Goal: Transaction & Acquisition: Purchase product/service

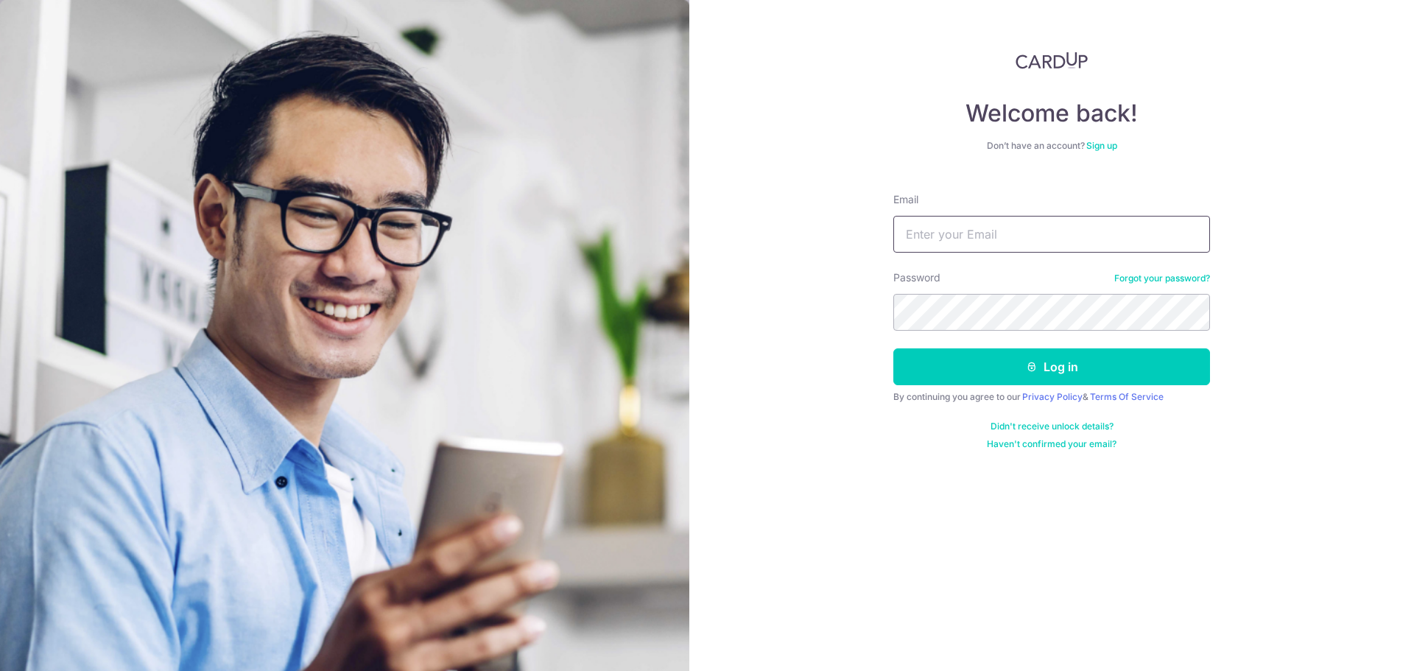
type input "[EMAIL_ADDRESS][DOMAIN_NAME]"
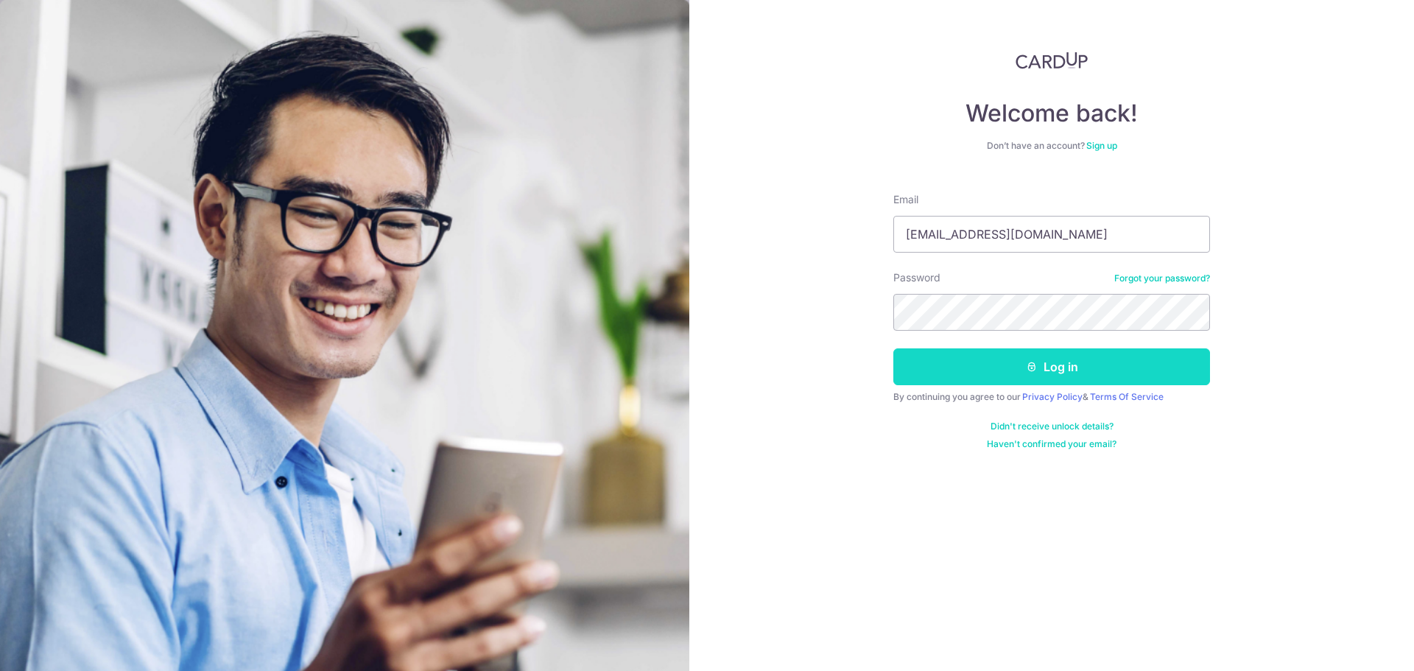
click at [1004, 361] on button "Log in" at bounding box center [1051, 366] width 317 height 37
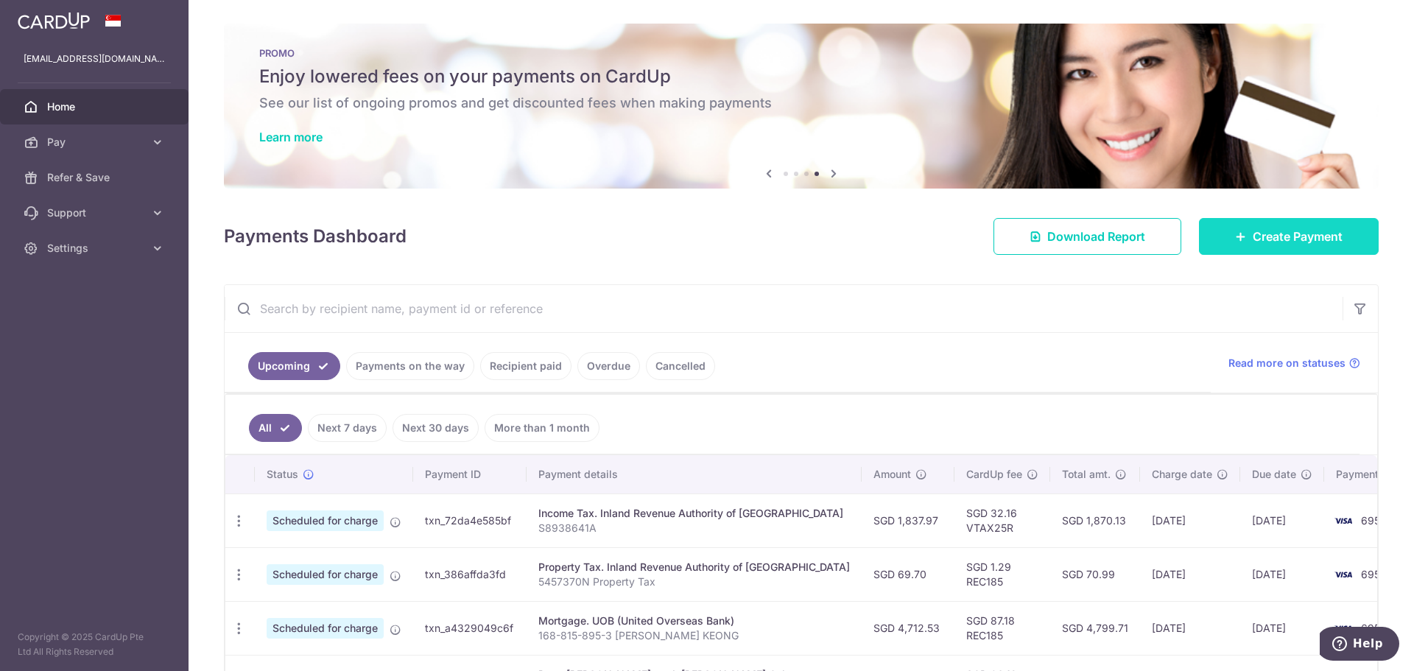
click at [1273, 236] on span "Create Payment" at bounding box center [1297, 237] width 90 height 18
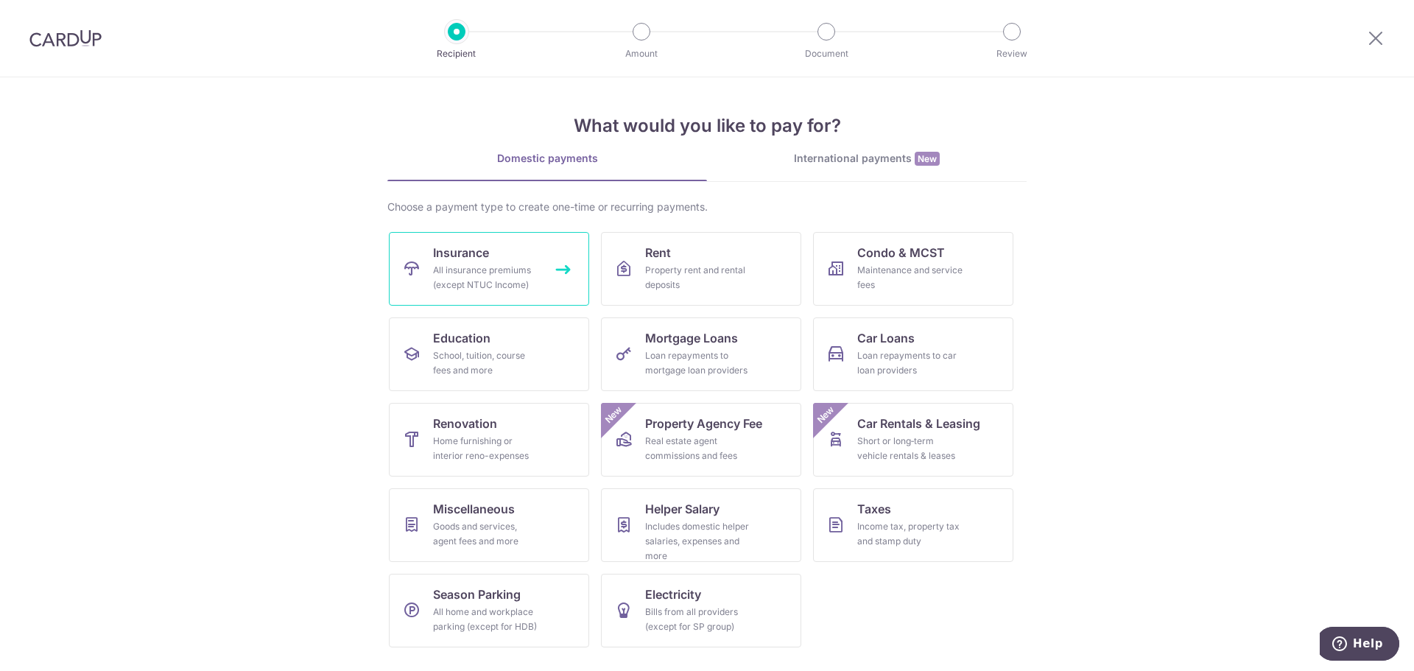
click at [493, 275] on div "All insurance premiums (except NTUC Income)" at bounding box center [486, 277] width 106 height 29
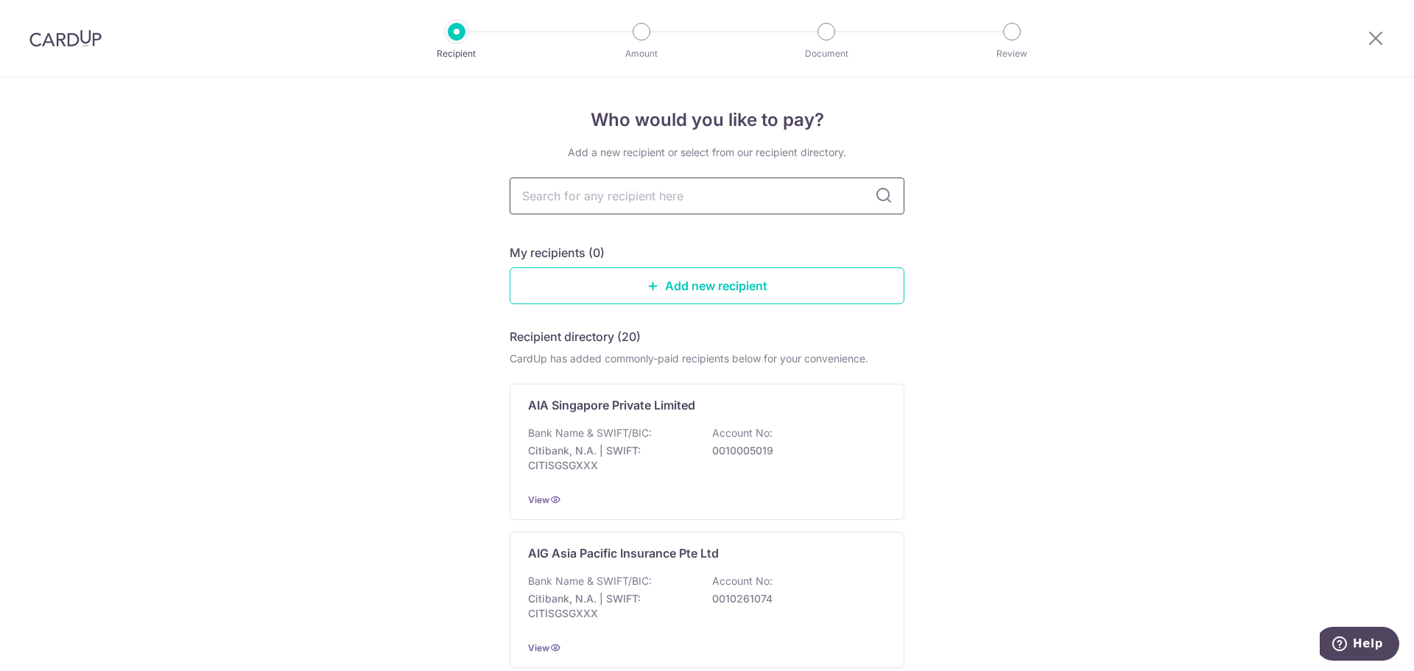
click at [585, 198] on input "text" at bounding box center [707, 195] width 395 height 37
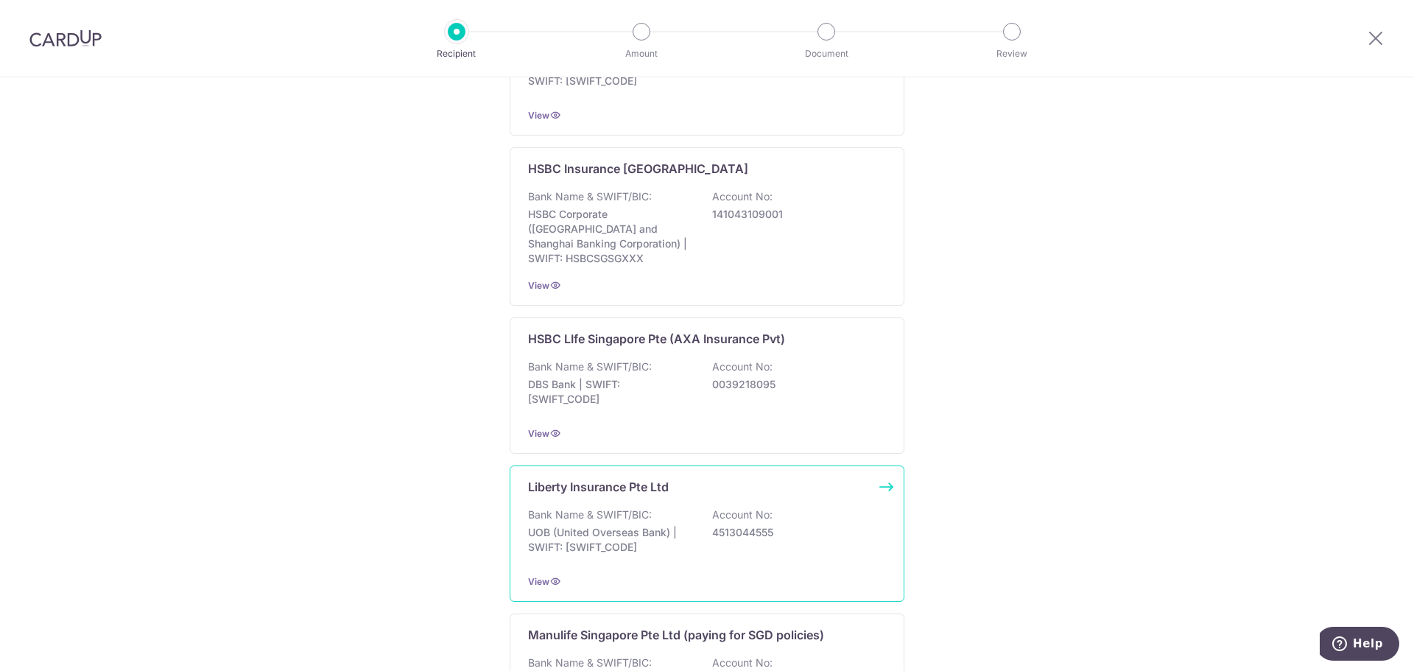
scroll to position [1104, 0]
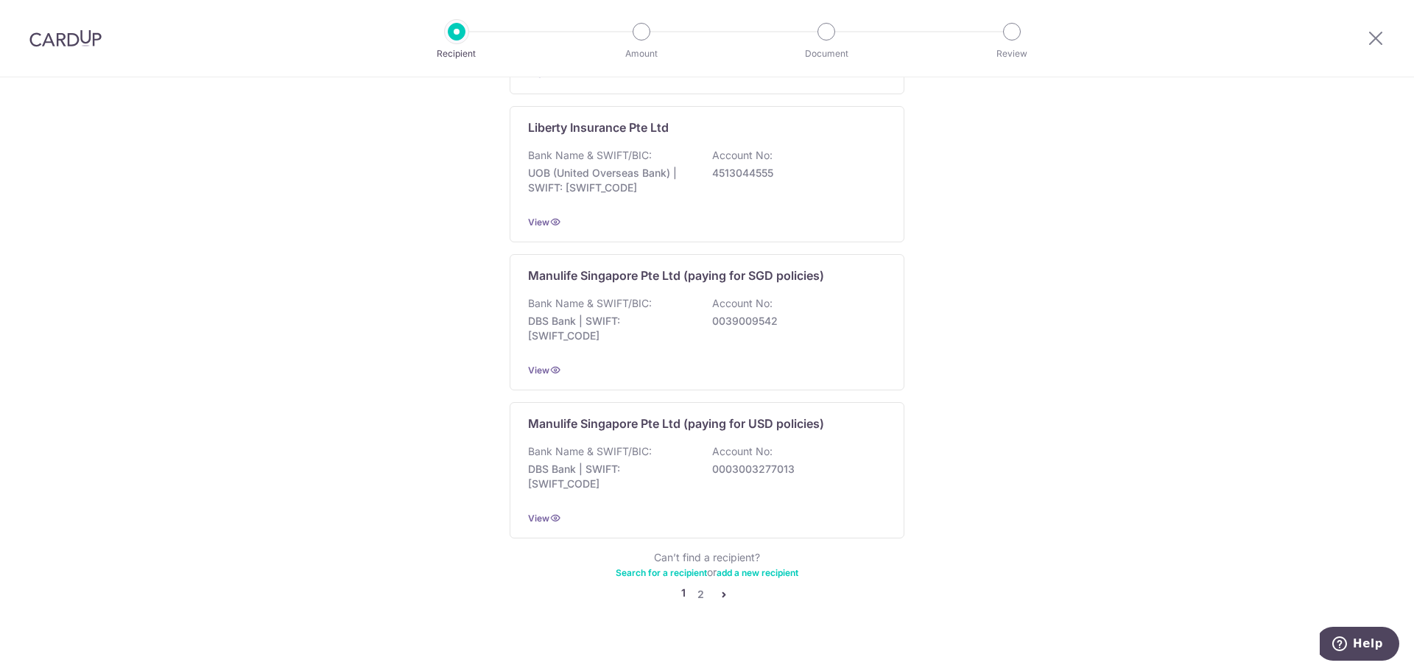
scroll to position [1340, 0]
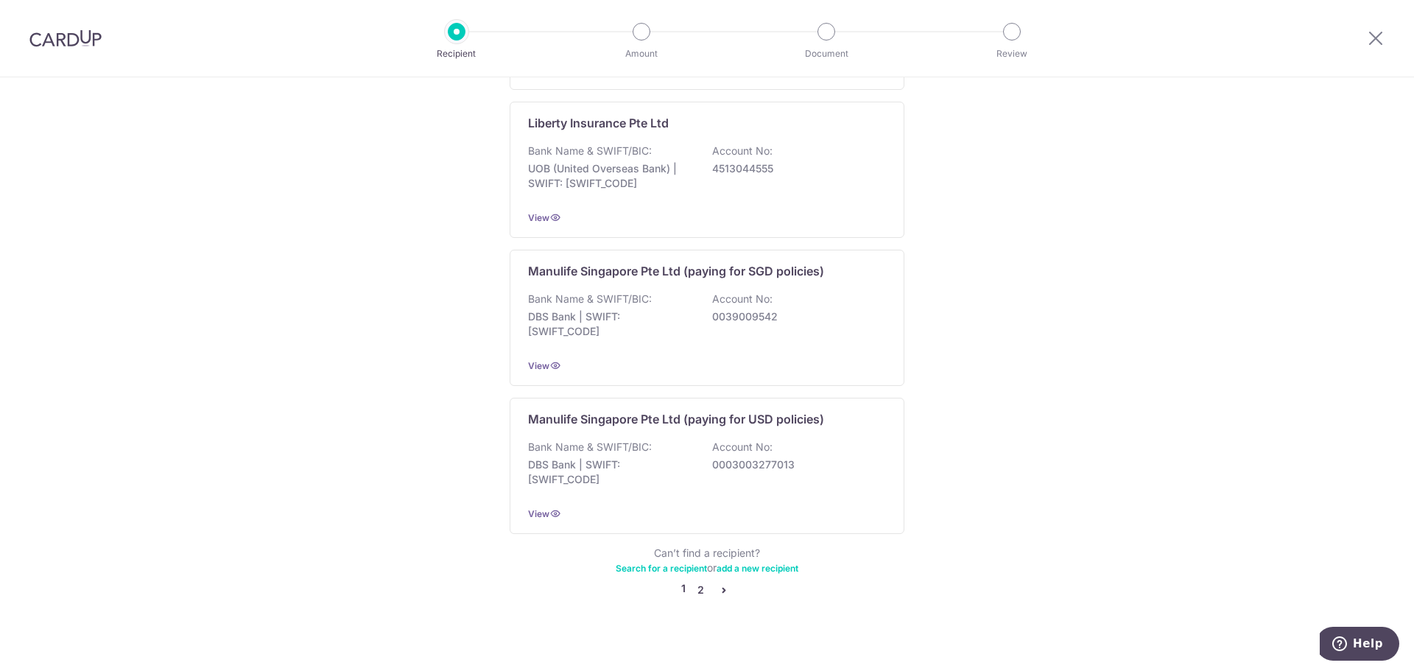
click at [700, 581] on link "2" at bounding box center [700, 590] width 18 height 18
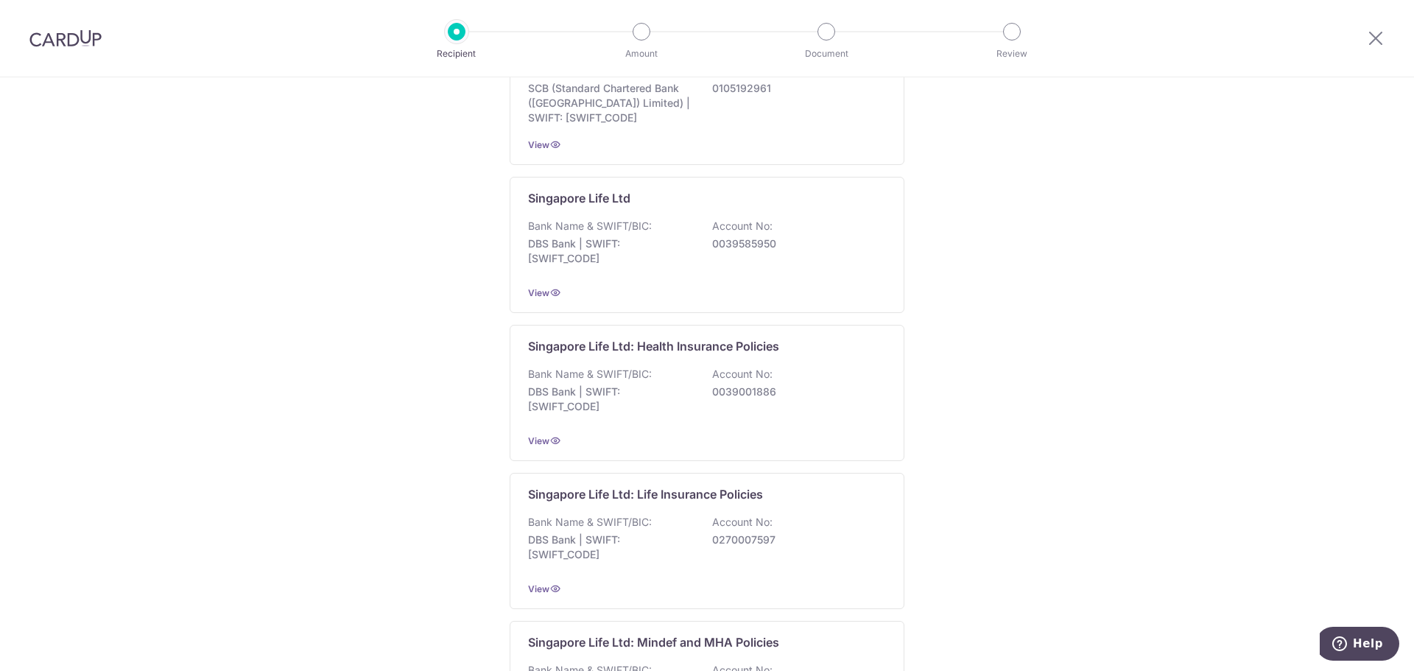
scroll to position [368, 0]
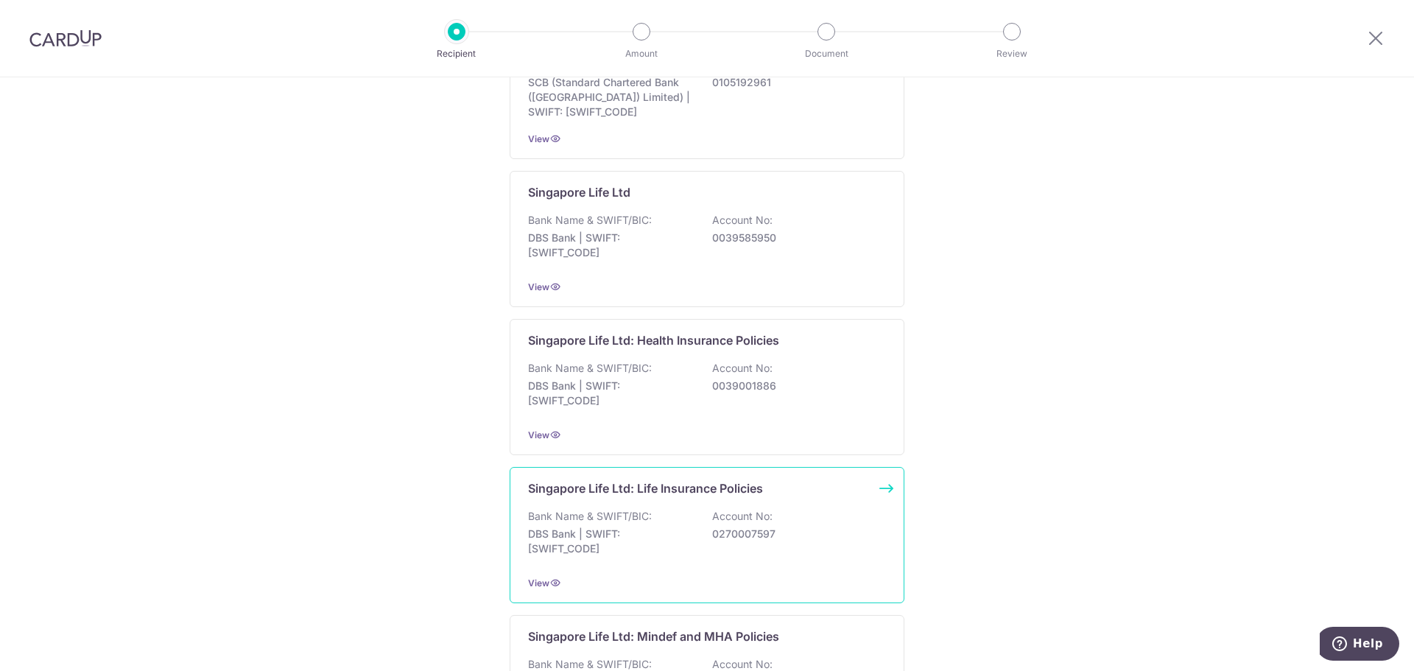
click at [808, 514] on div "Bank Name & SWIFT/BIC: DBS Bank | SWIFT: DBSSSGSGXXX Account No: 0270007597" at bounding box center [707, 536] width 358 height 54
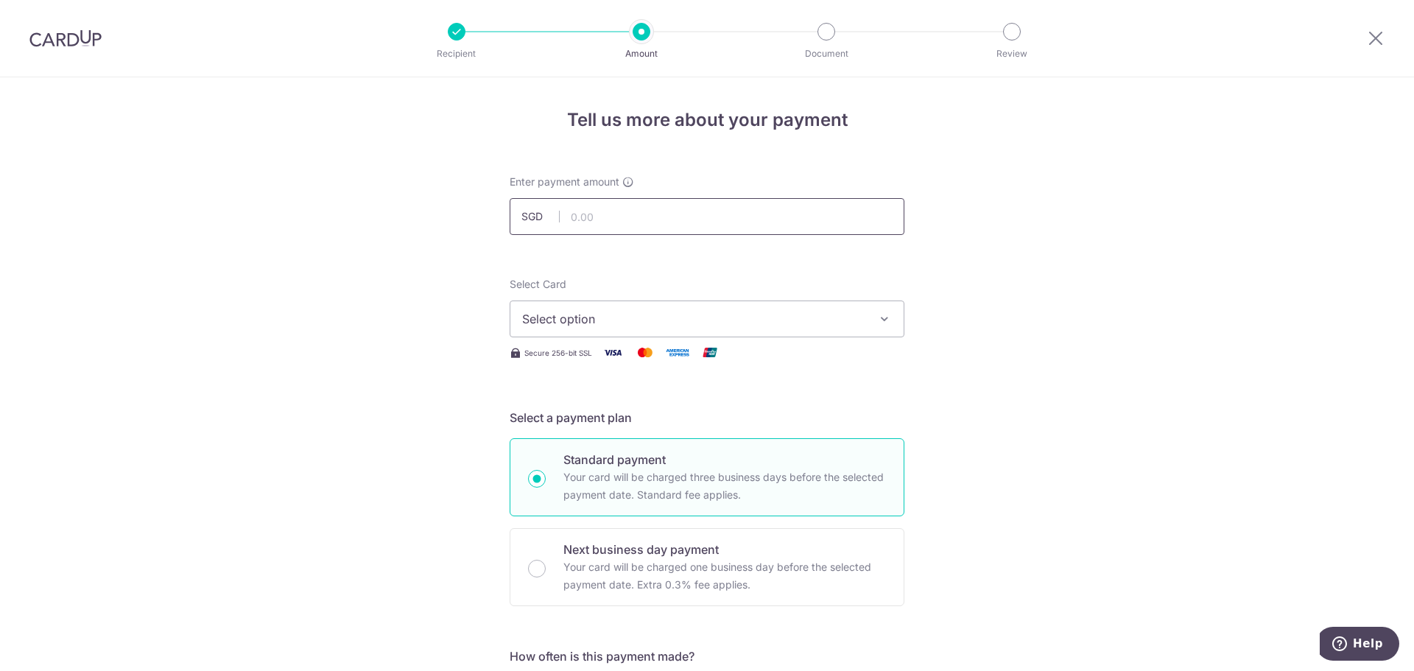
click at [635, 222] on input "text" at bounding box center [707, 216] width 395 height 37
paste input "3592.70"
type input "3,592.70"
click at [732, 320] on span "Select option" at bounding box center [693, 319] width 343 height 18
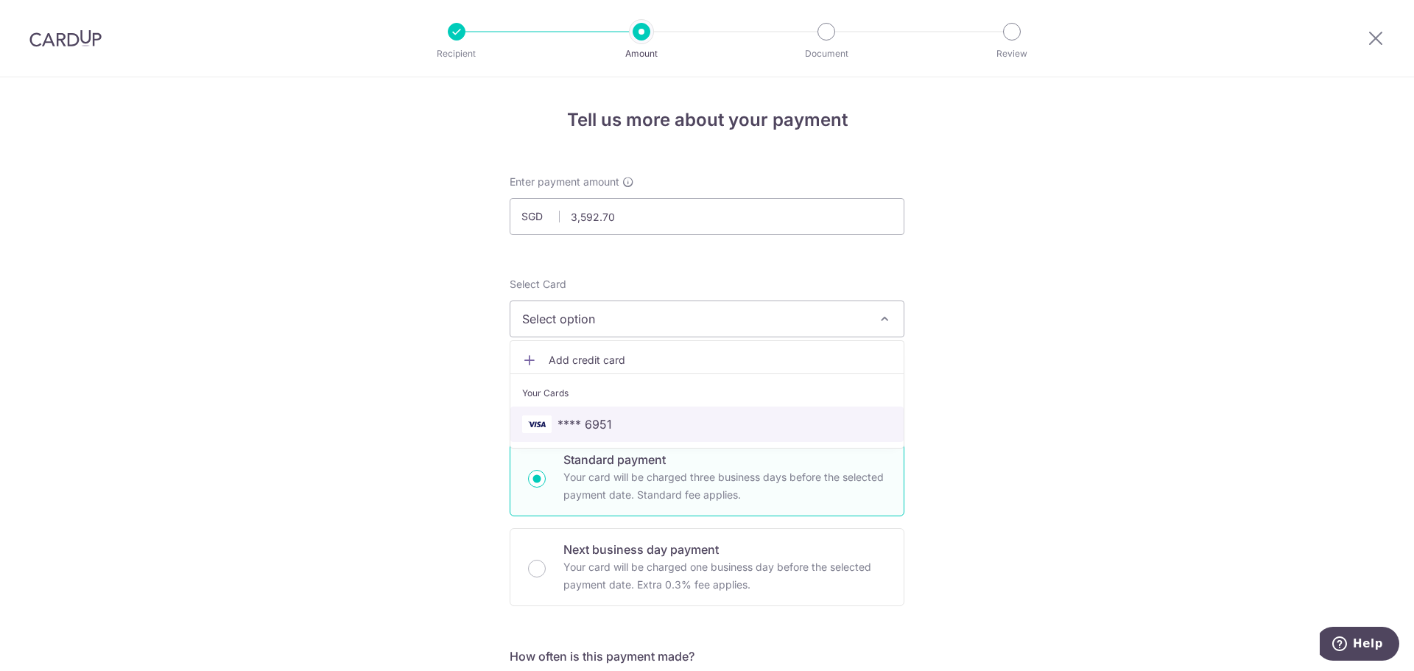
click at [691, 420] on span "**** 6951" at bounding box center [707, 424] width 370 height 18
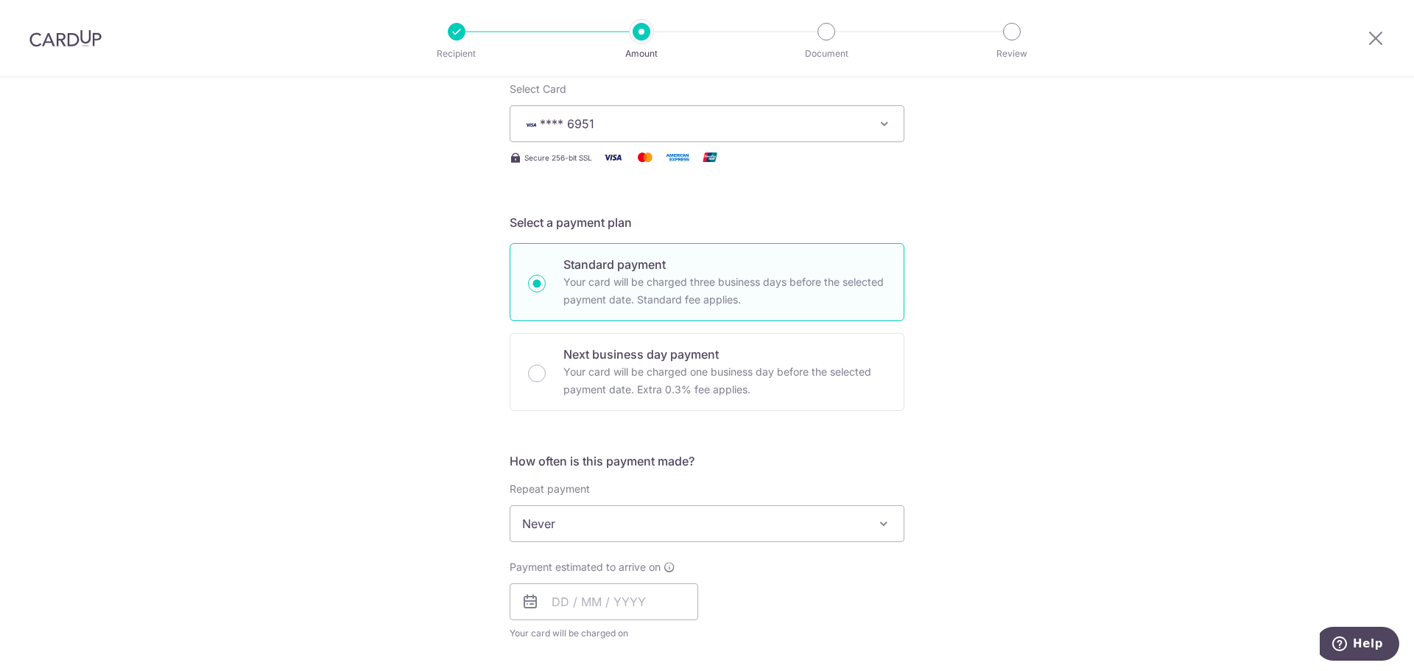
scroll to position [221, 0]
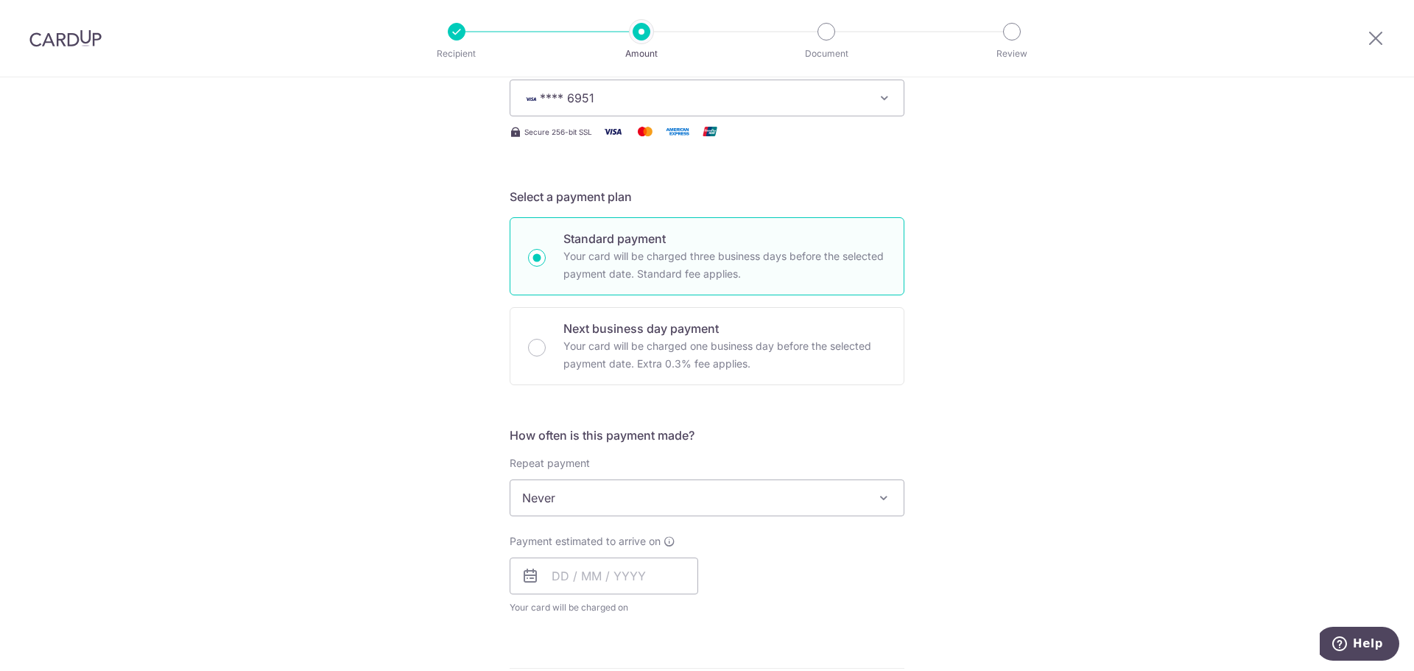
click at [838, 496] on span "Never" at bounding box center [706, 497] width 393 height 35
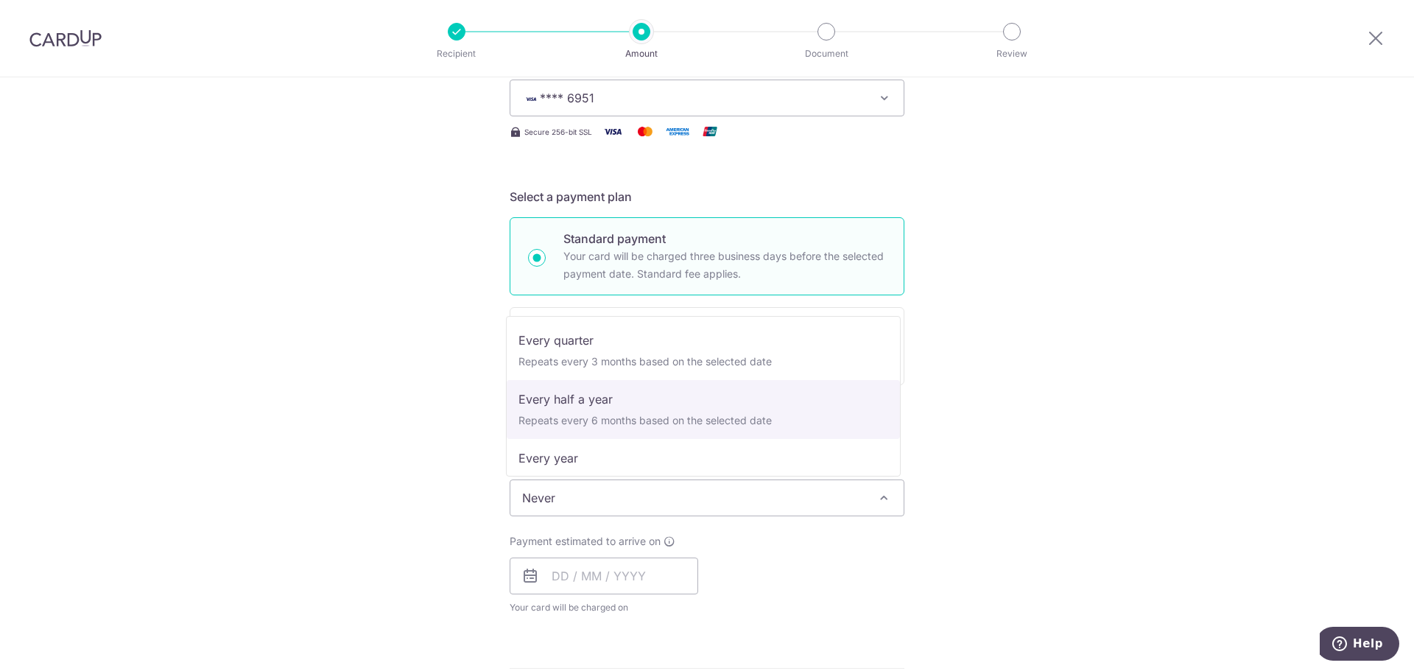
scroll to position [206, 0]
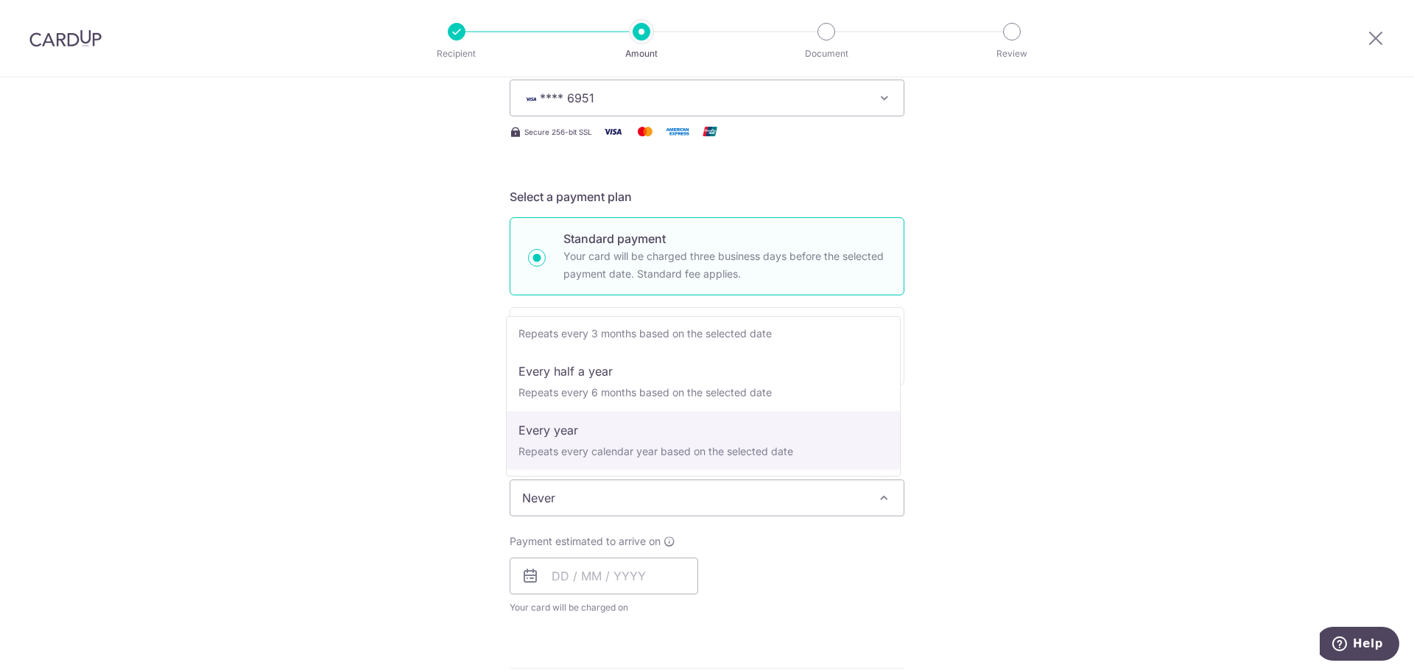
select select "6"
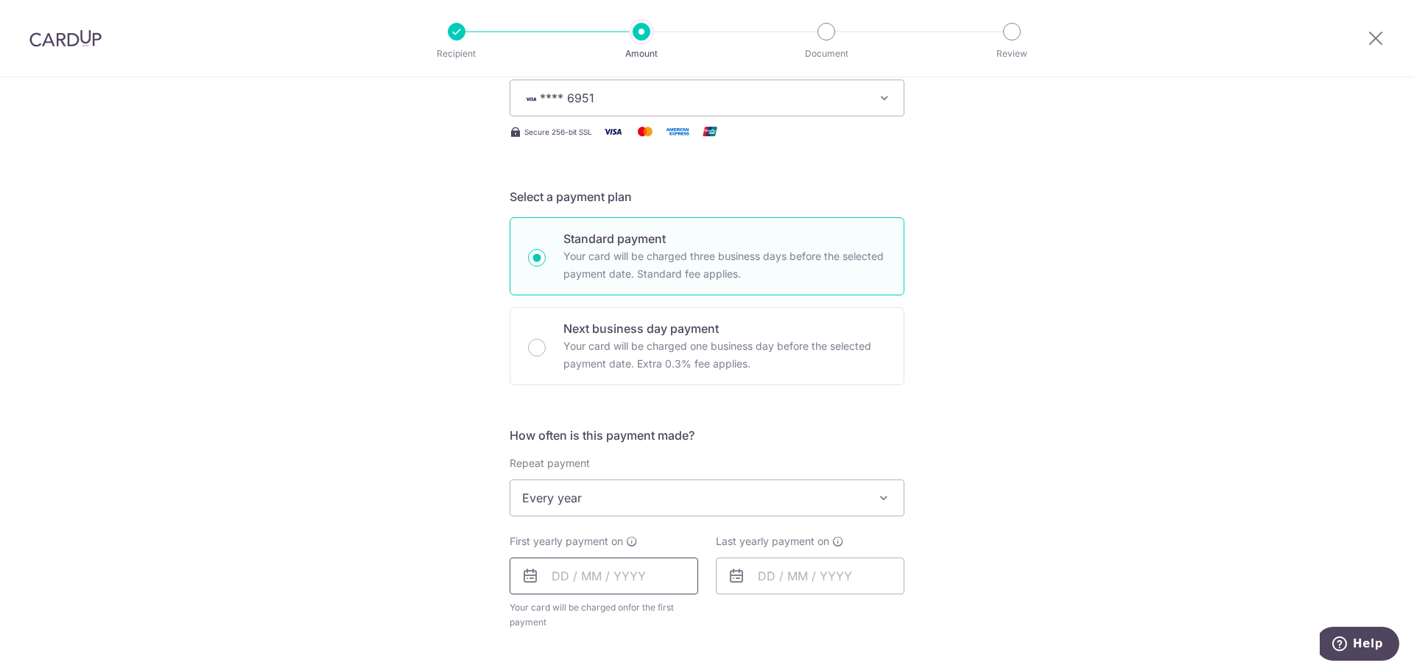
click at [611, 592] on input "text" at bounding box center [604, 575] width 188 height 37
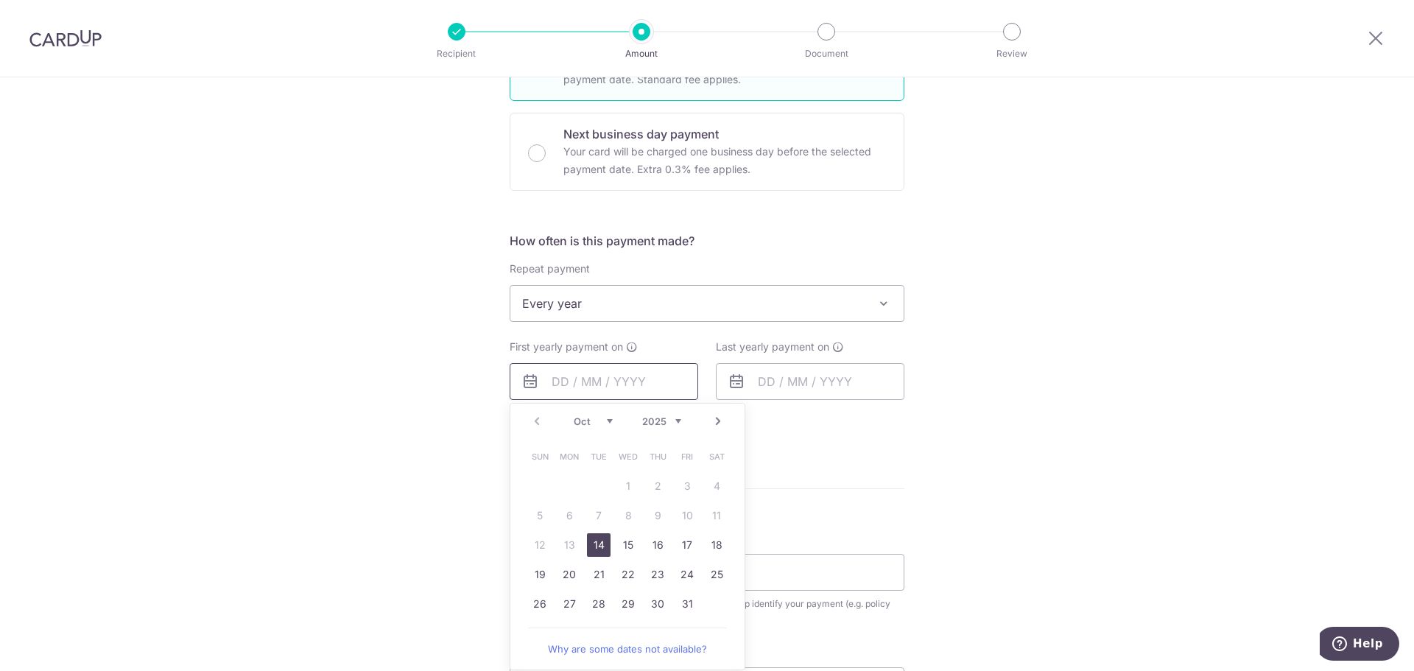
scroll to position [442, 0]
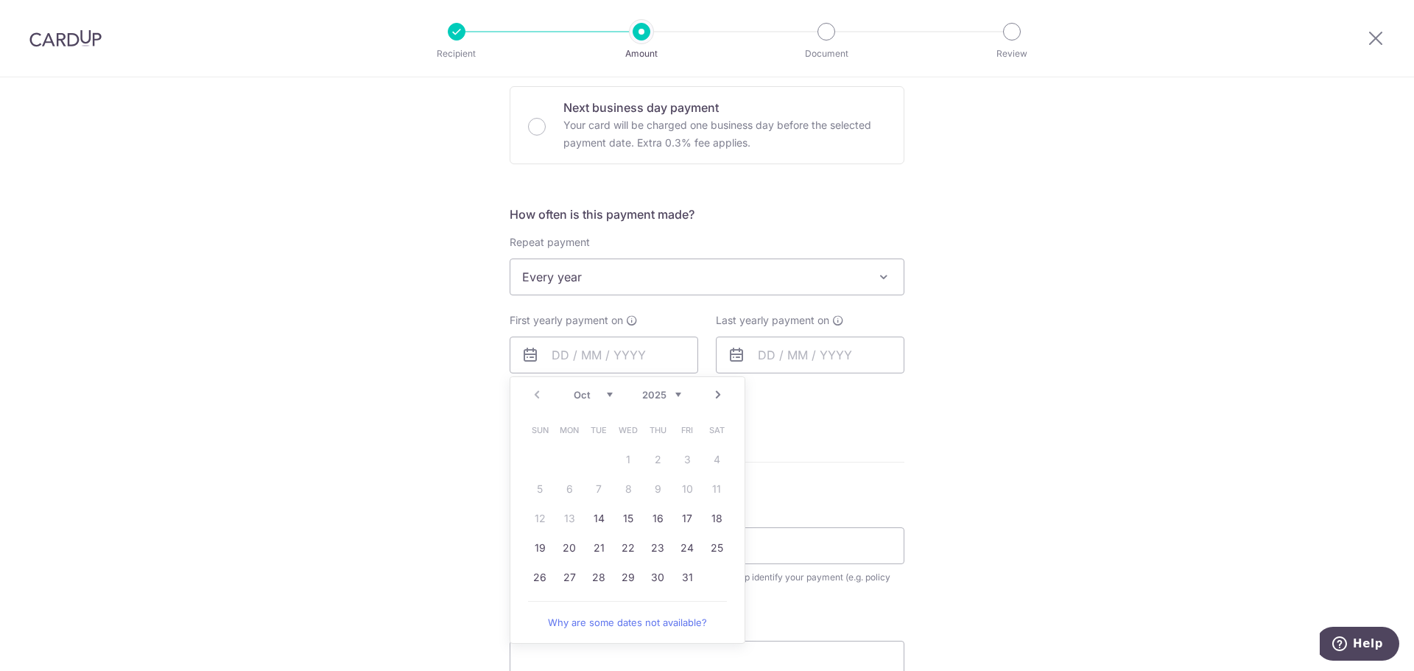
click at [1020, 320] on div "Tell us more about your payment Enter payment amount SGD 3,592.70 3592.70 Selec…" at bounding box center [707, 309] width 1414 height 1347
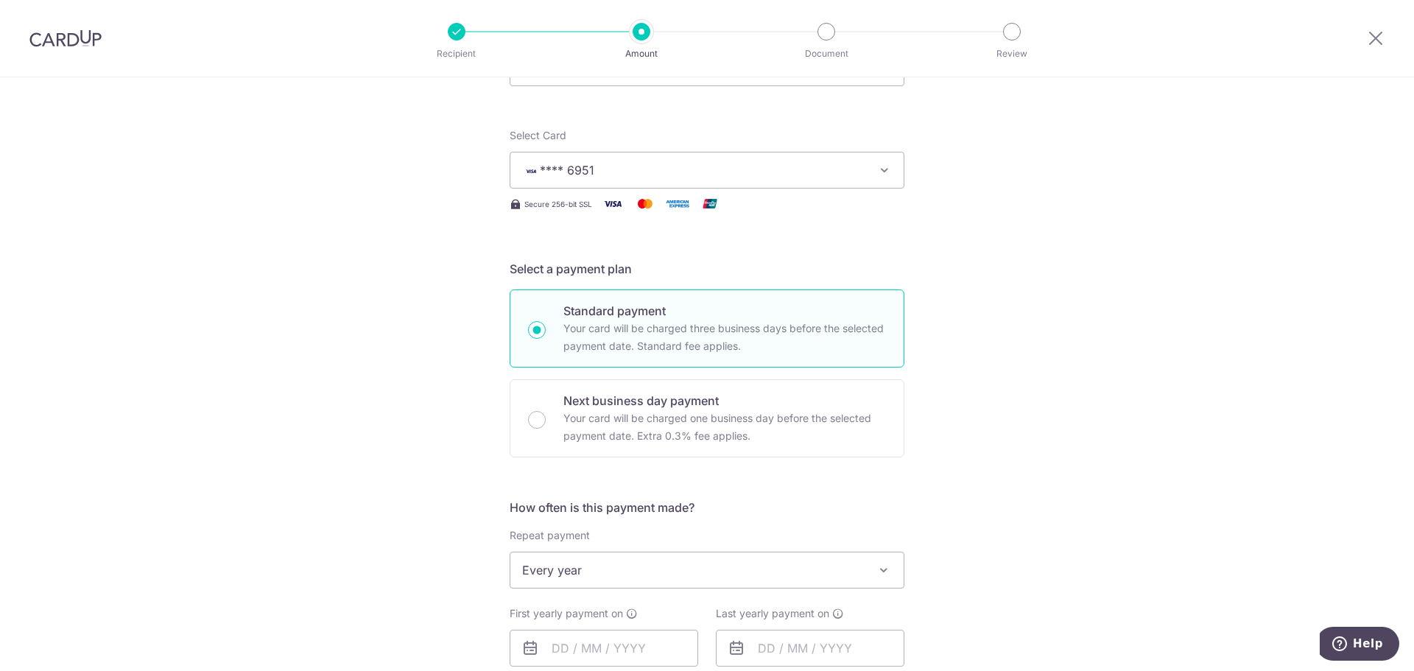
scroll to position [147, 0]
click at [539, 434] on div "Next business day payment Your card will be charged one business day before the…" at bounding box center [707, 420] width 395 height 78
radio input "false"
radio input "true"
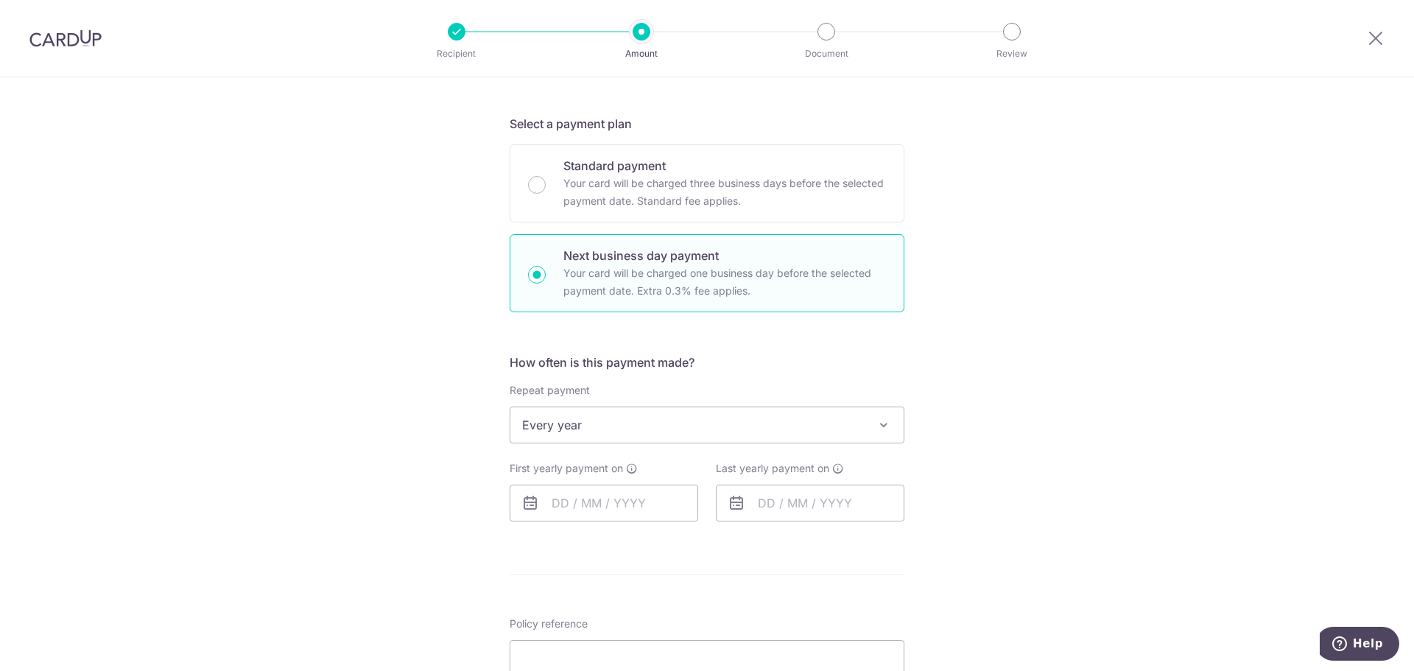
scroll to position [295, 0]
click at [627, 496] on input "text" at bounding box center [604, 502] width 188 height 37
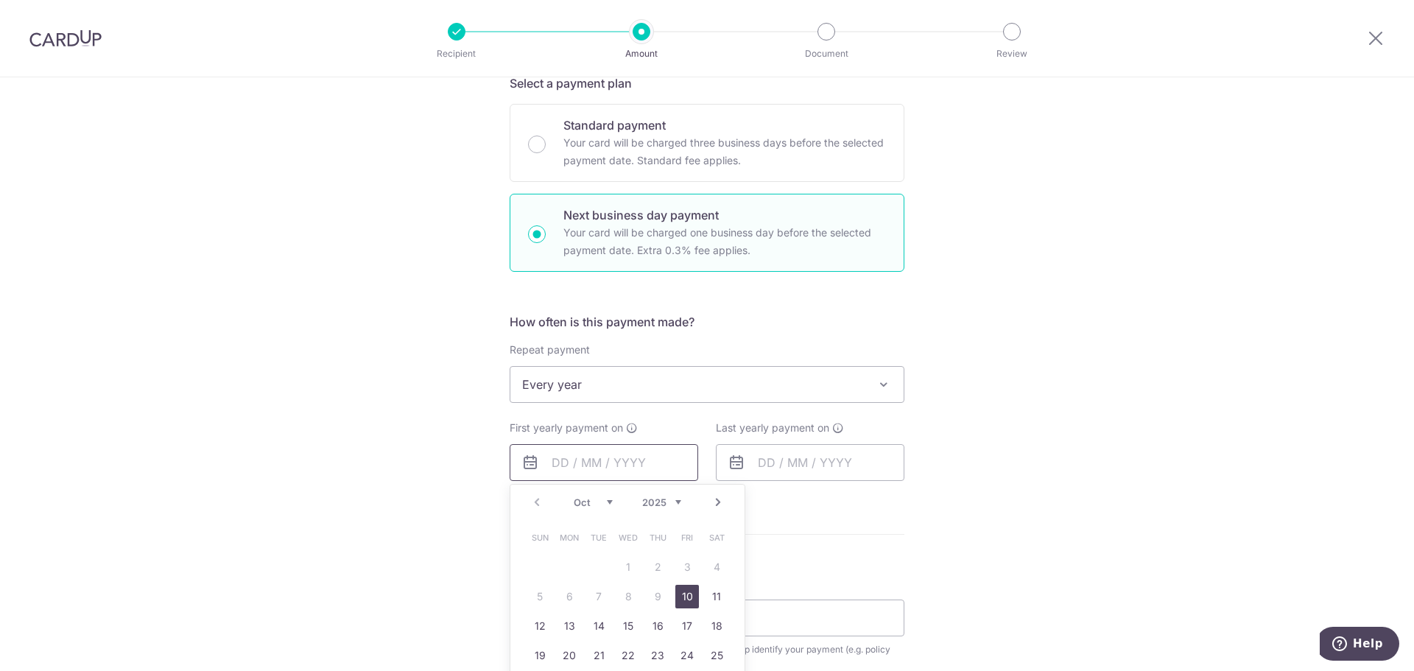
scroll to position [368, 0]
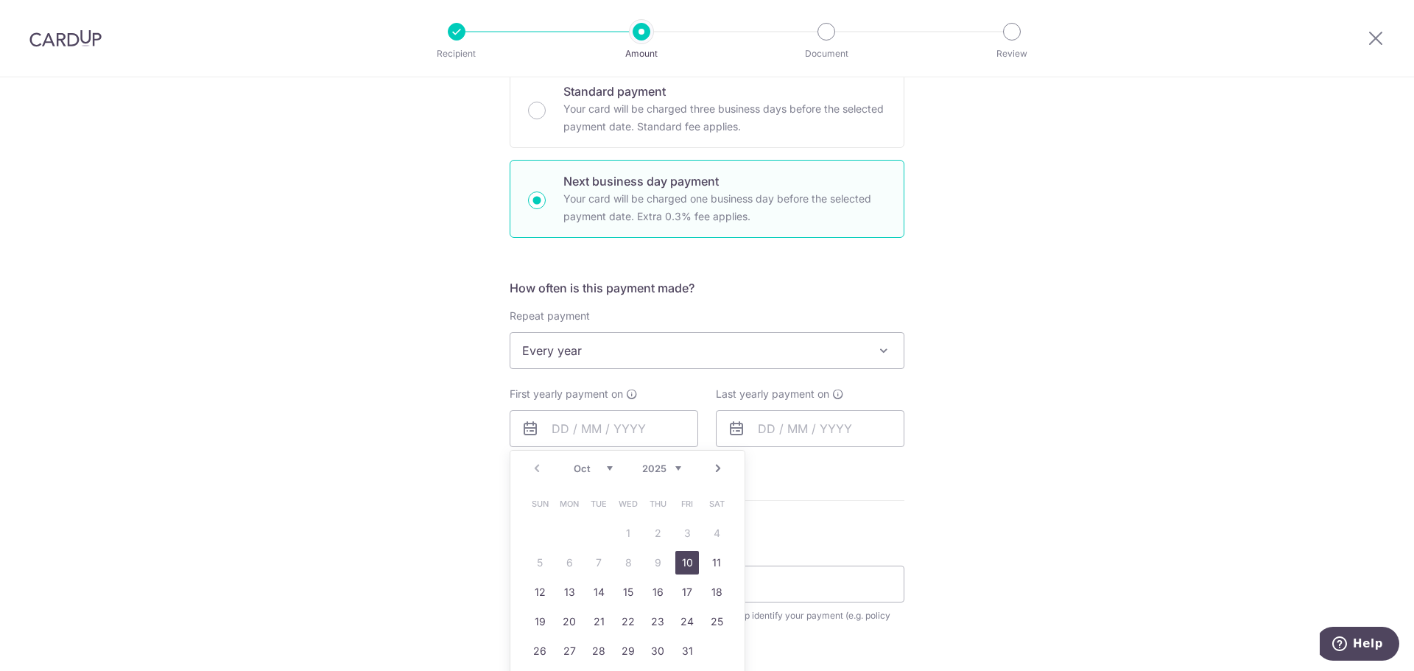
click at [685, 560] on link "10" at bounding box center [687, 563] width 24 height 24
type input "10/10/2025"
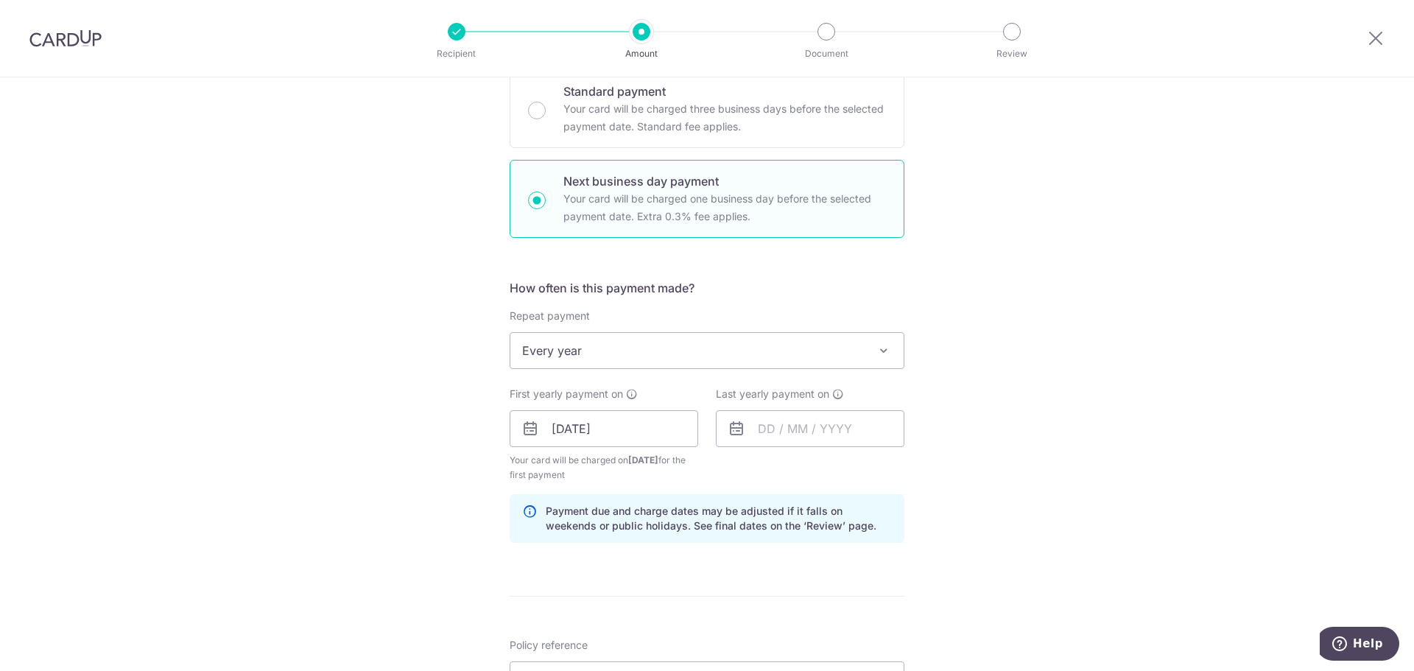
click at [1058, 505] on div "Tell us more about your payment Enter payment amount SGD 3,592.70 3592.70 Selec…" at bounding box center [707, 448] width 1414 height 1478
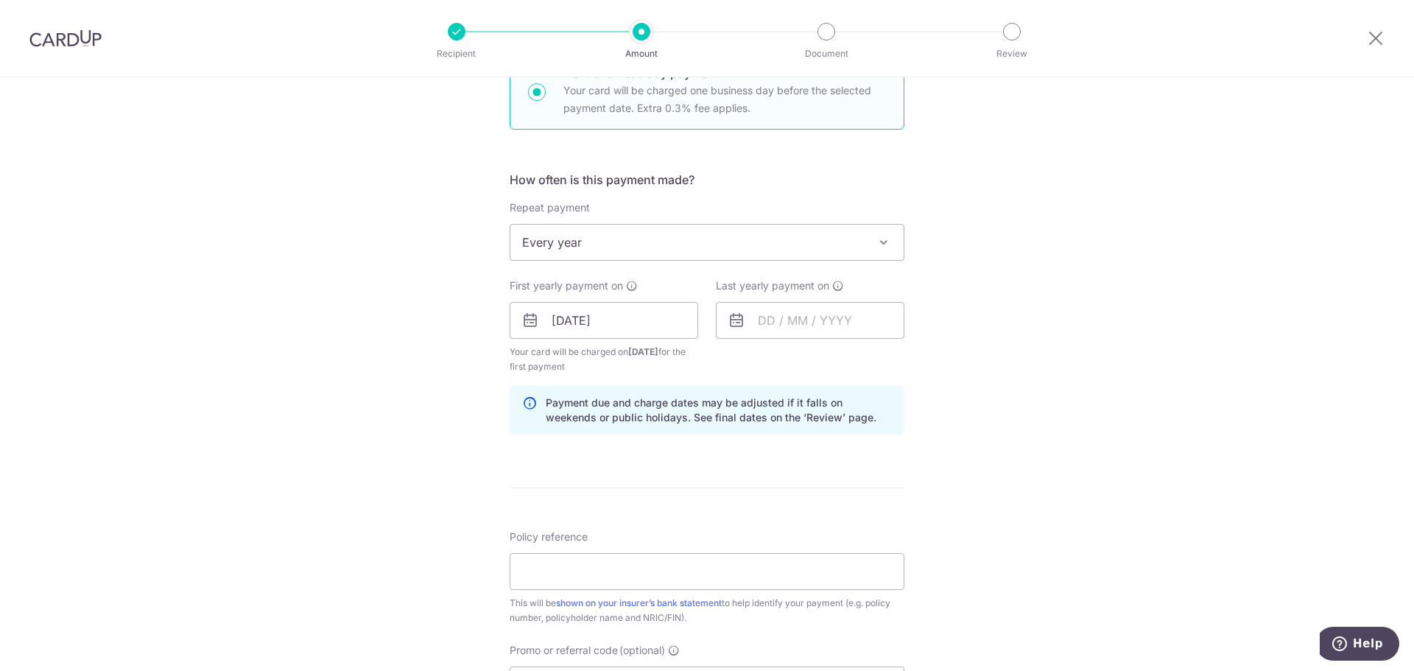
scroll to position [515, 0]
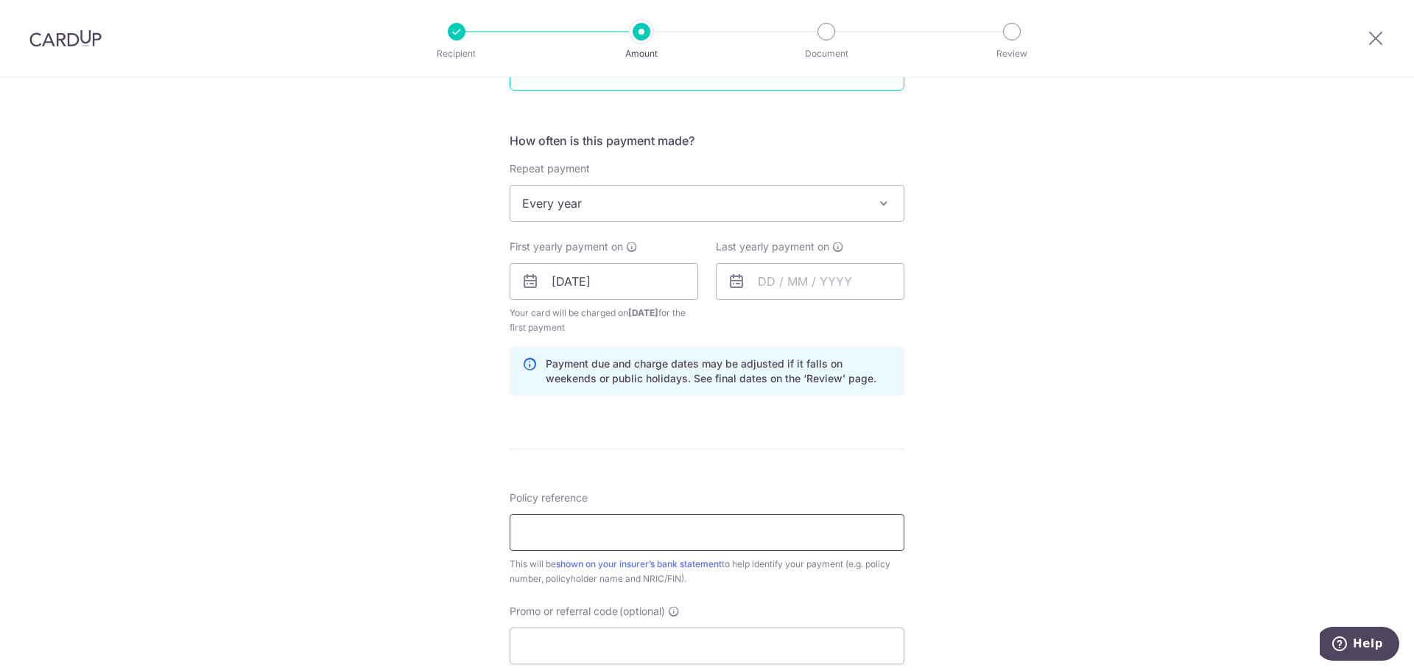
click at [666, 536] on input "Policy reference" at bounding box center [707, 532] width 395 height 37
click at [967, 399] on div "Tell us more about your payment Enter payment amount SGD 3,592.70 3592.70 Selec…" at bounding box center [707, 301] width 1414 height 1478
click at [697, 636] on input "Promo or referral code (optional)" at bounding box center [707, 645] width 395 height 37
paste input "REC185"
type input "REC185"
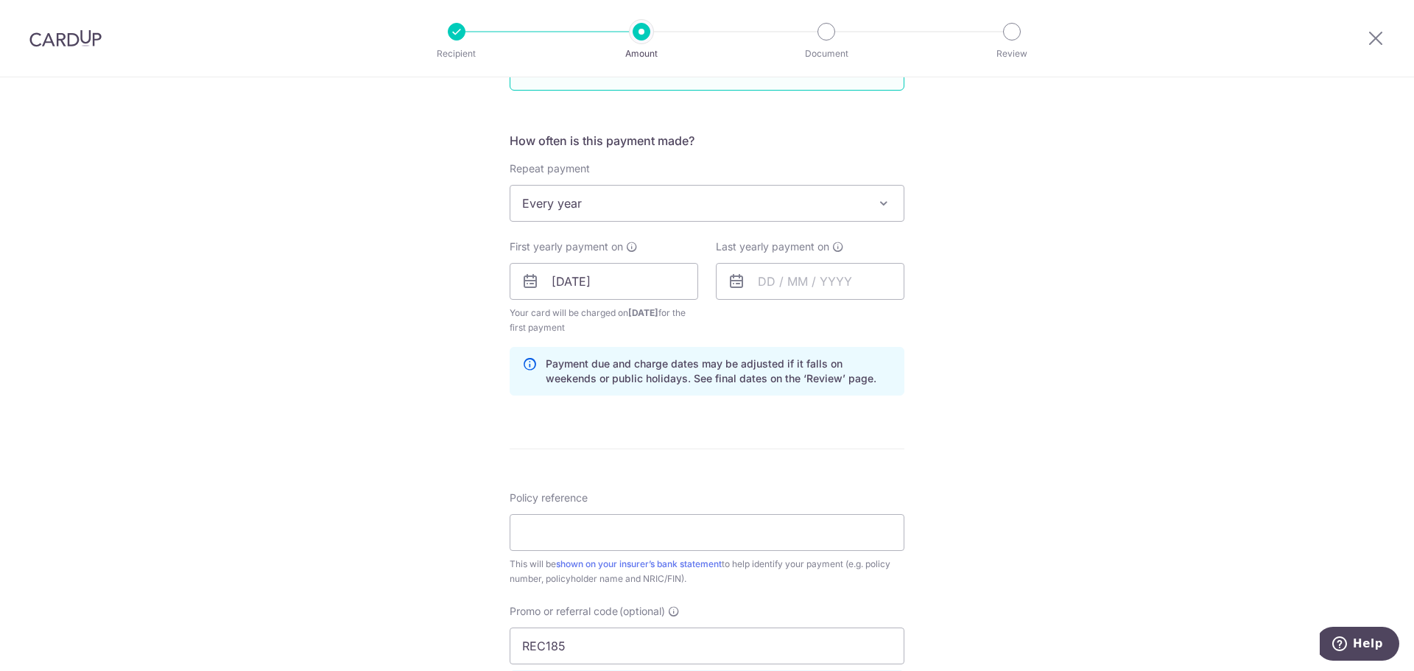
click at [1035, 529] on div "Tell us more about your payment Enter payment amount SGD 3,592.70 3592.70 Selec…" at bounding box center [707, 334] width 1414 height 1545
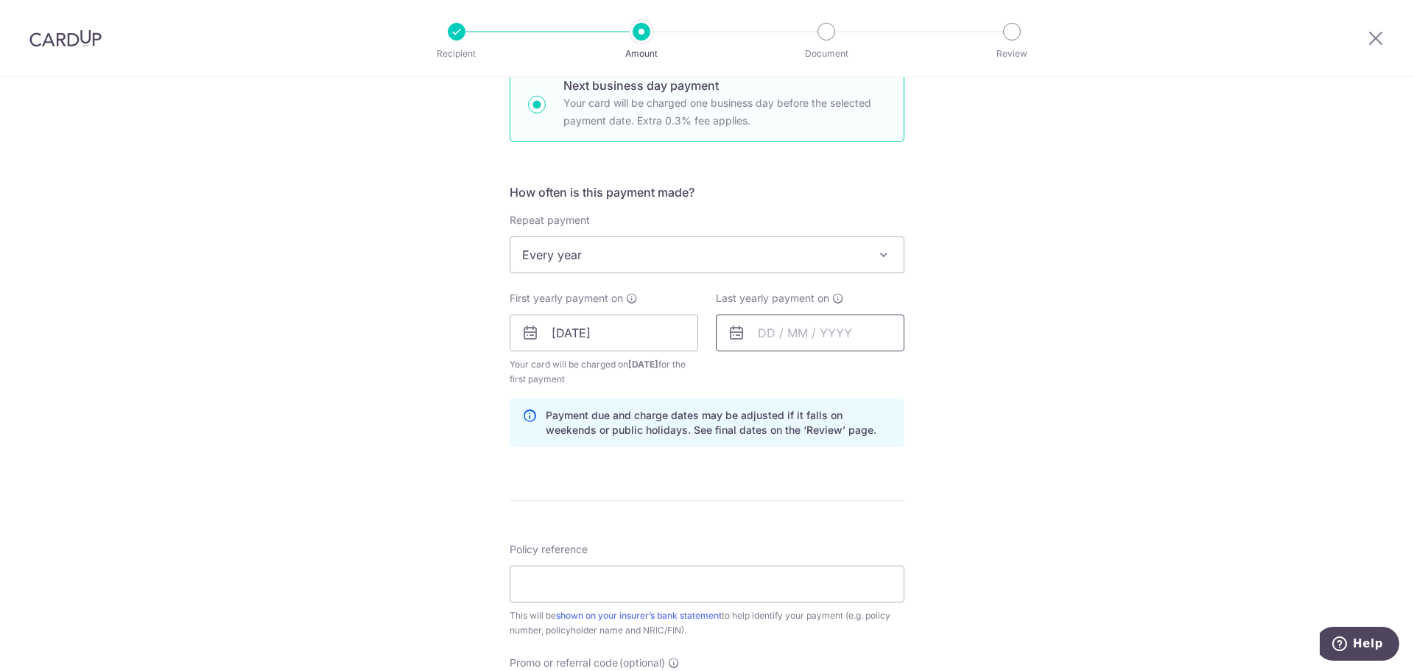
scroll to position [442, 0]
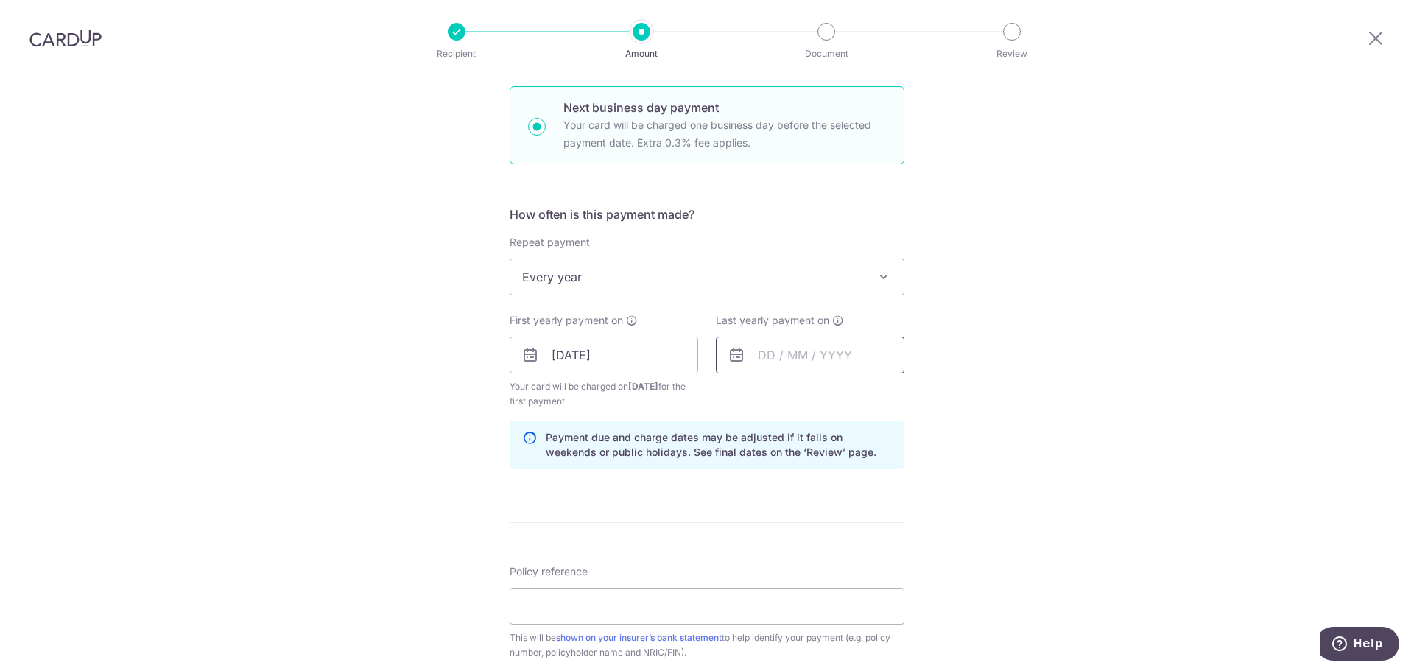
click at [771, 350] on input "text" at bounding box center [810, 354] width 188 height 37
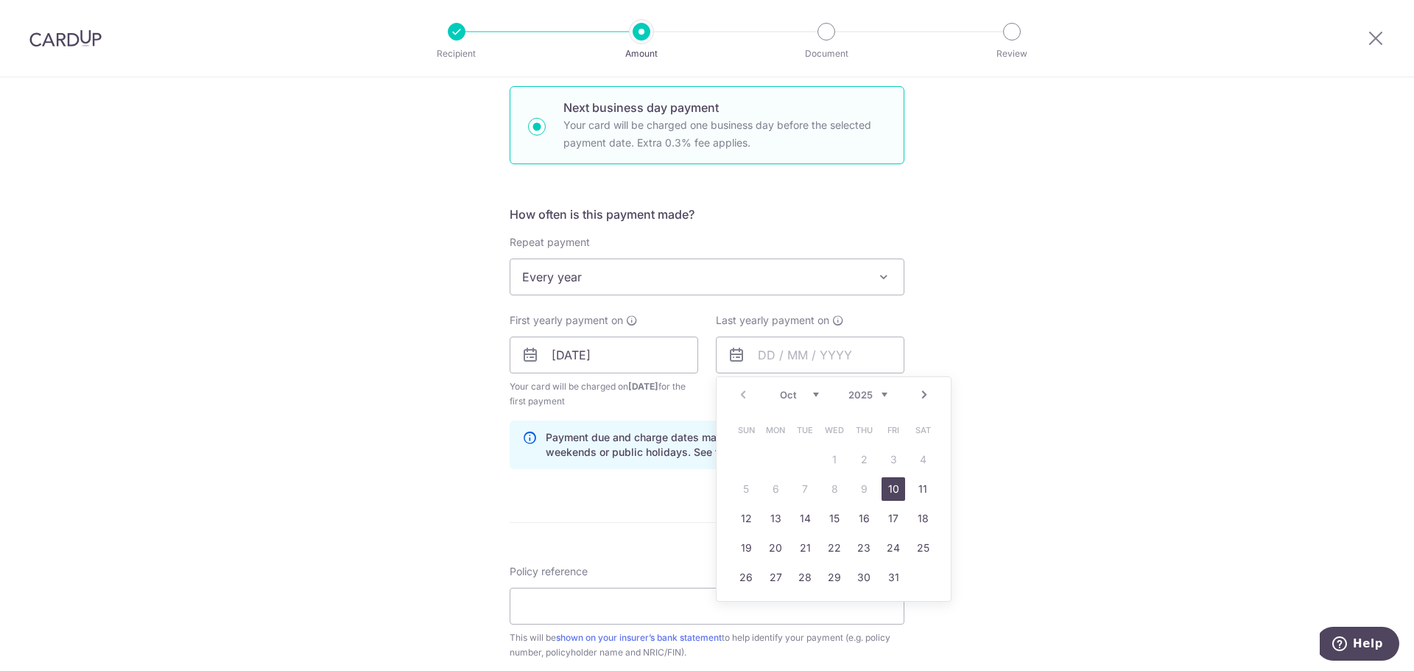
click at [883, 395] on select "2025 2026 2027 2028 2029 2030 2031 2032 2033 2034 2035" at bounding box center [867, 395] width 39 height 12
click at [884, 571] on link "30" at bounding box center [893, 577] width 24 height 24
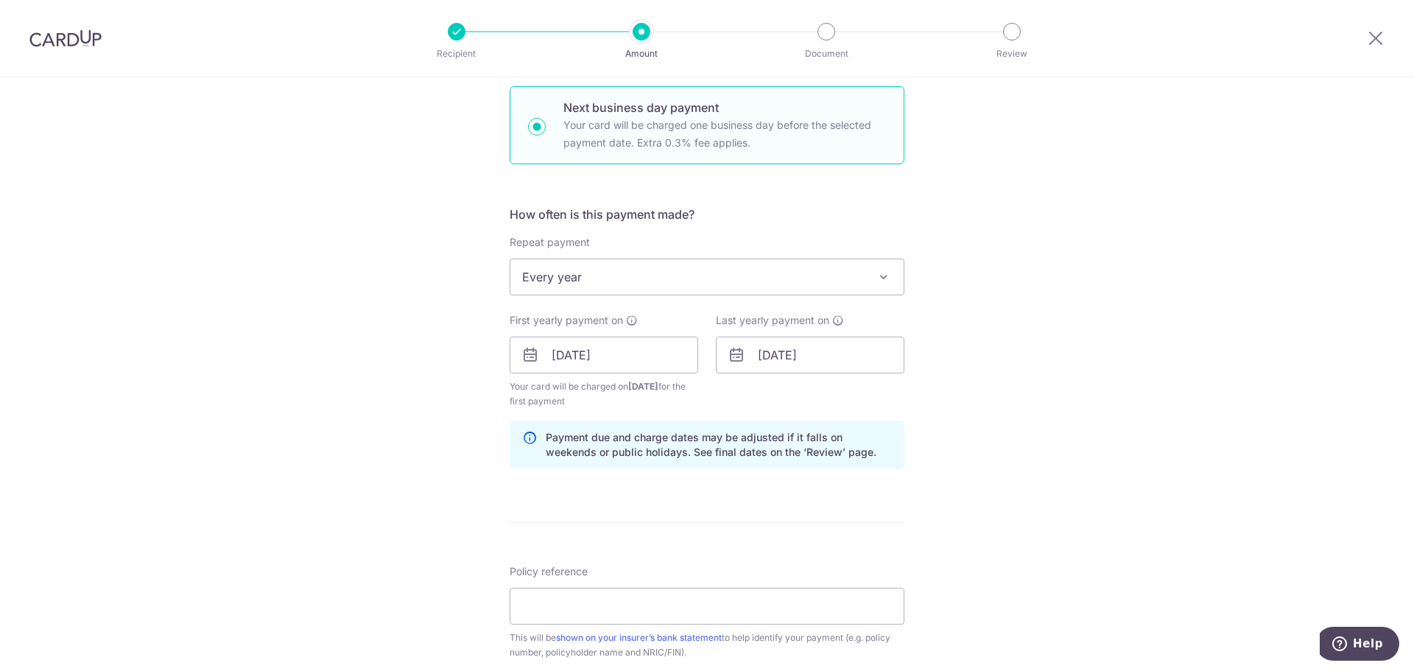
click at [979, 540] on div "Tell us more about your payment Enter payment amount SGD 3,592.70 3592.70 Selec…" at bounding box center [707, 408] width 1414 height 1545
click at [852, 364] on input "30/10/2026" at bounding box center [810, 354] width 188 height 37
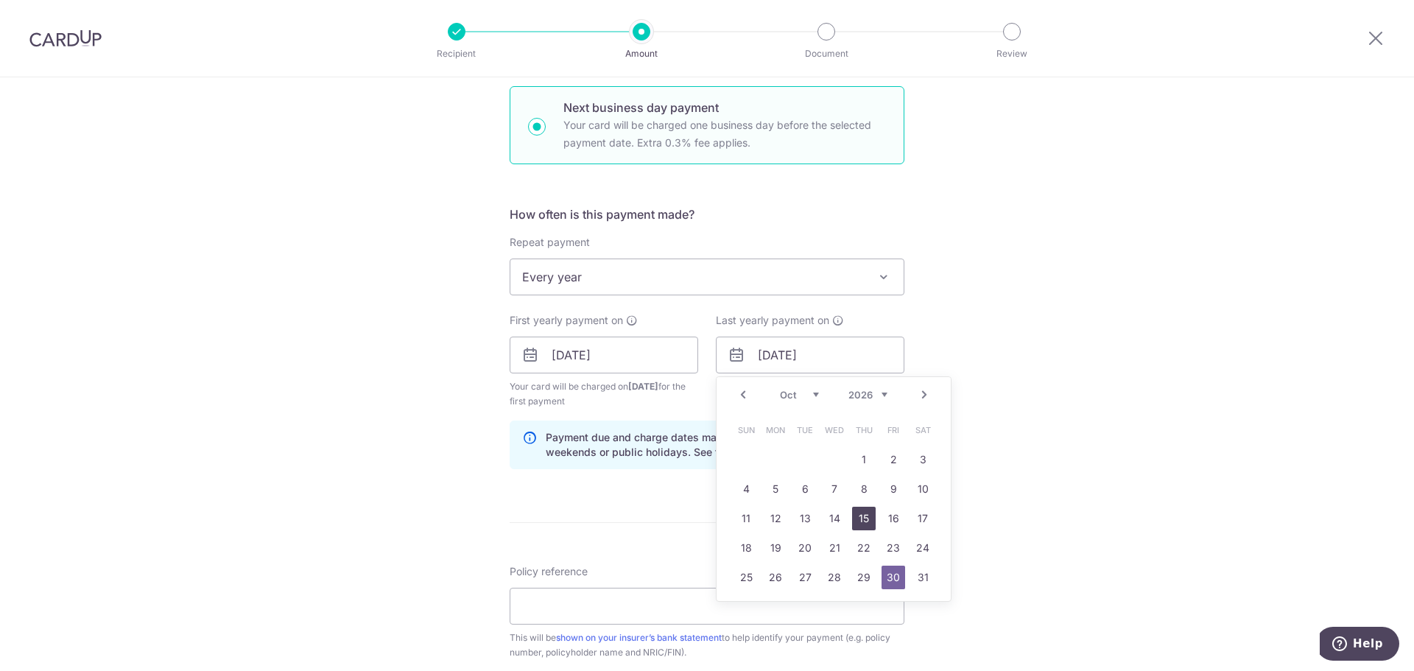
click at [855, 522] on link "15" at bounding box center [864, 519] width 24 height 24
type input "15/10/2026"
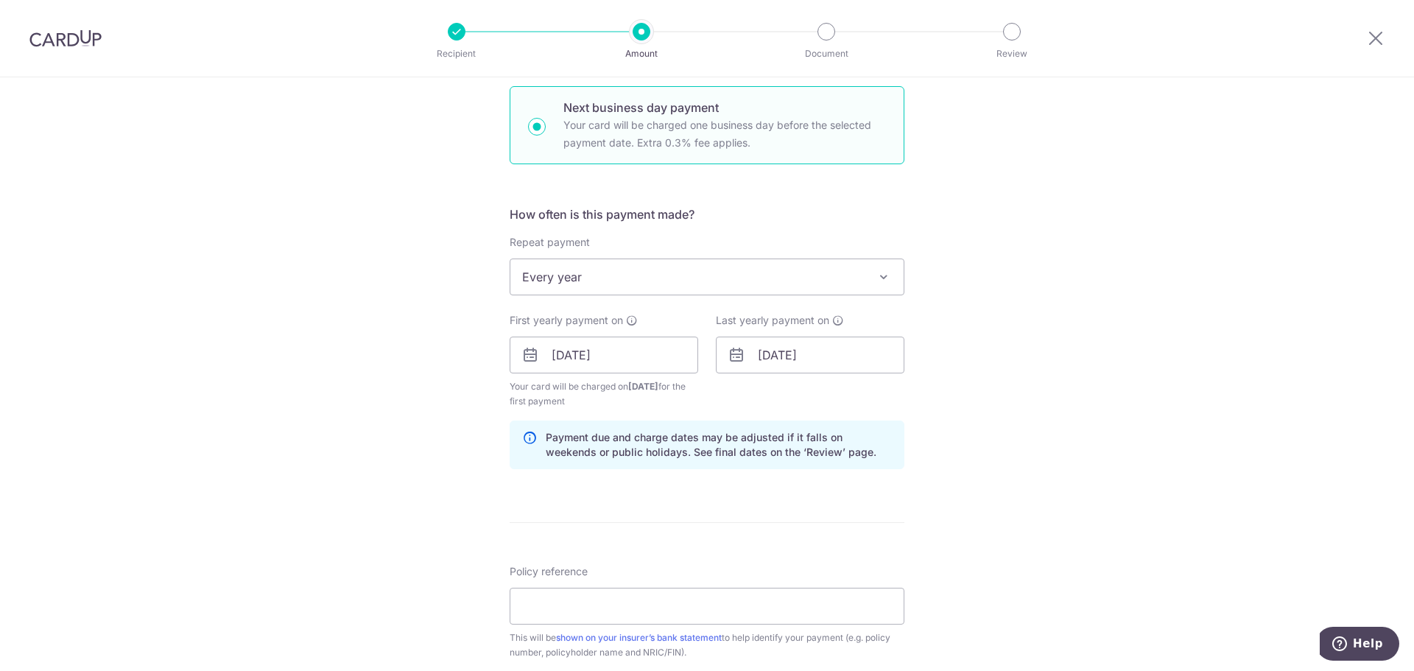
click at [954, 512] on div "Tell us more about your payment Enter payment amount SGD 3,592.70 3592.70 Selec…" at bounding box center [707, 408] width 1414 height 1545
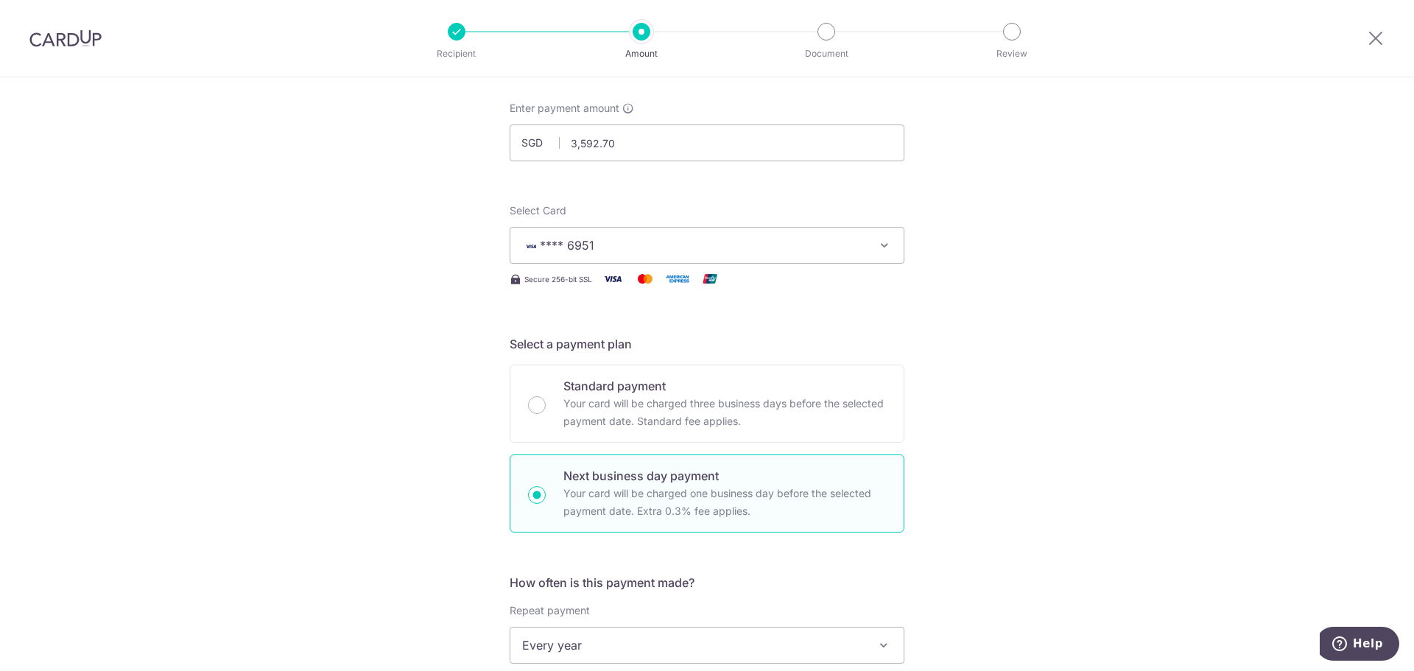
scroll to position [515, 0]
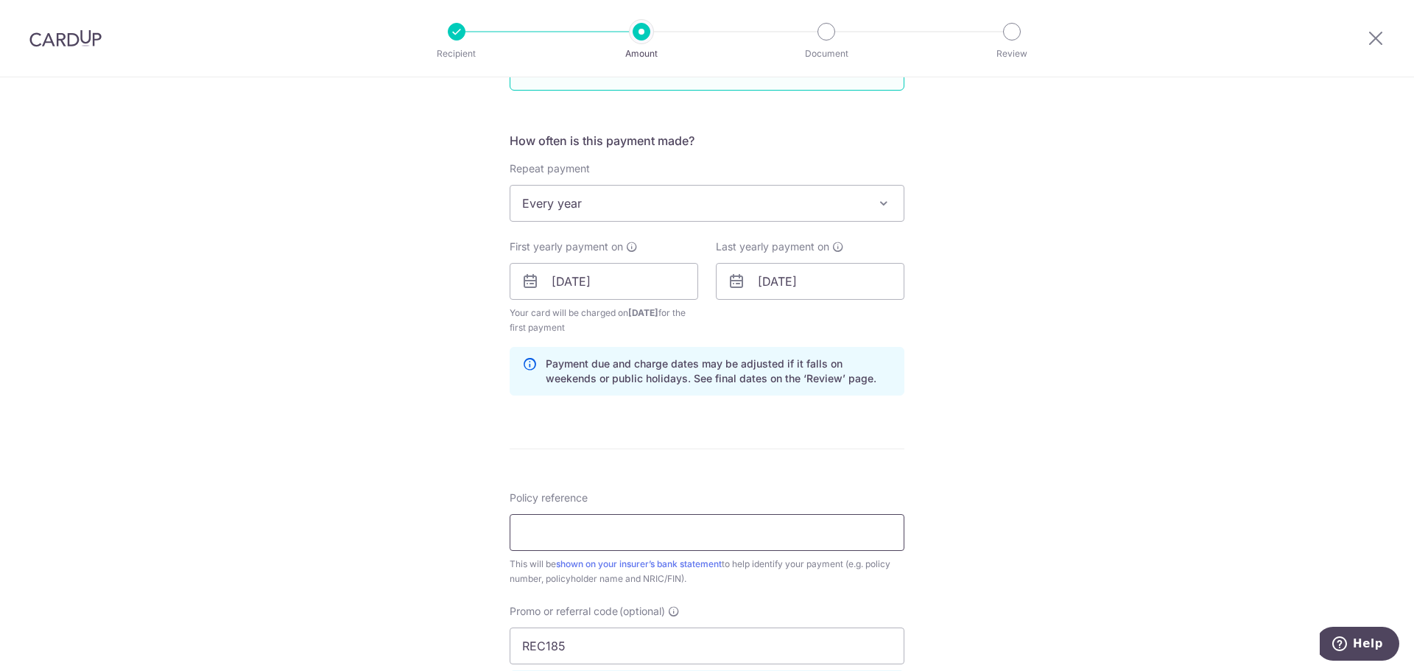
drag, startPoint x: 564, startPoint y: 540, endPoint x: 584, endPoint y: 534, distance: 21.0
click at [564, 540] on input "Policy reference" at bounding box center [707, 532] width 395 height 37
paste input "07318981"
type input "07318981"
click at [1051, 548] on div "Tell us more about your payment Enter payment amount SGD 3,592.70 3592.70 Selec…" at bounding box center [707, 334] width 1414 height 1545
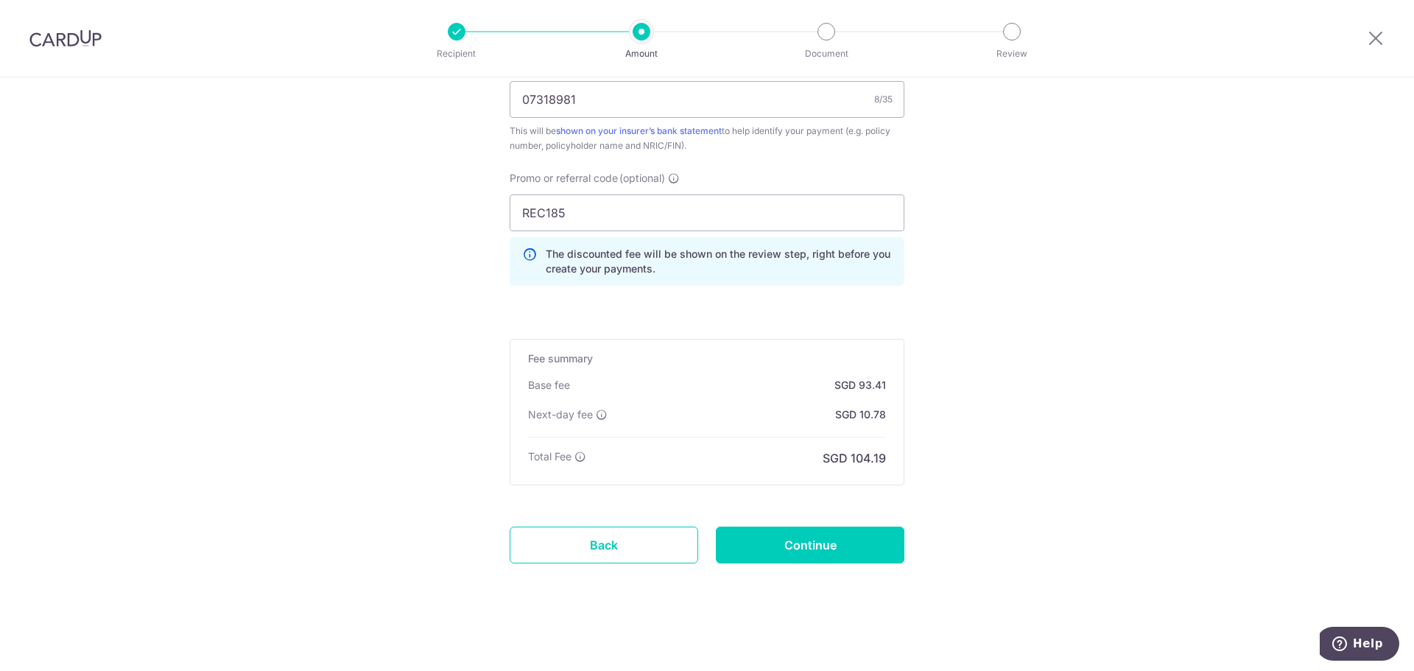
scroll to position [951, 0]
click at [859, 548] on input "Continue" at bounding box center [810, 541] width 188 height 37
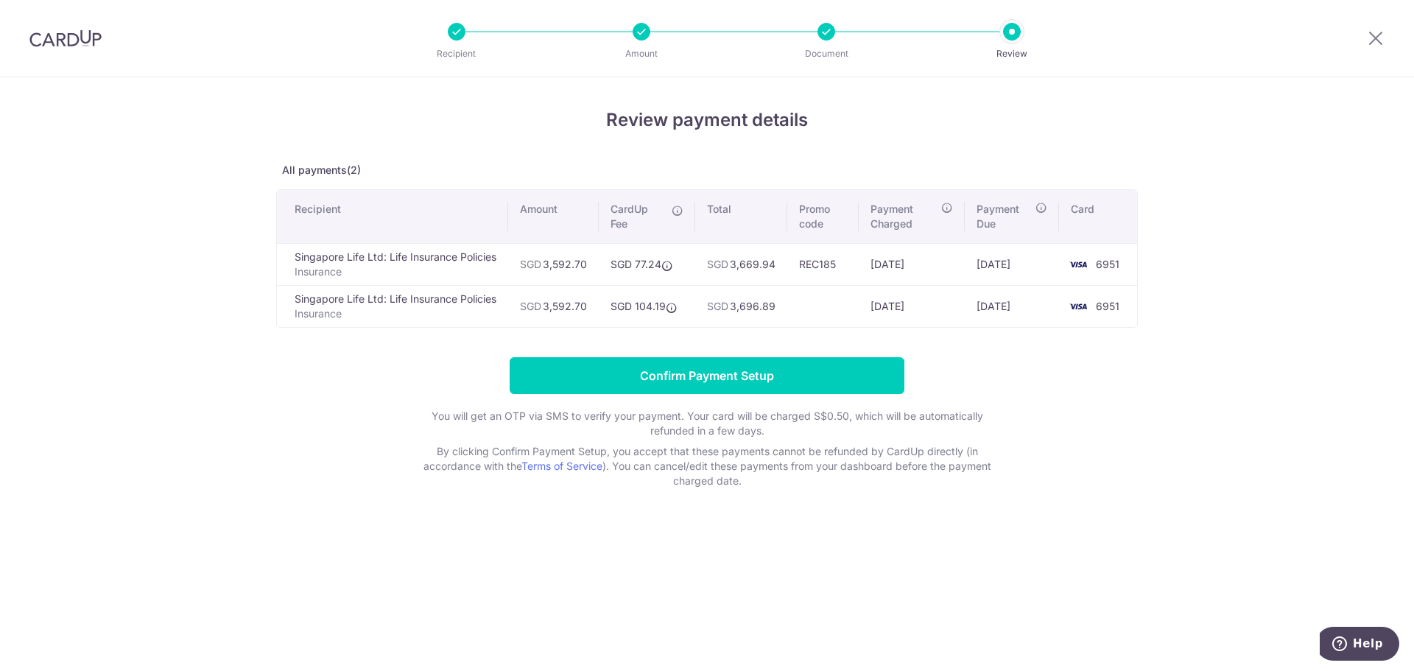
drag, startPoint x: 549, startPoint y: 264, endPoint x: 590, endPoint y: 264, distance: 41.2
click at [590, 264] on td "SGD 3,592.70" at bounding box center [553, 264] width 91 height 42
drag, startPoint x: 638, startPoint y: 261, endPoint x: 666, endPoint y: 268, distance: 28.9
click at [666, 268] on td "SGD 77.24" at bounding box center [647, 264] width 96 height 42
drag, startPoint x: 638, startPoint y: 302, endPoint x: 669, endPoint y: 303, distance: 30.2
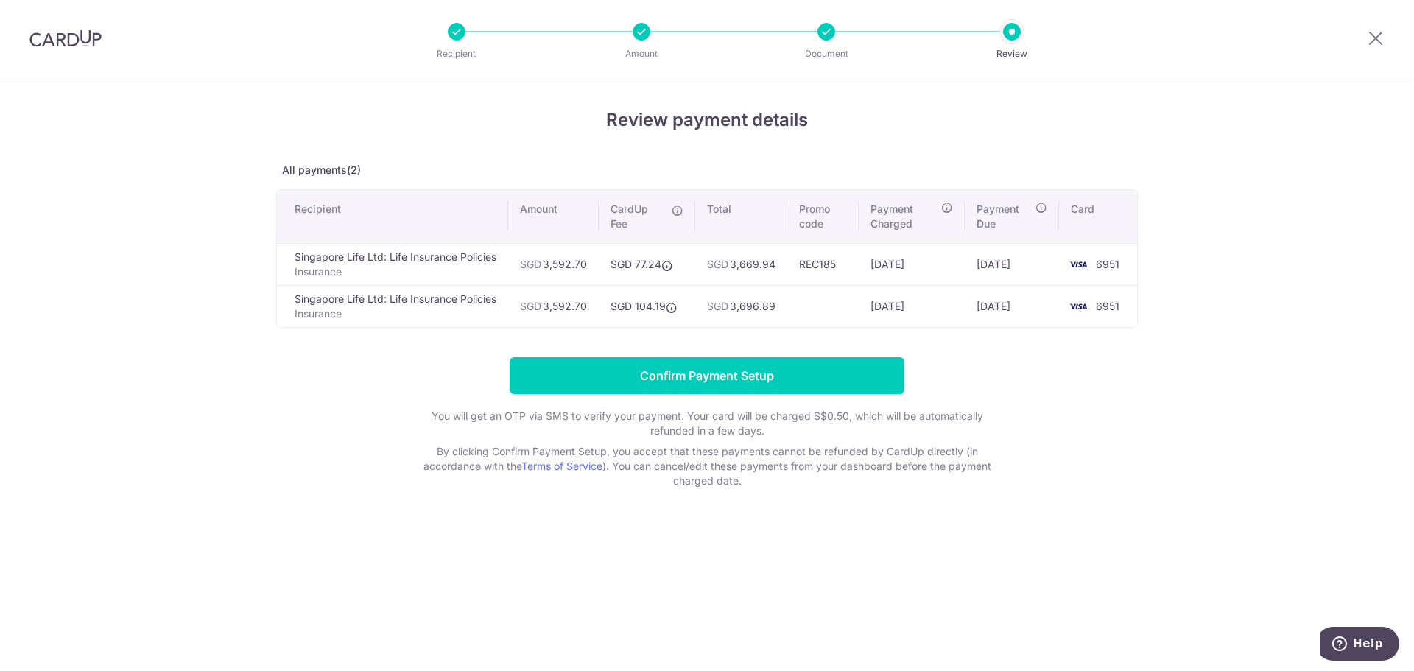
click at [669, 303] on td "SGD 104.19" at bounding box center [647, 306] width 96 height 42
drag, startPoint x: 645, startPoint y: 264, endPoint x: 666, endPoint y: 267, distance: 21.6
click at [666, 267] on td "SGD 77.24" at bounding box center [647, 264] width 96 height 42
copy td "77.24"
drag, startPoint x: 621, startPoint y: 315, endPoint x: 627, endPoint y: 311, distance: 8.0
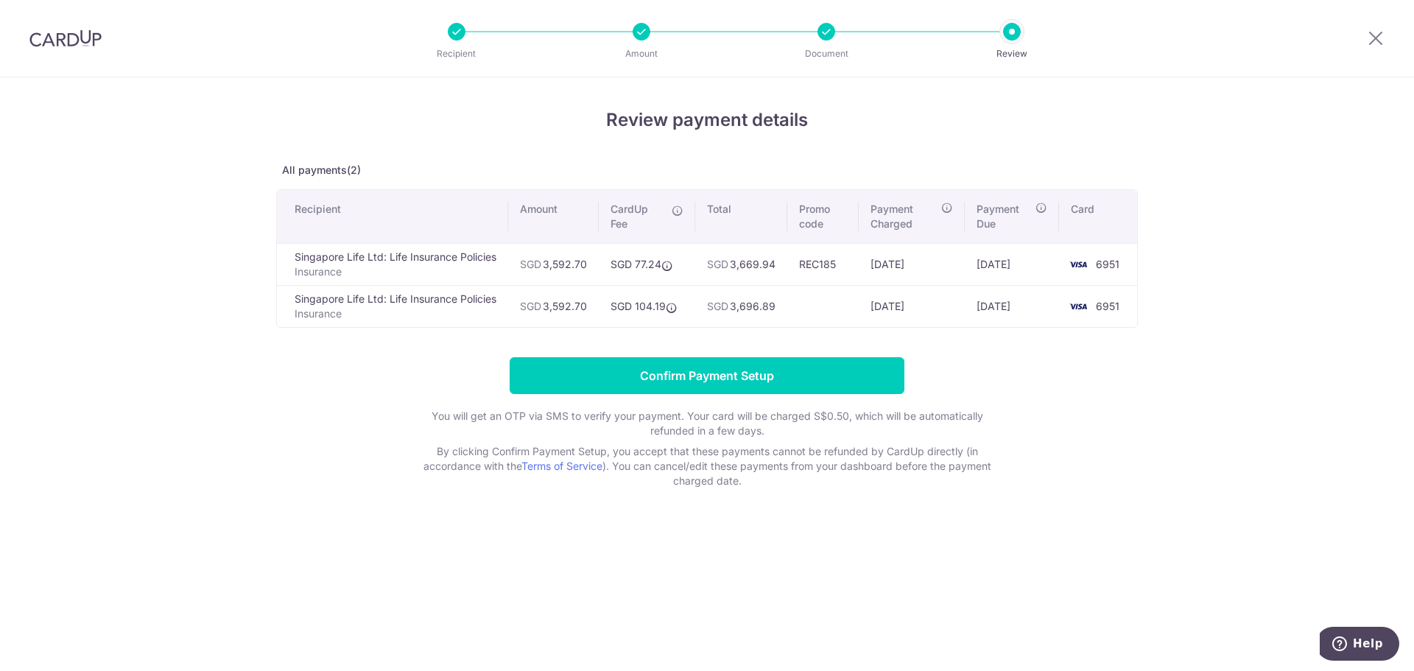
click at [621, 315] on td "SGD 104.19" at bounding box center [647, 306] width 96 height 42
drag, startPoint x: 661, startPoint y: 308, endPoint x: 674, endPoint y: 309, distance: 12.6
click at [674, 309] on td "SGD 104.19" at bounding box center [647, 306] width 96 height 42
copy td "104.19"
drag, startPoint x: 735, startPoint y: 259, endPoint x: 790, endPoint y: 261, distance: 55.2
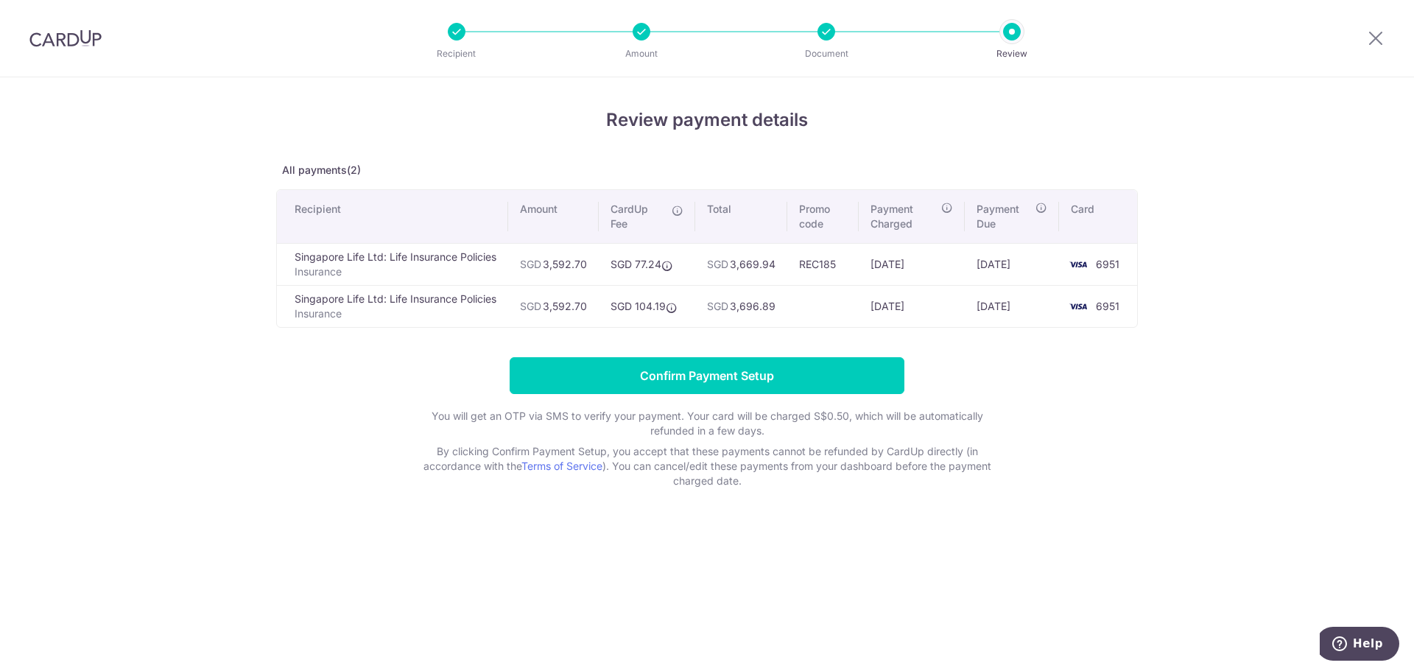
click at [787, 261] on td "SGD 3,669.94" at bounding box center [741, 264] width 92 height 42
copy td "3,669.94"
click at [858, 278] on td "REC185" at bounding box center [822, 264] width 71 height 42
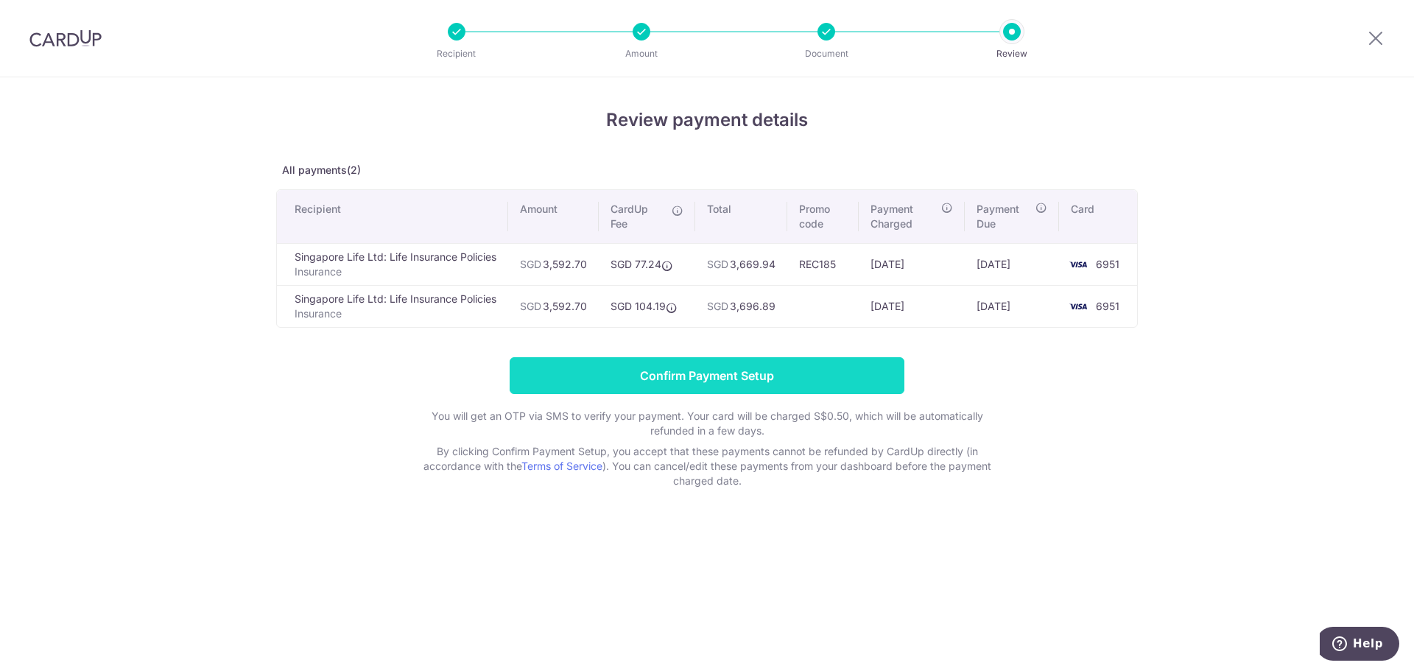
click at [671, 374] on input "Confirm Payment Setup" at bounding box center [707, 375] width 395 height 37
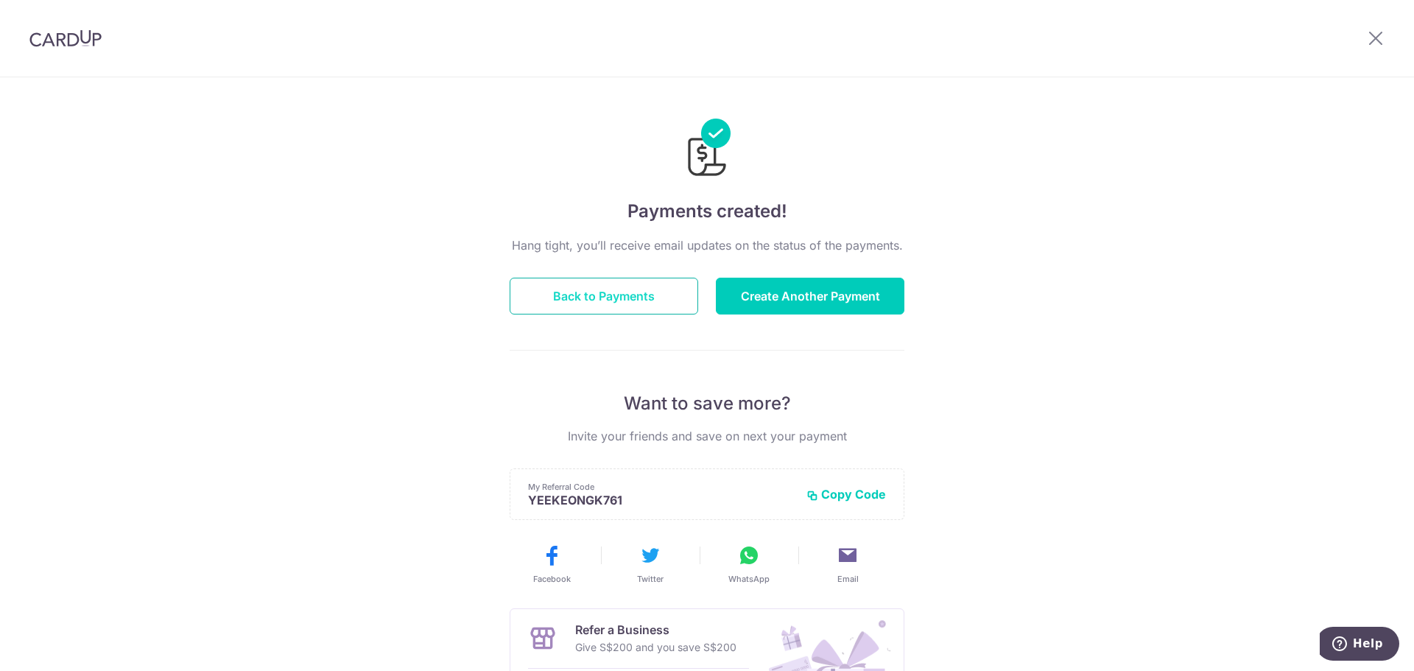
click at [631, 298] on button "Back to Payments" at bounding box center [604, 296] width 188 height 37
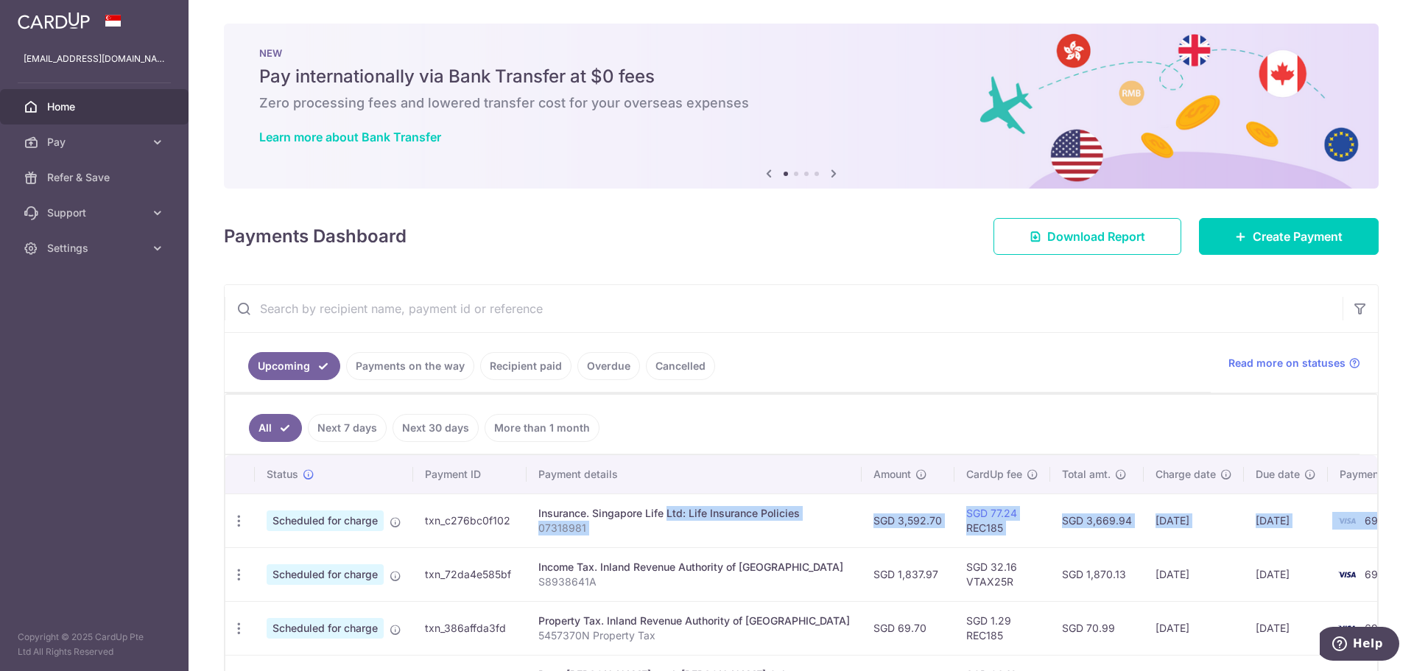
scroll to position [0, 11]
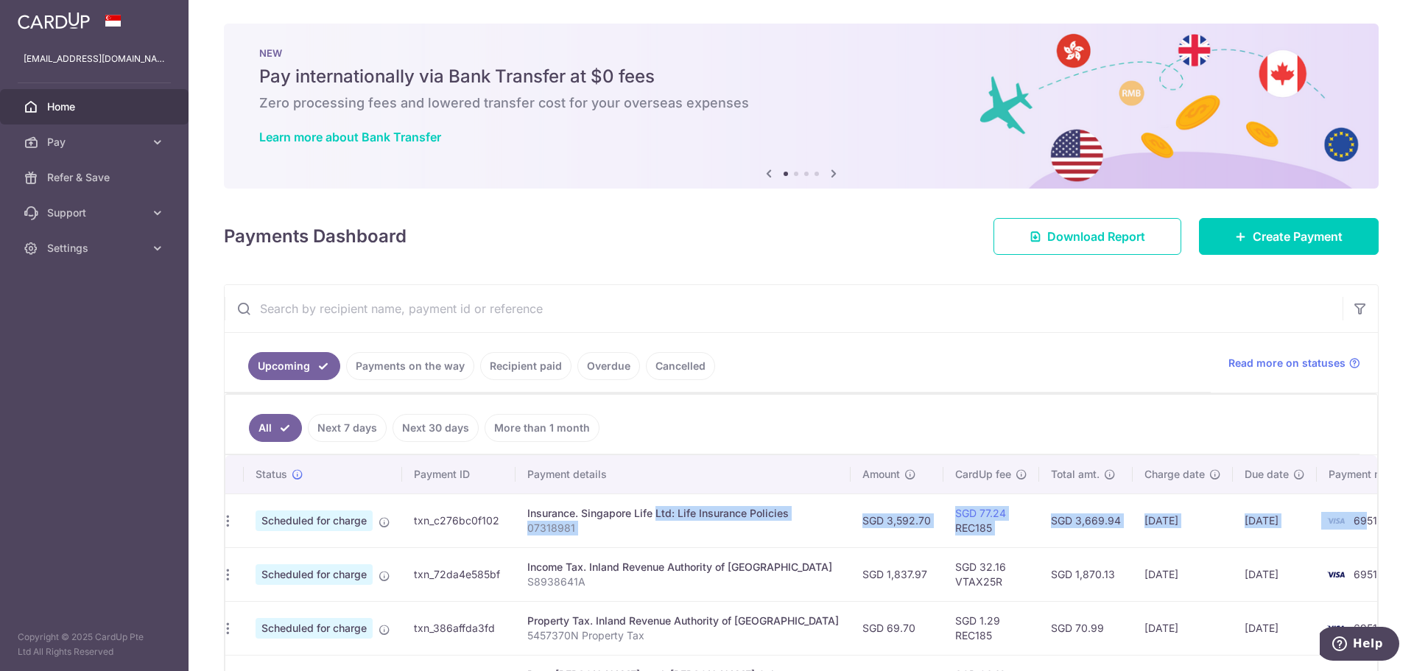
drag, startPoint x: 627, startPoint y: 517, endPoint x: 1312, endPoint y: 530, distance: 684.9
click at [1312, 530] on tr "Update payment Cancel payment Scheduled for charge txn_c276bc0f102 Insurance. S…" at bounding box center [821, 520] width 1214 height 54
click at [1132, 535] on td "09/10/2025" at bounding box center [1182, 520] width 100 height 54
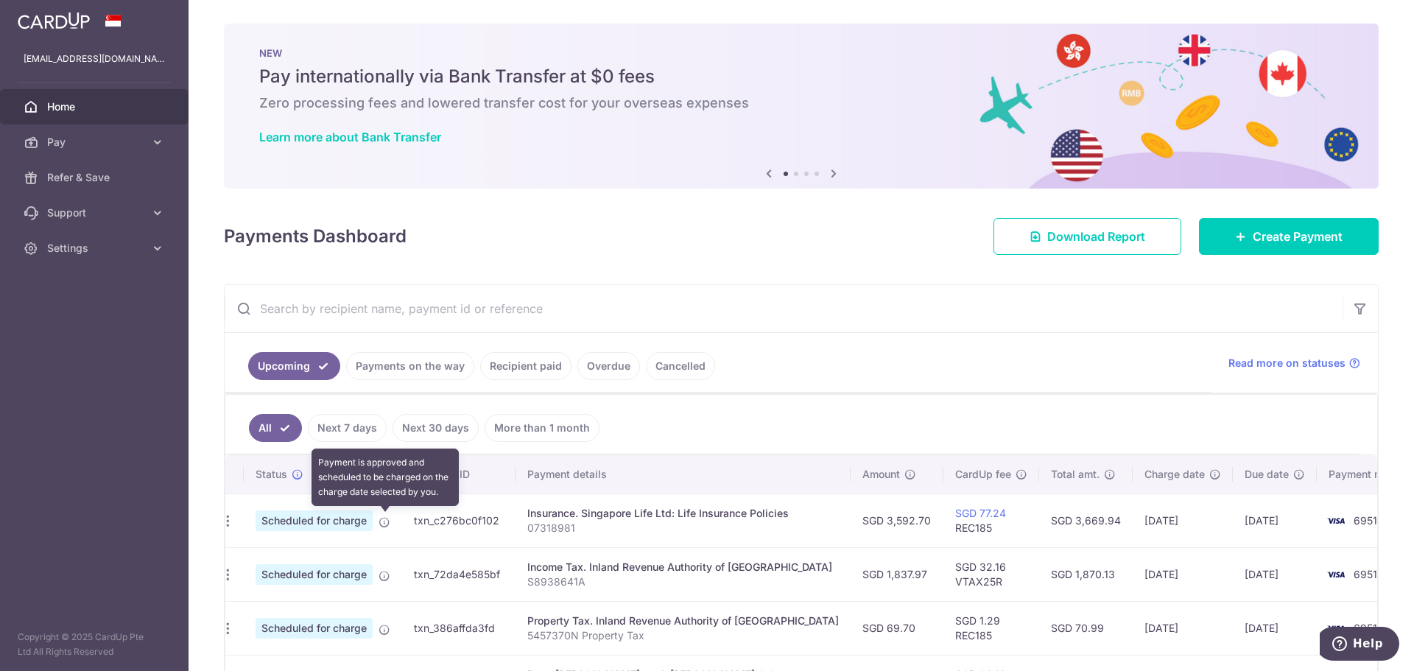
click at [385, 521] on icon at bounding box center [384, 522] width 12 height 12
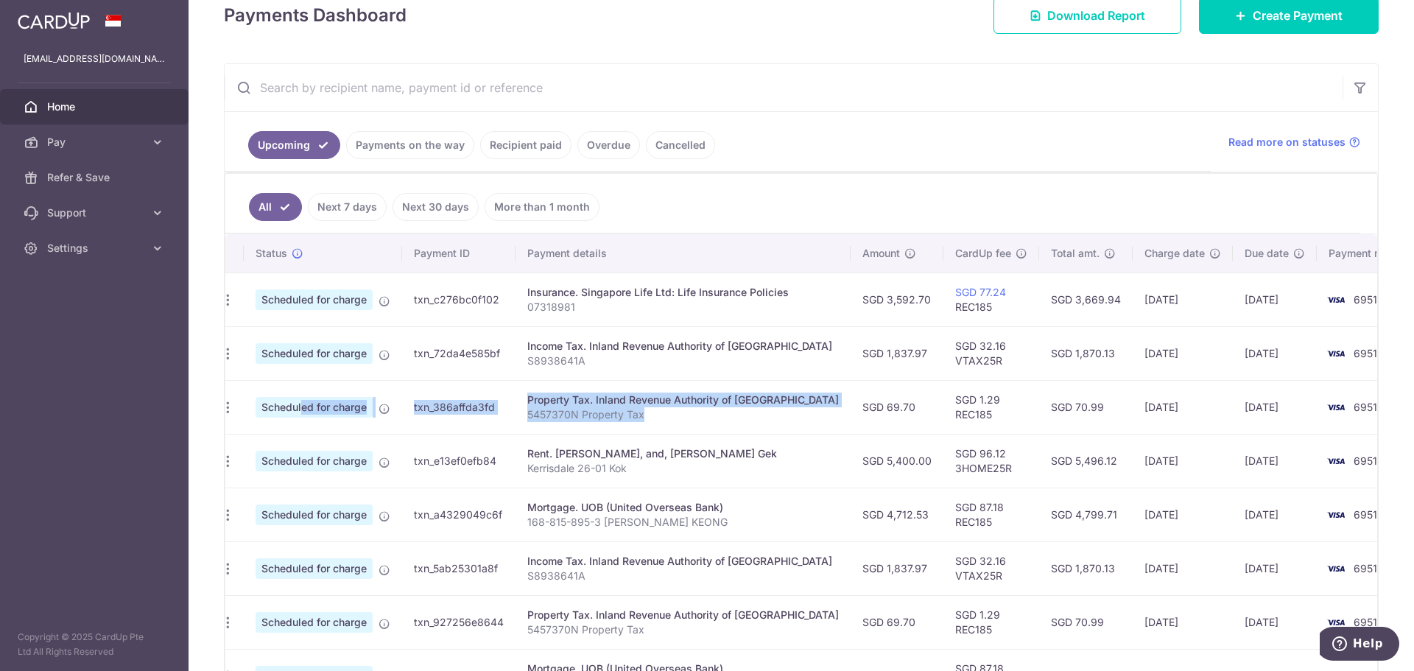
scroll to position [0, 0]
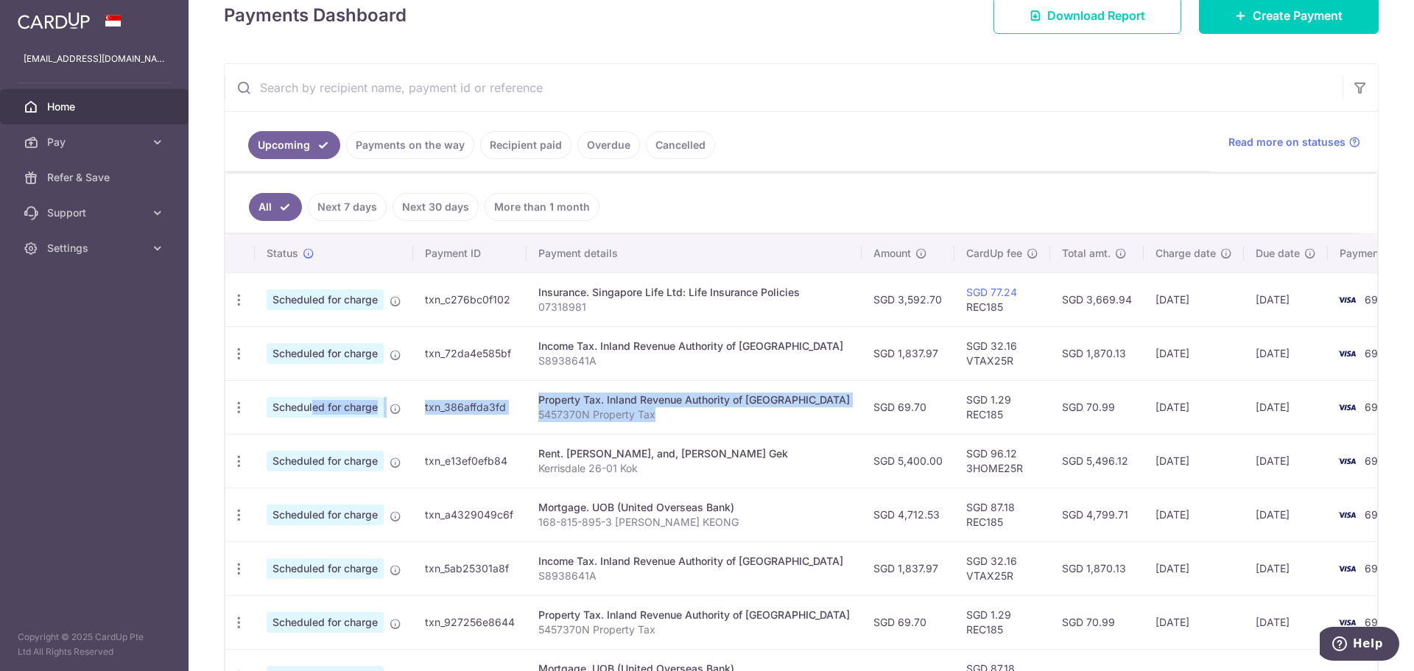
drag, startPoint x: 747, startPoint y: 417, endPoint x: 275, endPoint y: 407, distance: 472.1
click at [275, 407] on tr "Update payment Cancel payment Scheduled for charge txn_386affda3fd Property Tax…" at bounding box center [832, 407] width 1214 height 54
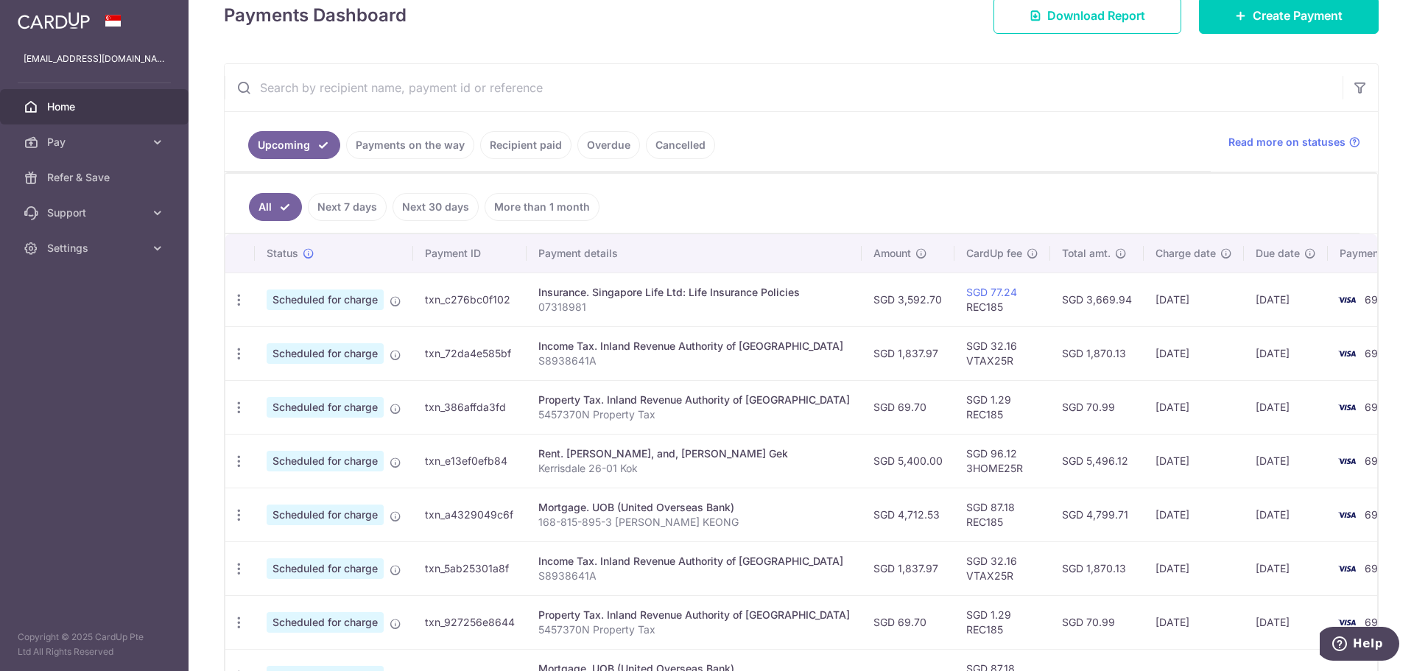
click at [1050, 454] on td "SGD 5,496.12" at bounding box center [1097, 461] width 94 height 54
drag, startPoint x: 956, startPoint y: 415, endPoint x: 640, endPoint y: 413, distance: 316.6
click at [795, 412] on tr "Update payment Cancel payment Scheduled for charge txn_386affda3fd Property Tax…" at bounding box center [832, 407] width 1214 height 54
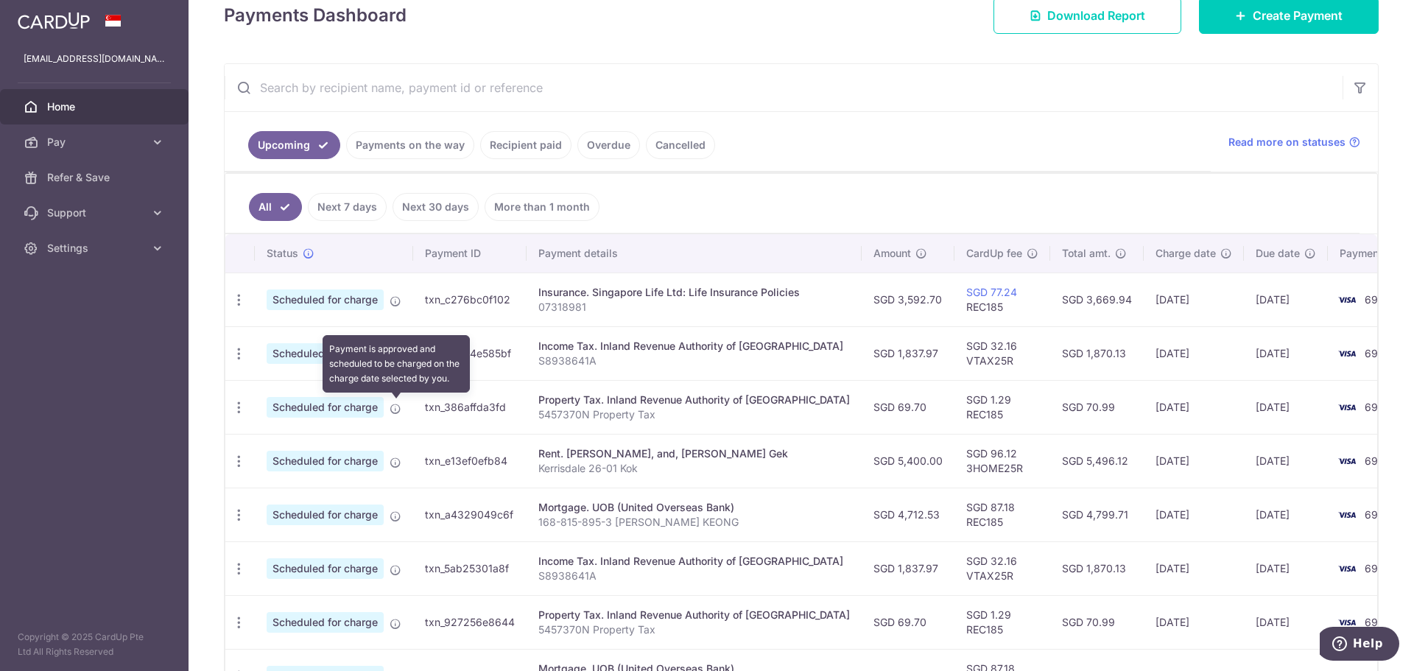
click at [395, 407] on icon at bounding box center [395, 409] width 12 height 12
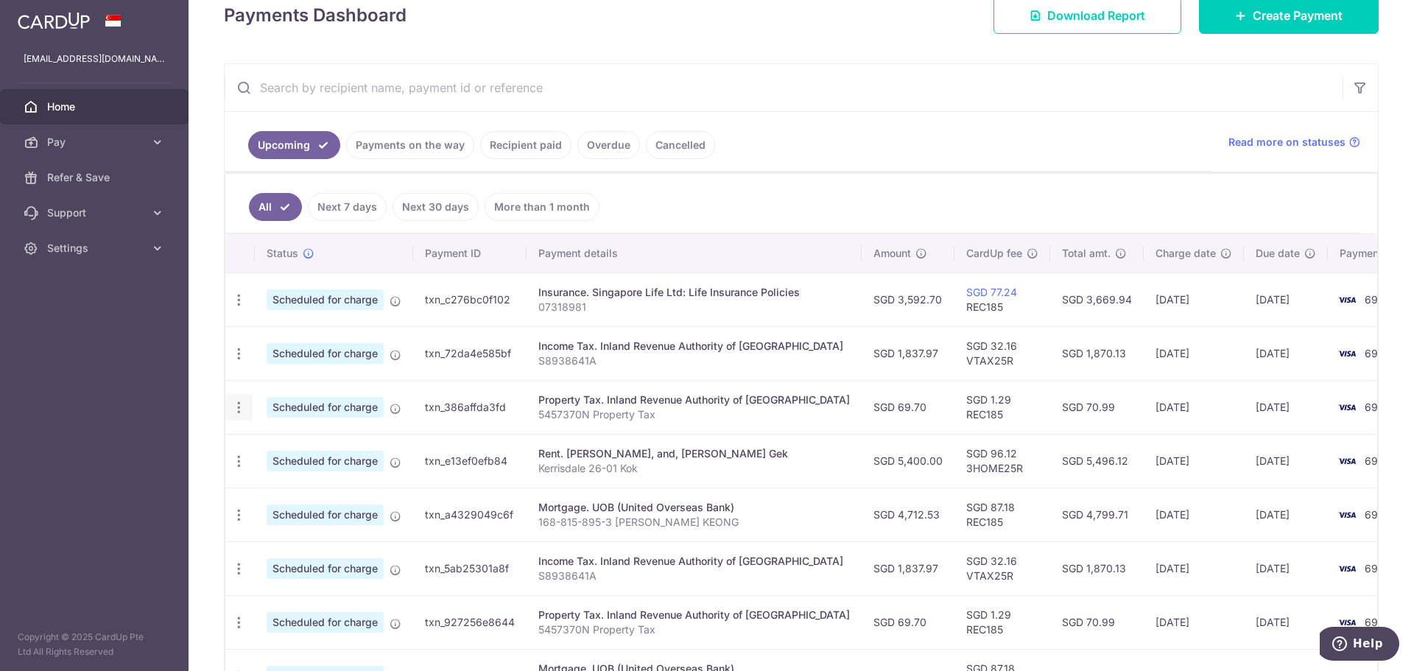
click at [239, 407] on icon "button" at bounding box center [238, 407] width 15 height 15
click at [730, 413] on p "5457370N Property Tax" at bounding box center [693, 414] width 311 height 15
click at [437, 149] on link "Payments on the way" at bounding box center [410, 145] width 128 height 28
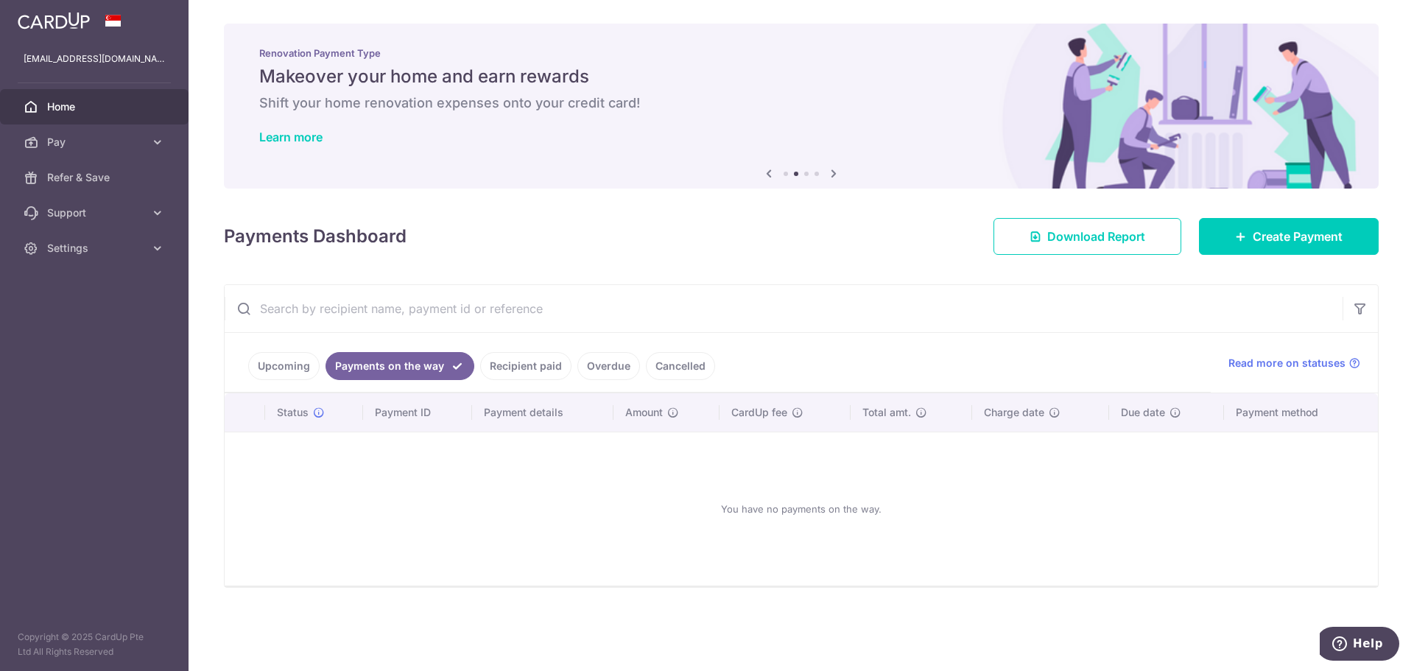
click at [512, 367] on link "Recipient paid" at bounding box center [525, 366] width 91 height 28
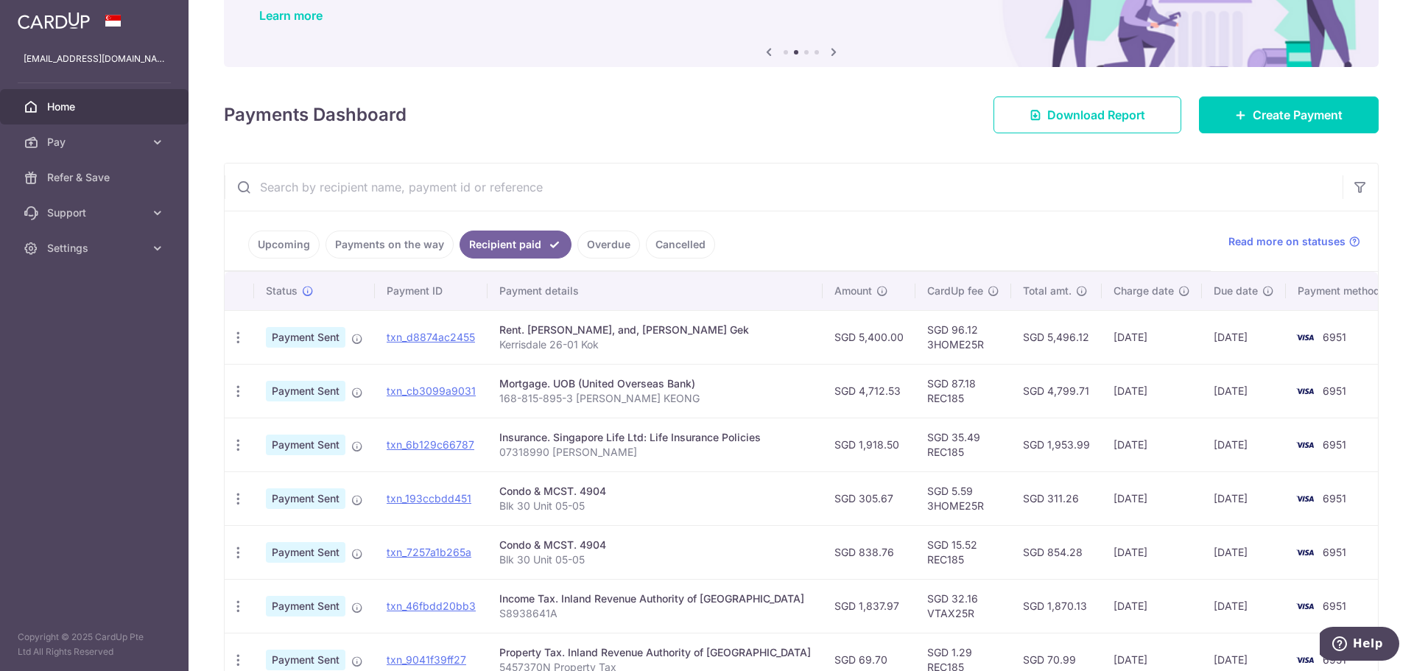
scroll to position [147, 0]
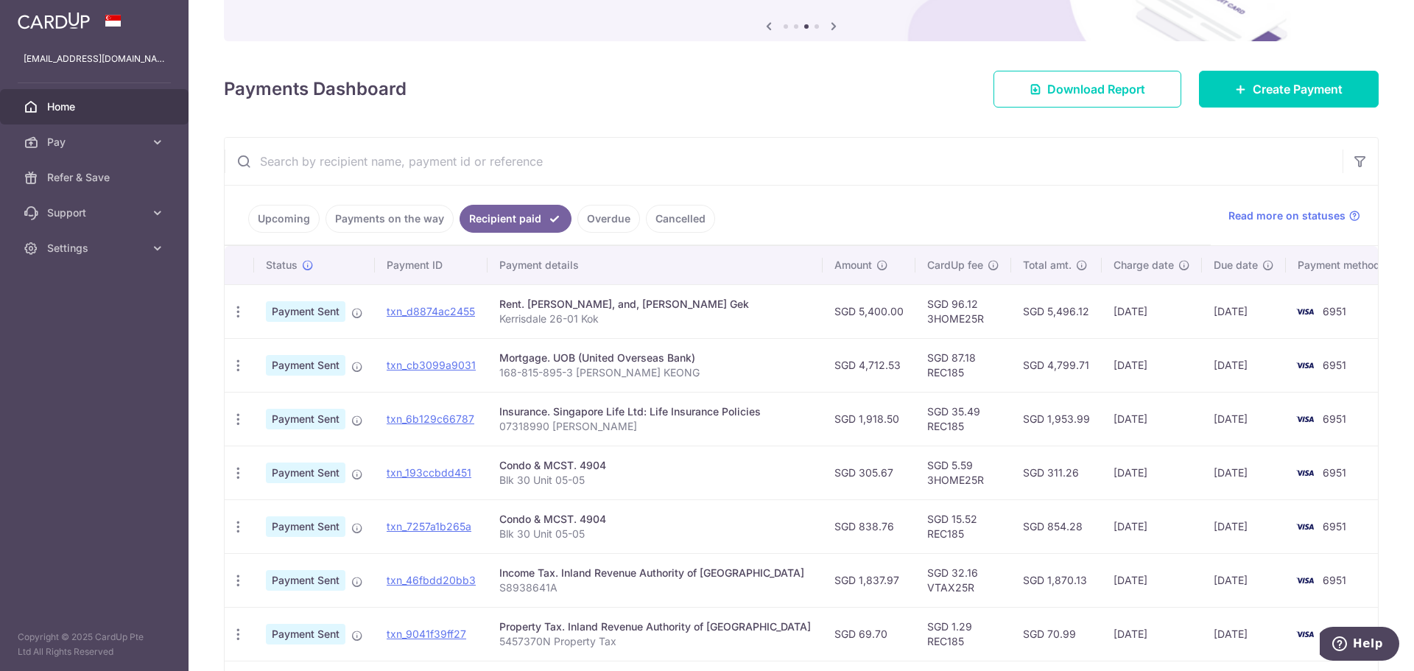
click at [291, 218] on link "Upcoming" at bounding box center [283, 219] width 71 height 28
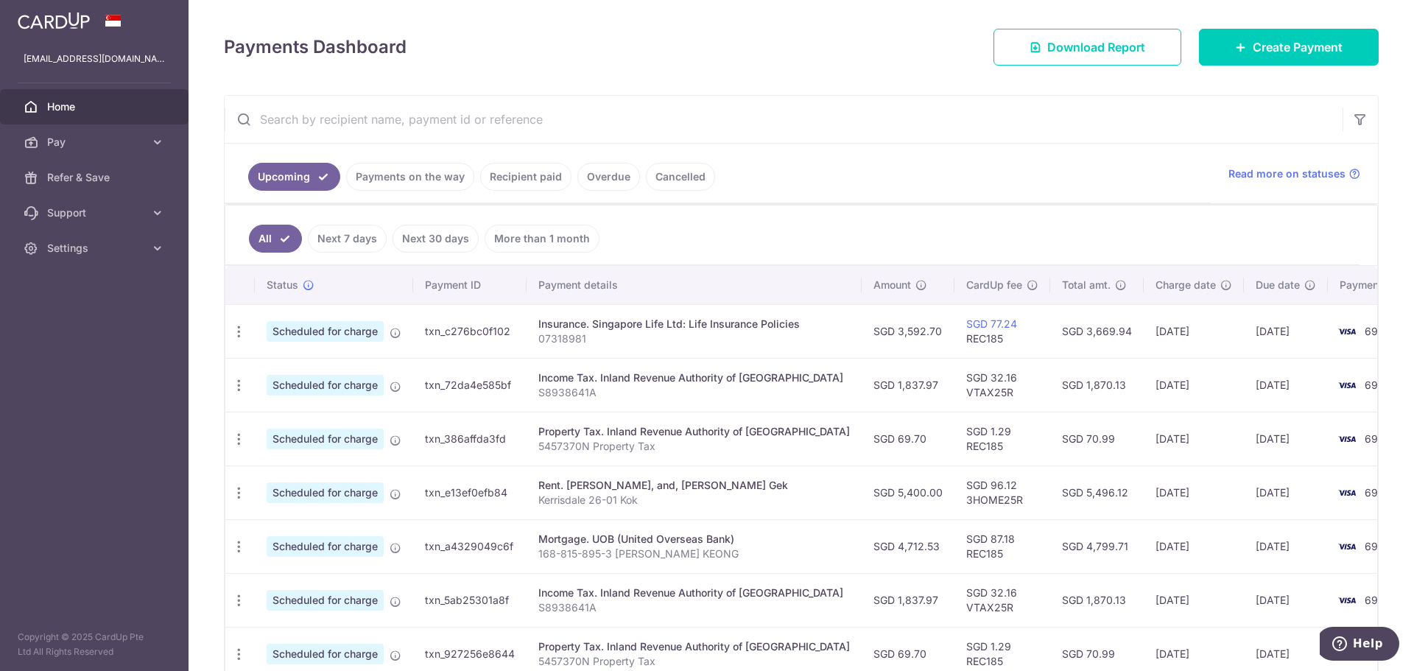
scroll to position [295, 0]
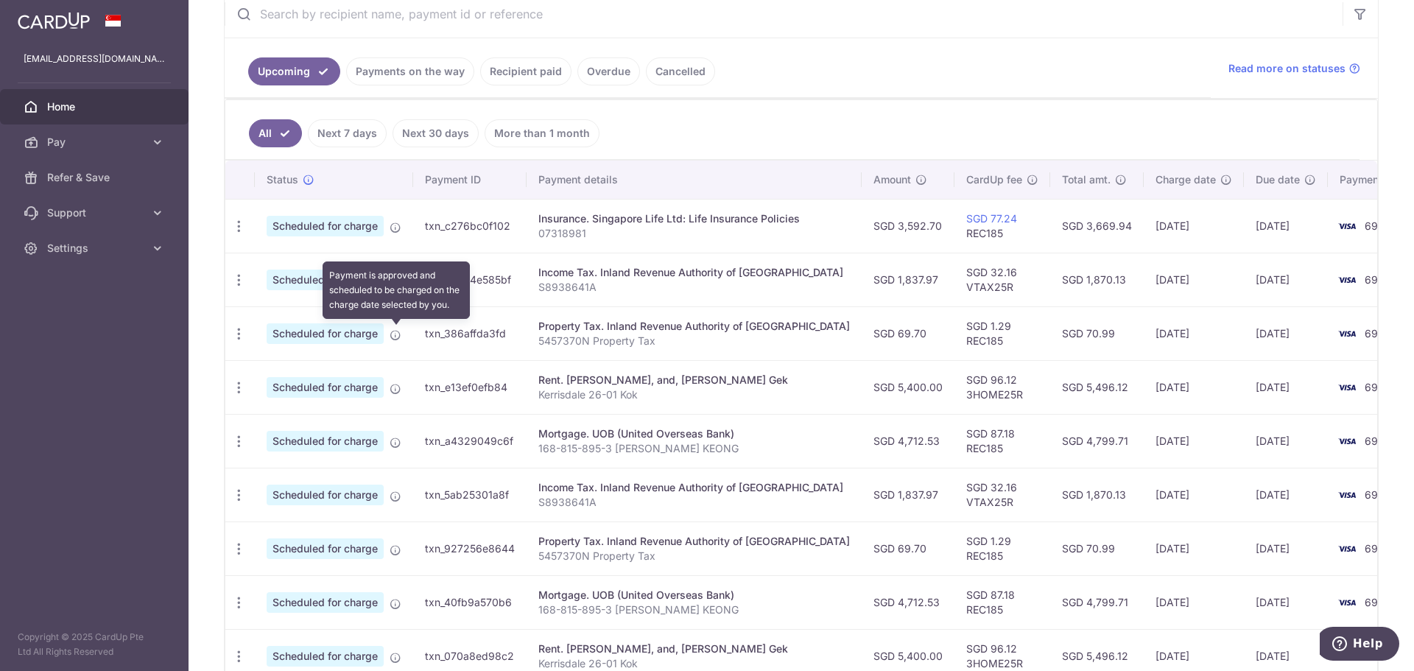
click at [398, 335] on icon at bounding box center [395, 335] width 12 height 12
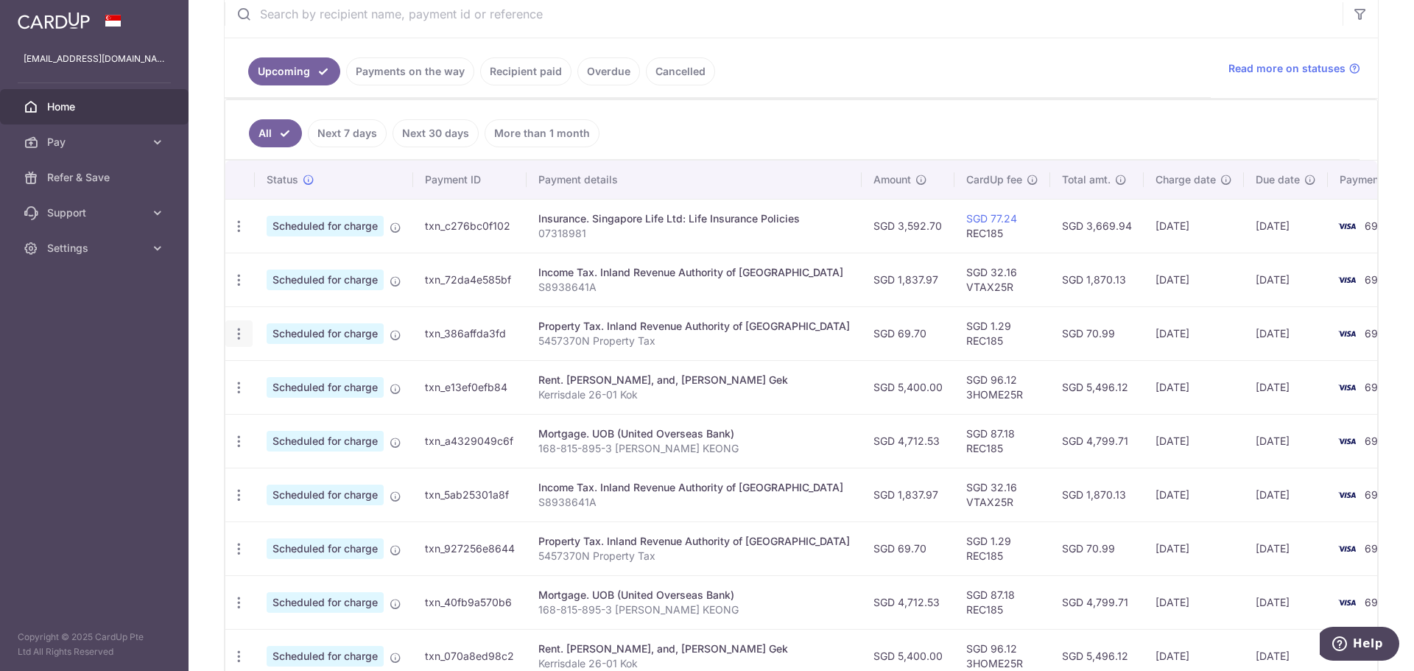
click at [238, 334] on icon "button" at bounding box center [238, 333] width 15 height 15
click at [289, 367] on span "Update payment" at bounding box center [317, 374] width 100 height 18
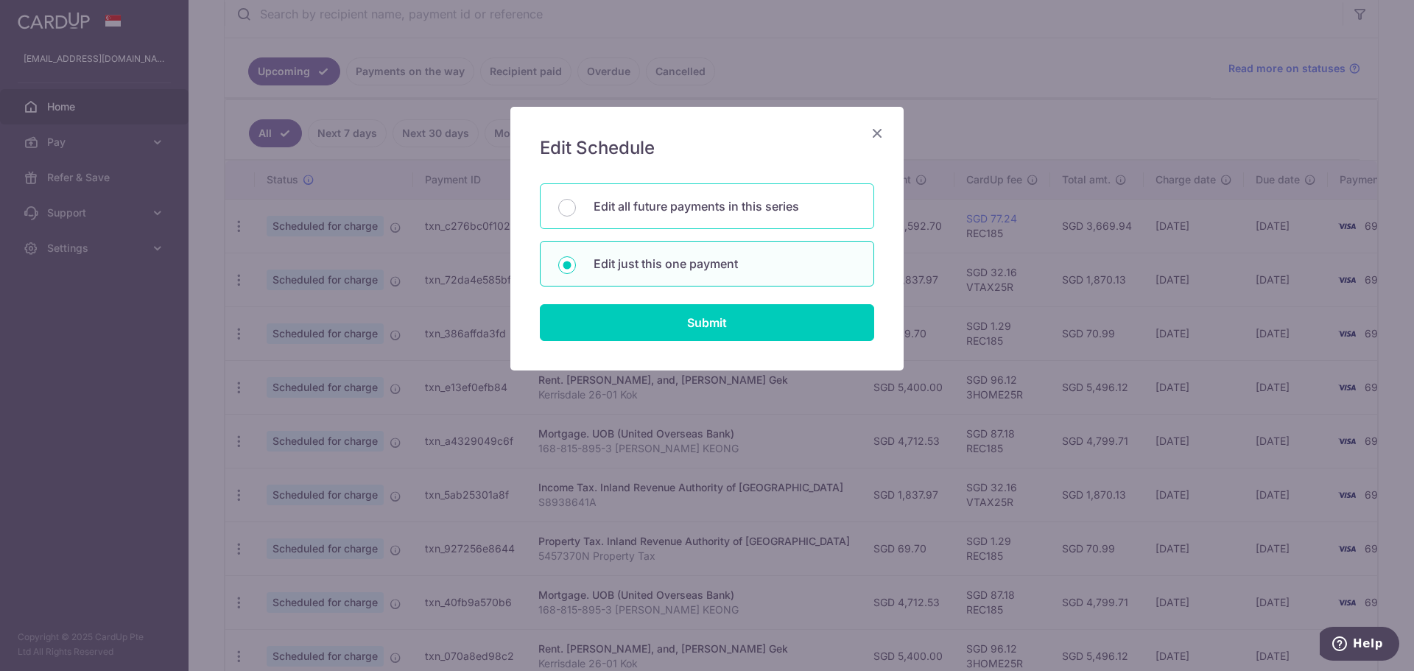
click at [646, 208] on p "Edit all future payments in this series" at bounding box center [724, 206] width 262 height 18
click at [576, 208] on input "Edit all future payments in this series" at bounding box center [567, 208] width 18 height 18
radio input "true"
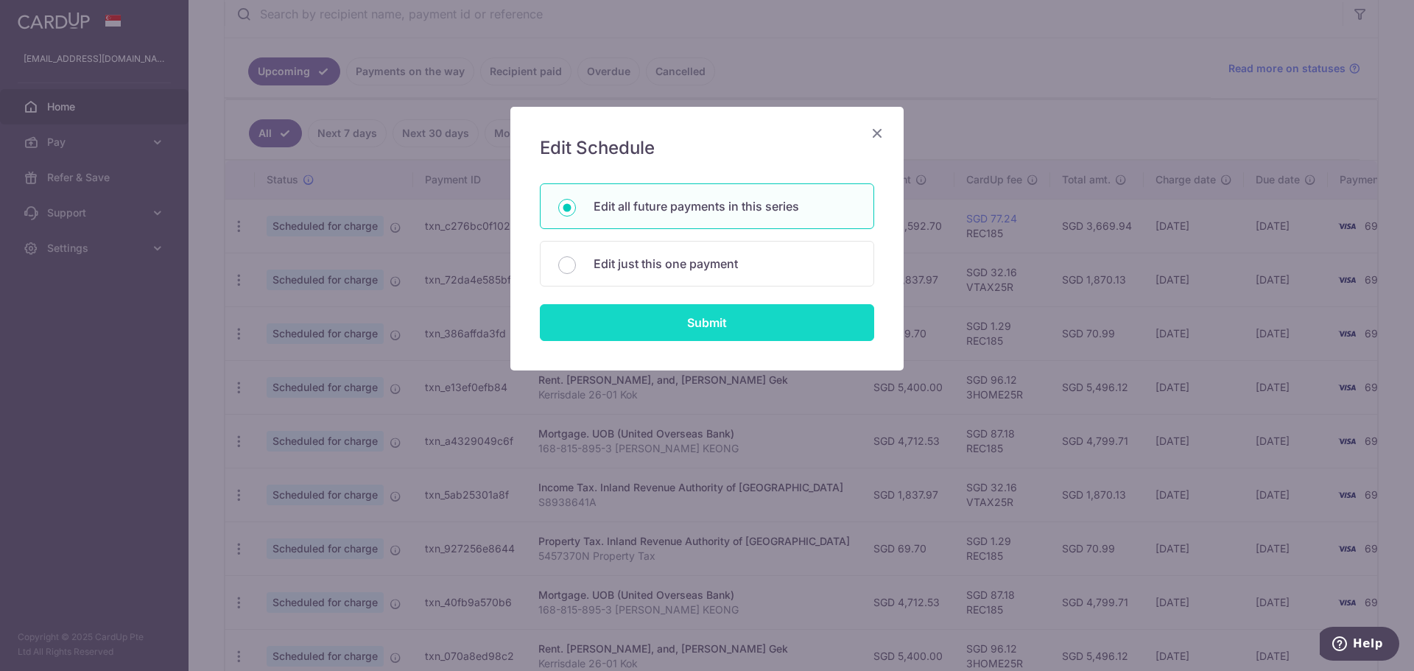
click at [669, 321] on input "Submit" at bounding box center [707, 322] width 334 height 37
radio input "true"
type input "69.70"
type input "5457370N"
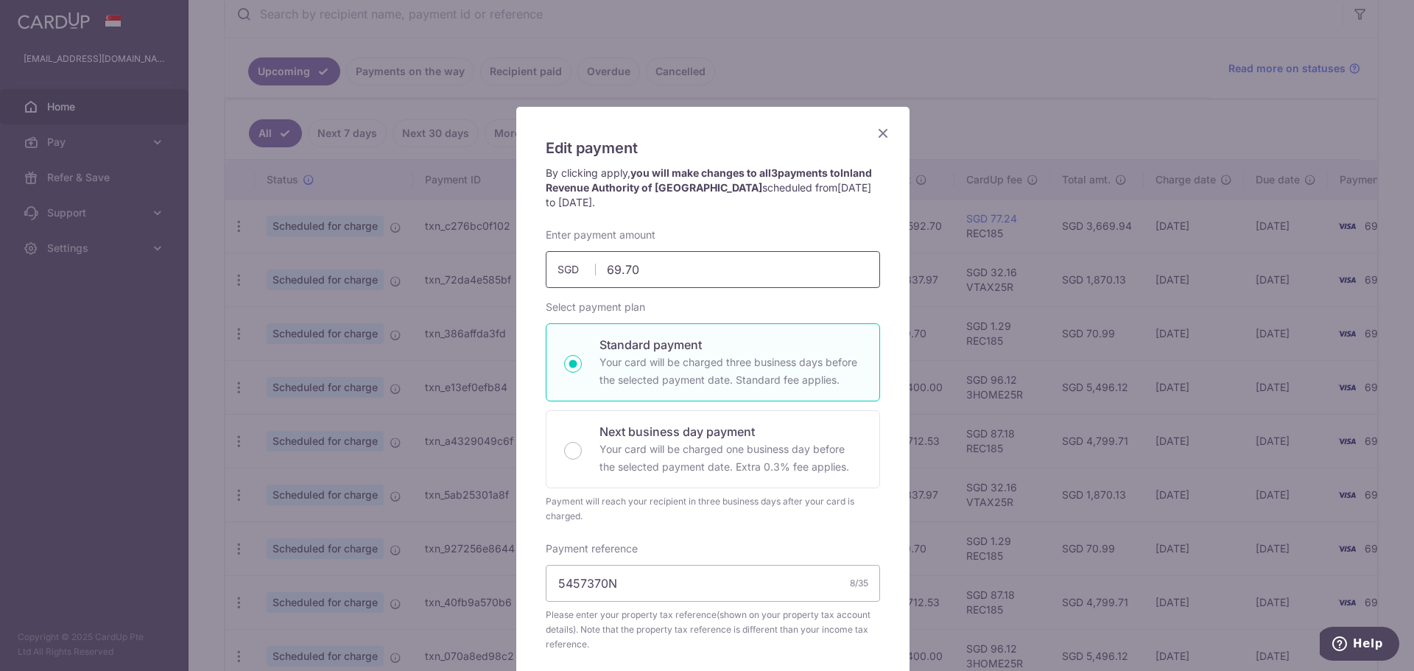
drag, startPoint x: 679, startPoint y: 267, endPoint x: 556, endPoint y: 254, distance: 123.7
click at [556, 254] on input "69.70" at bounding box center [713, 269] width 334 height 37
paste input "$436.47"
type input "436.47"
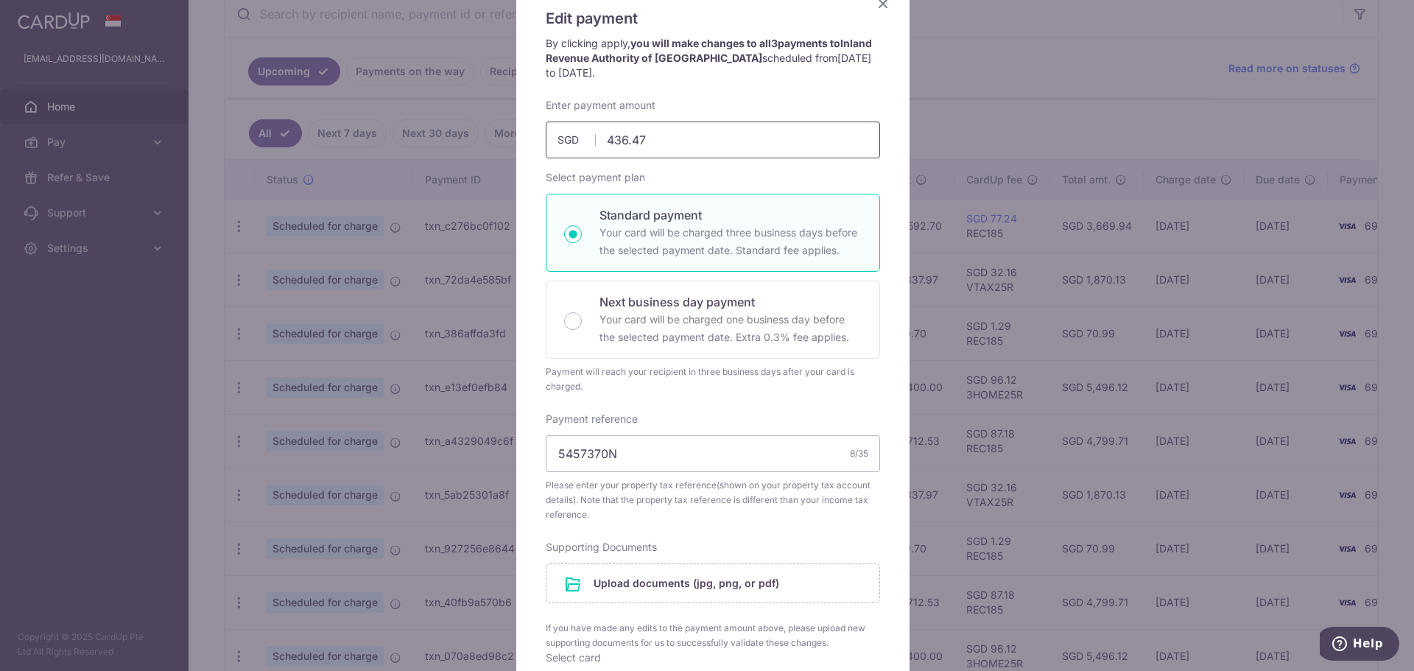
scroll to position [147, 0]
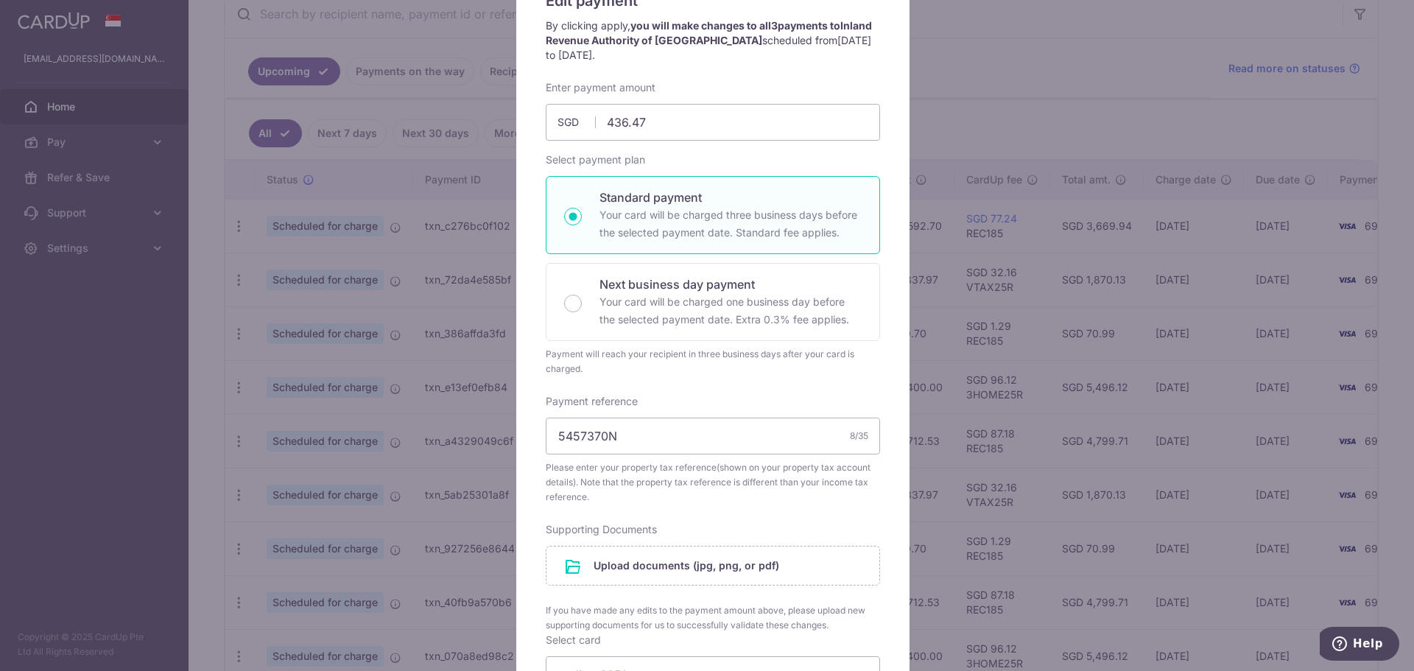
click at [870, 389] on div "Enter payment amount 436.47 436.47 SGD To change the payment amount, please can…" at bounding box center [713, 398] width 334 height 636
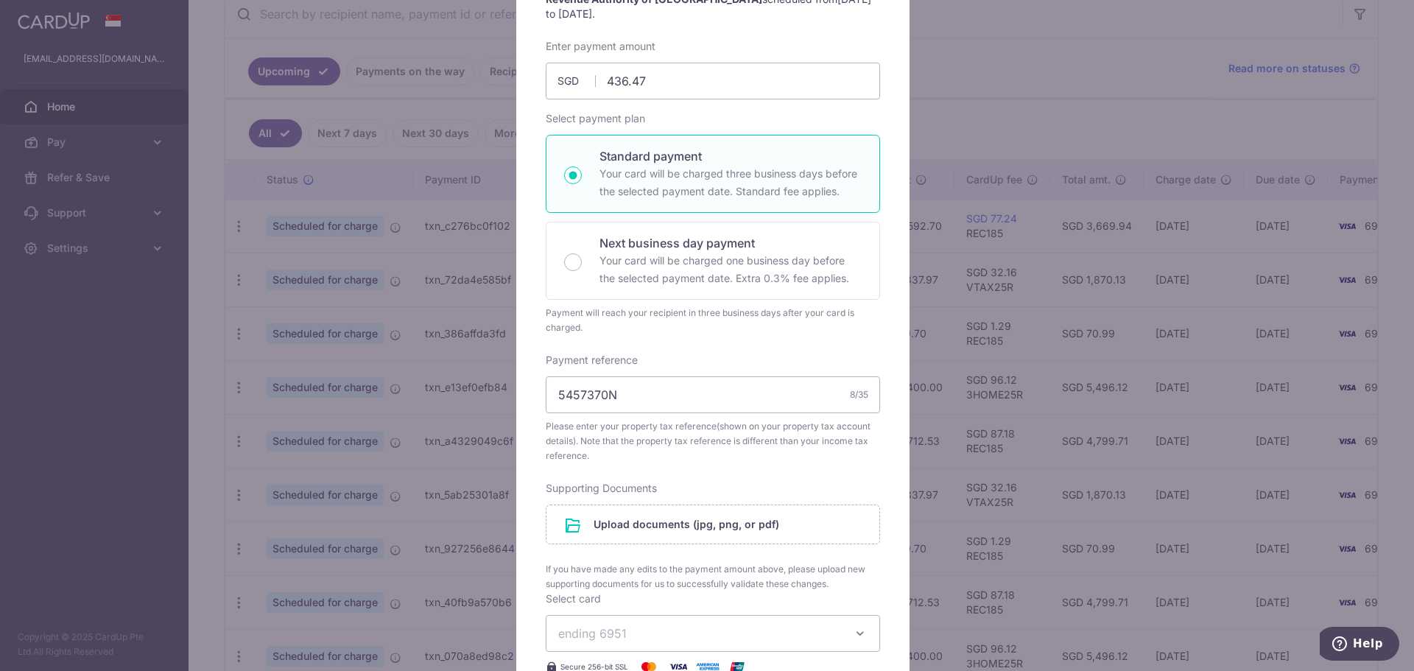
scroll to position [221, 0]
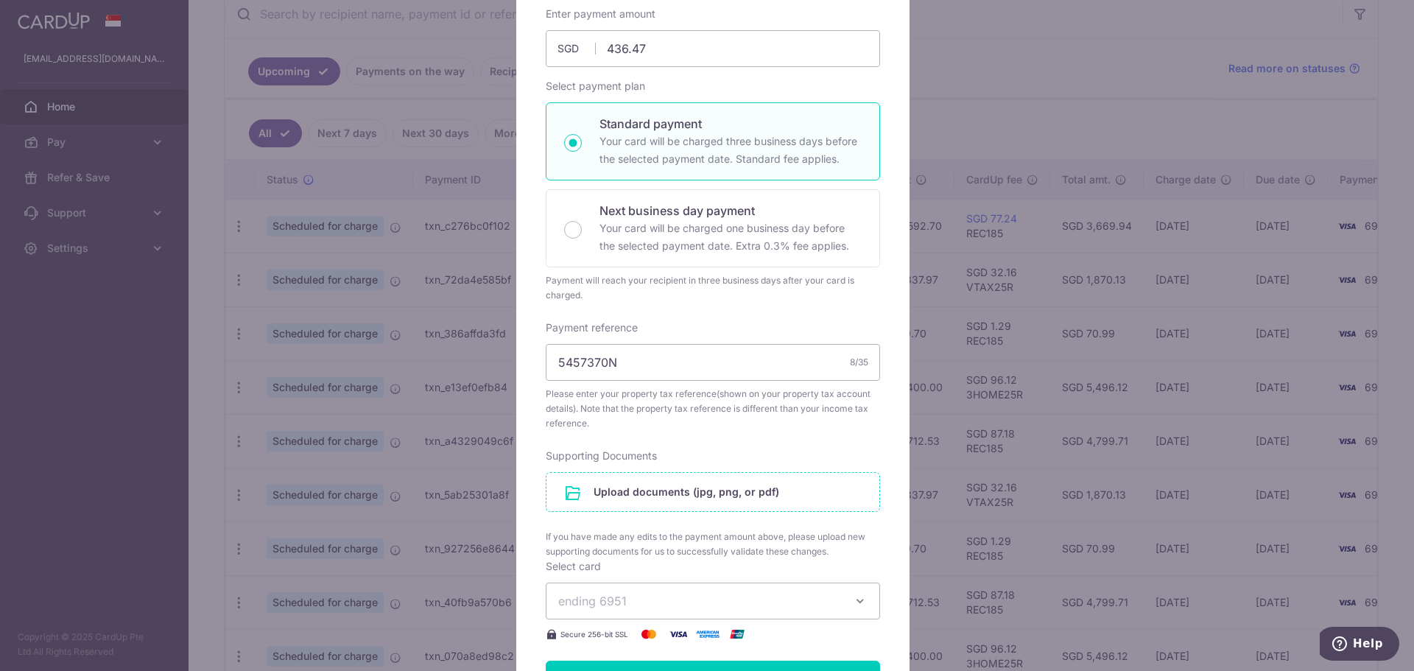
click at [632, 498] on input "file" at bounding box center [712, 492] width 333 height 38
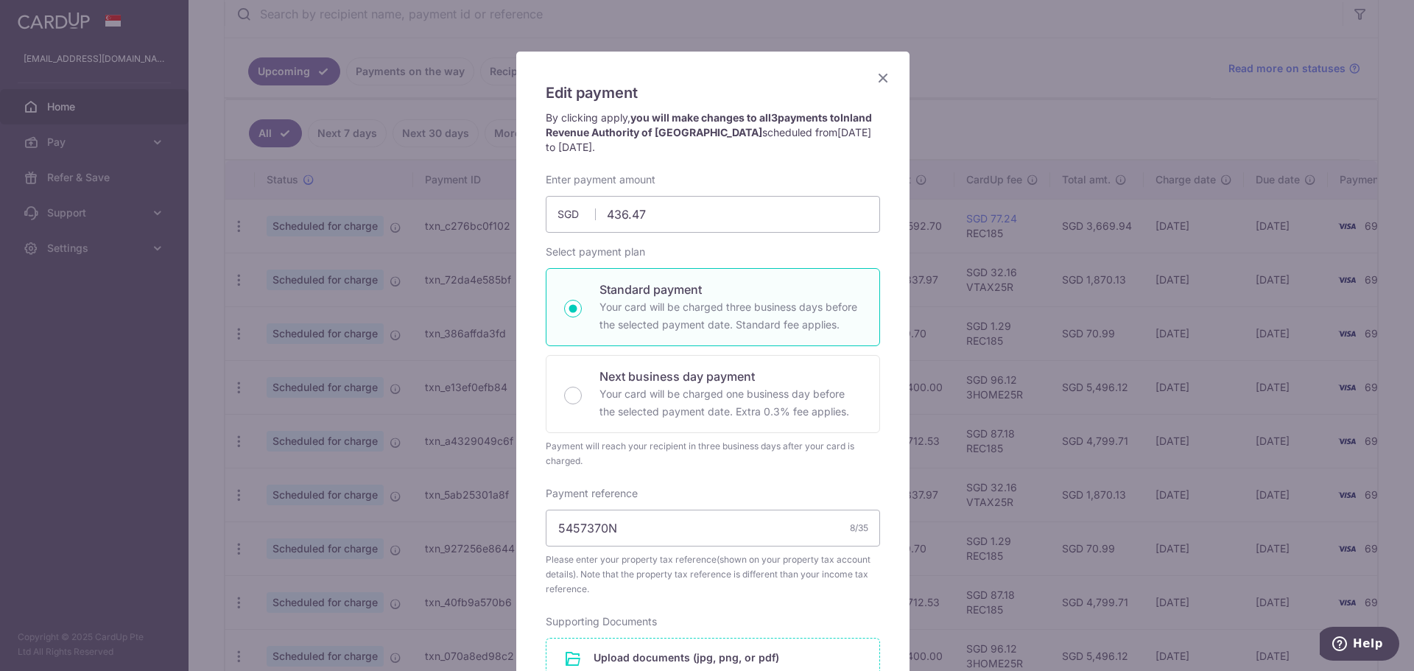
scroll to position [295, 0]
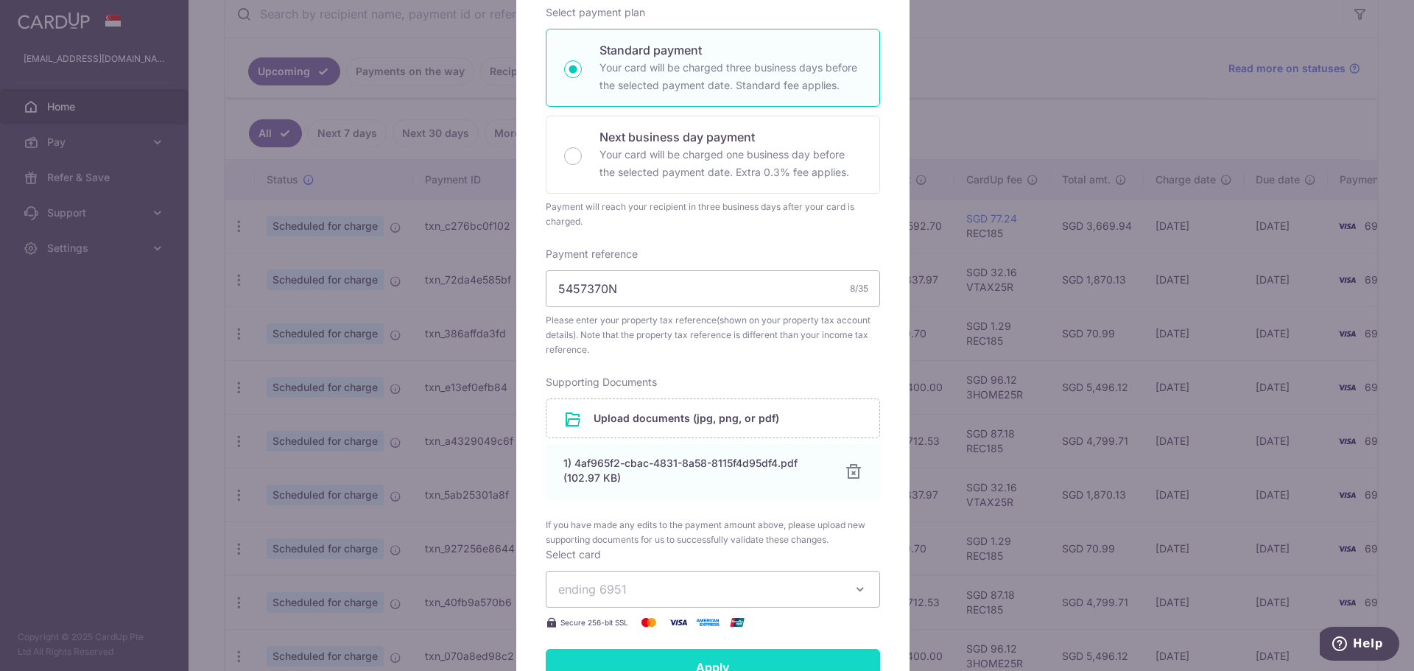
click at [706, 663] on input "Apply" at bounding box center [713, 667] width 334 height 37
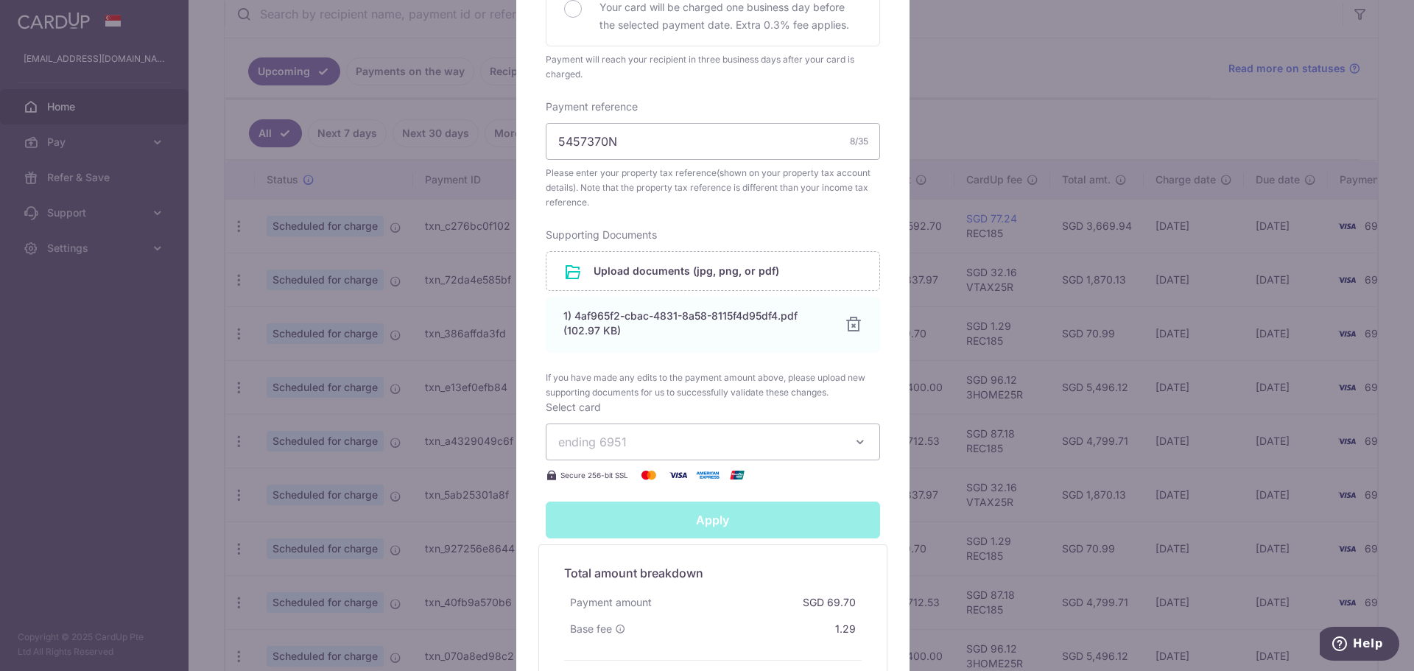
type input "Successfully Applied"
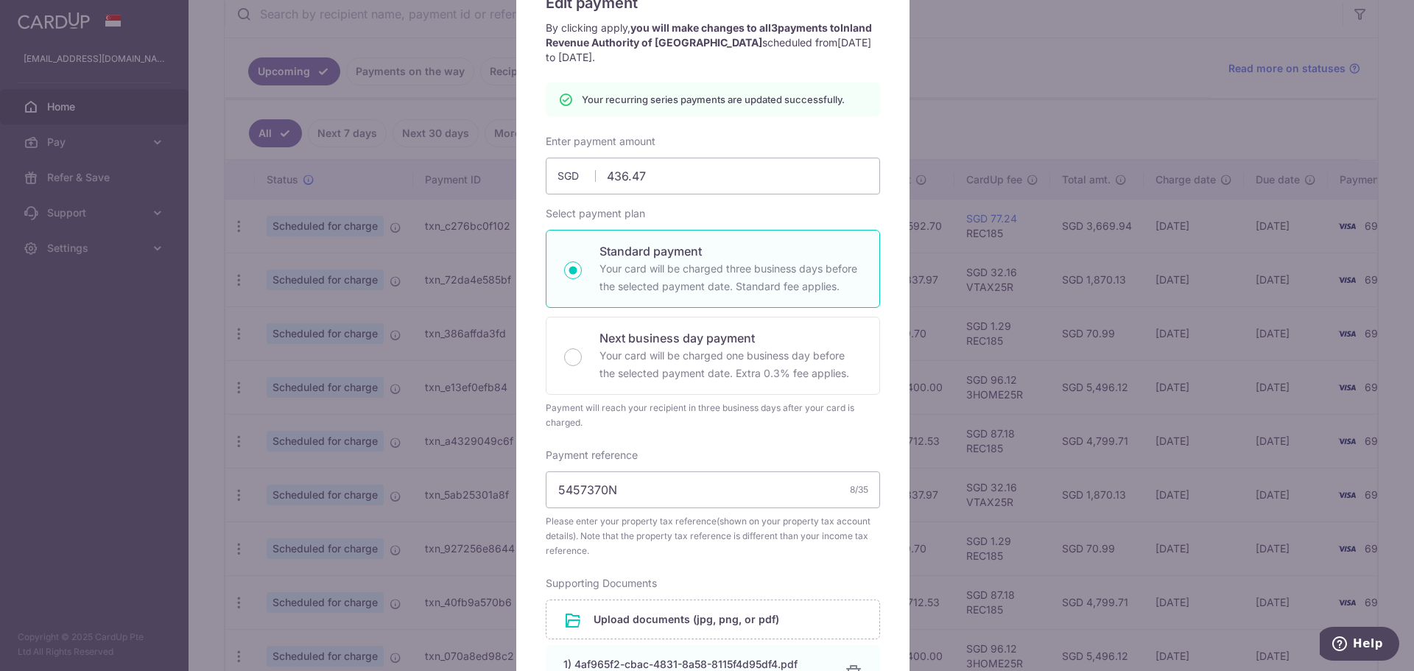
scroll to position [0, 0]
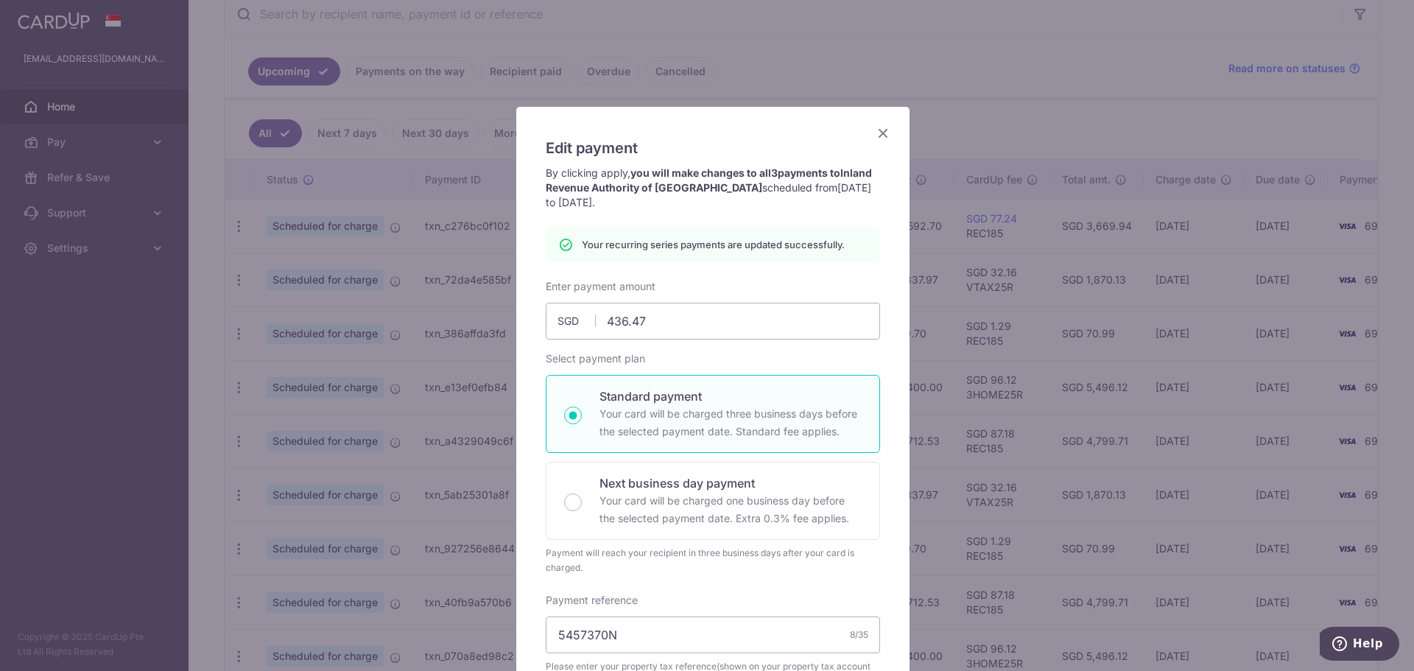
click at [874, 130] on icon "Close" at bounding box center [883, 133] width 18 height 18
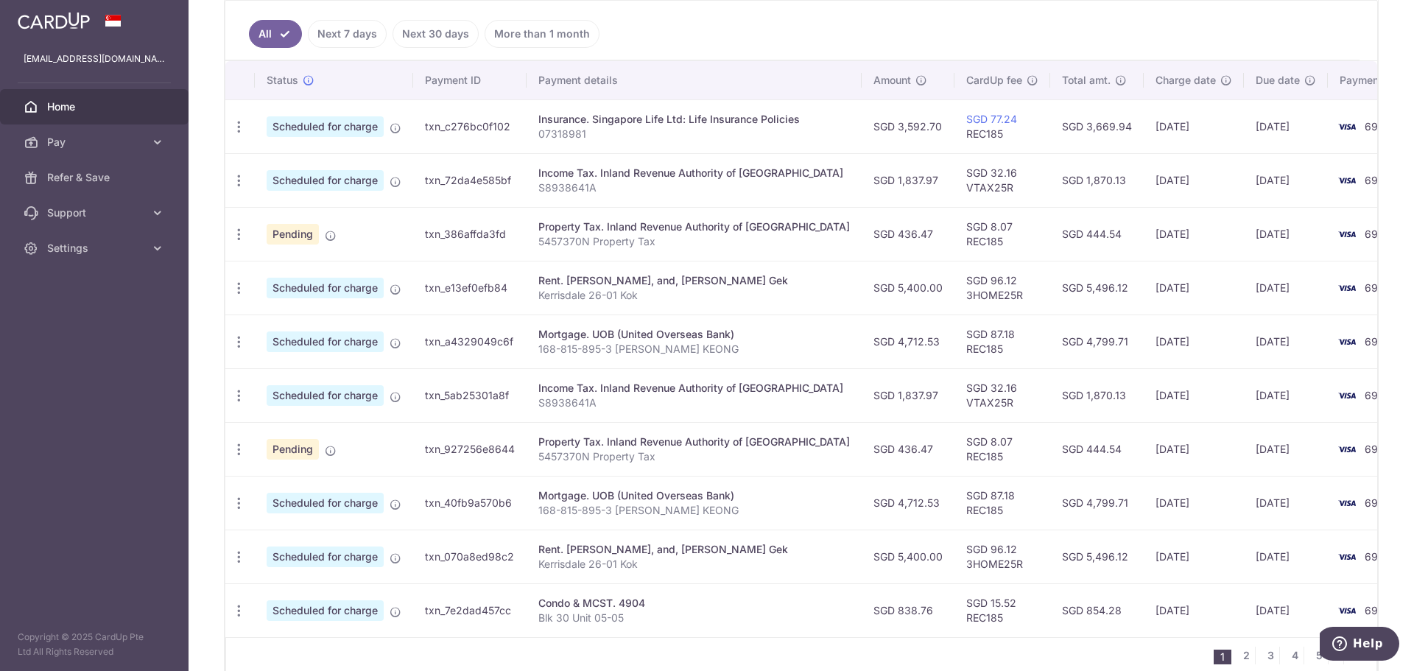
scroll to position [295, 0]
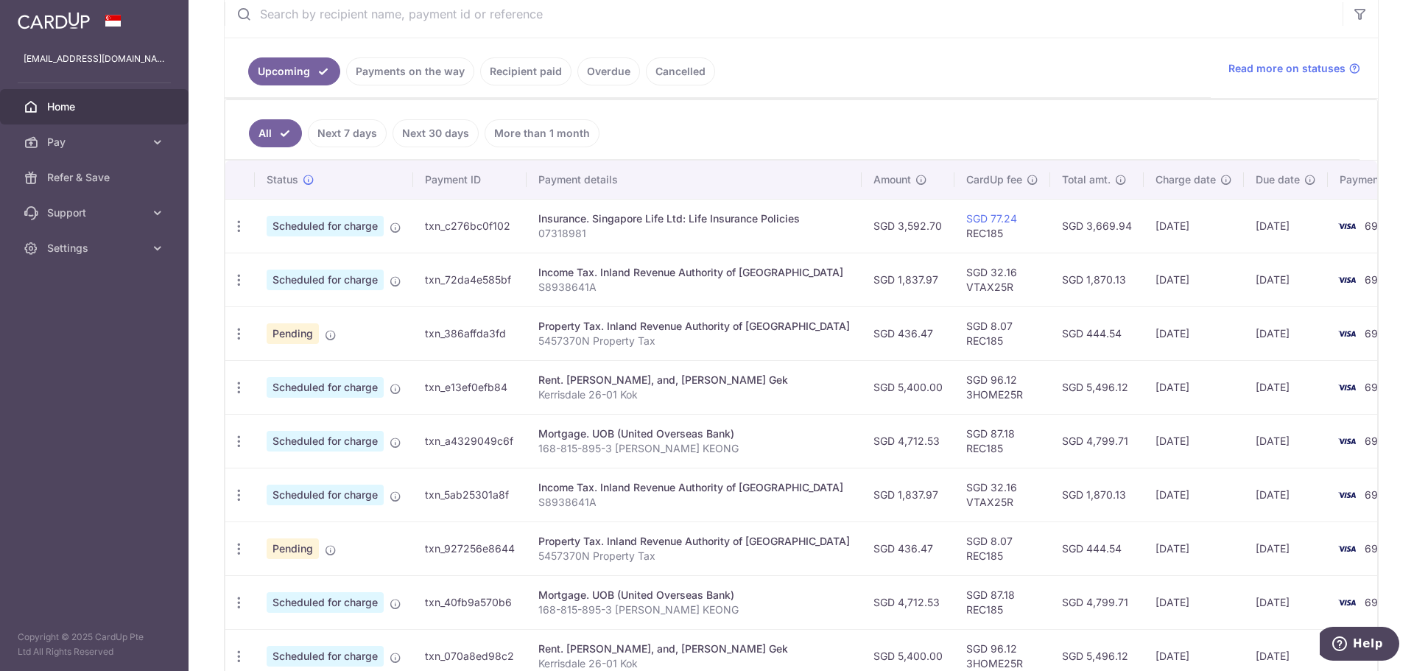
click at [565, 141] on link "More than 1 month" at bounding box center [541, 133] width 115 height 28
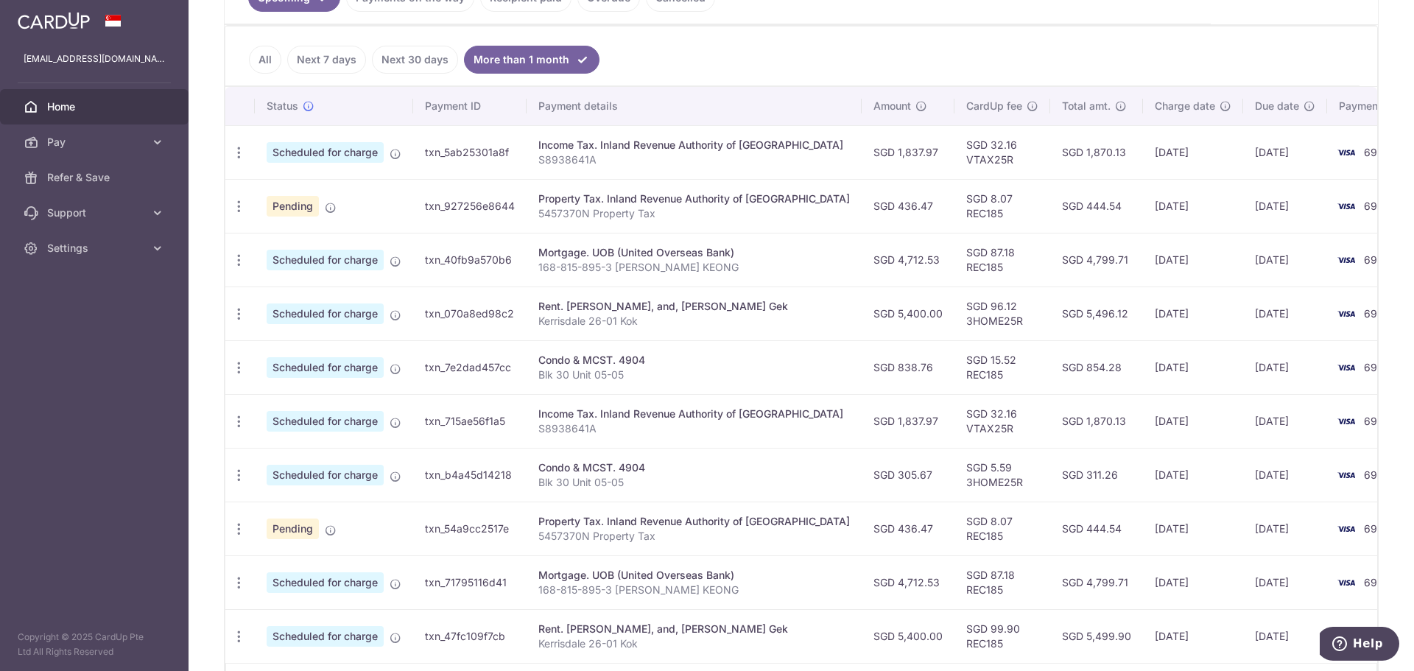
scroll to position [475, 0]
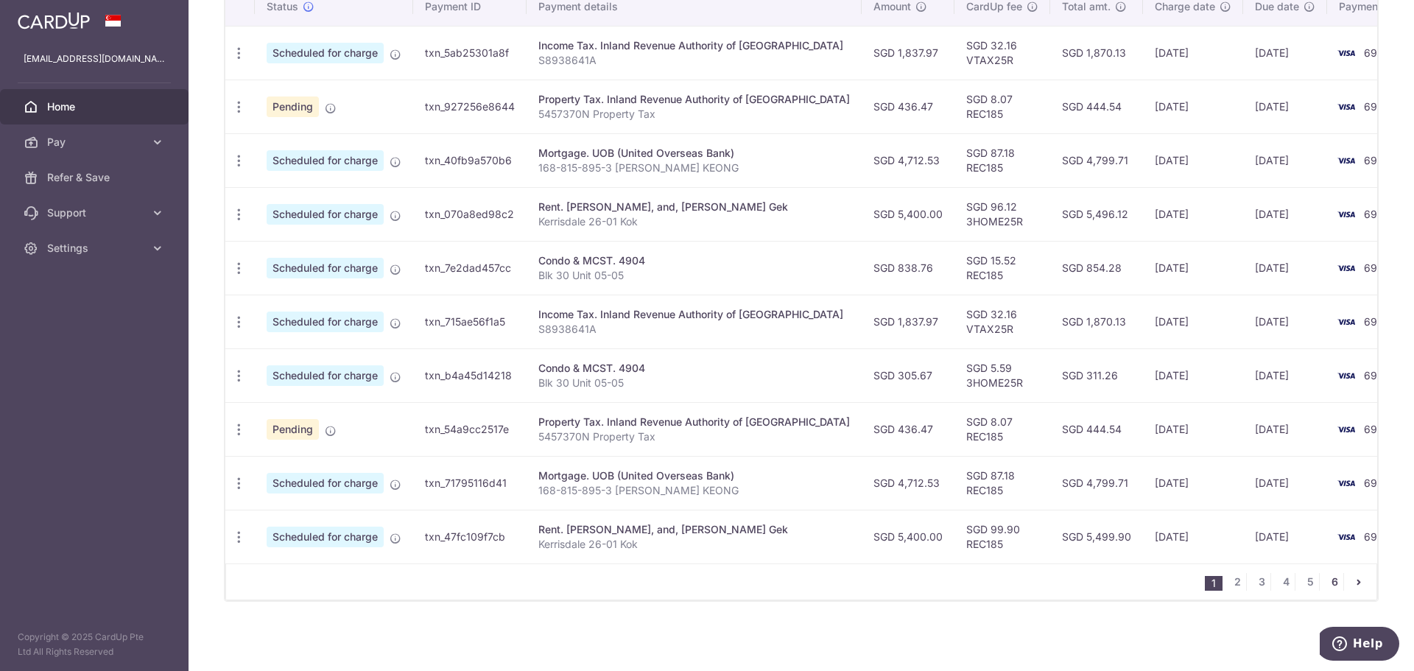
click at [1326, 582] on link "6" at bounding box center [1334, 582] width 18 height 18
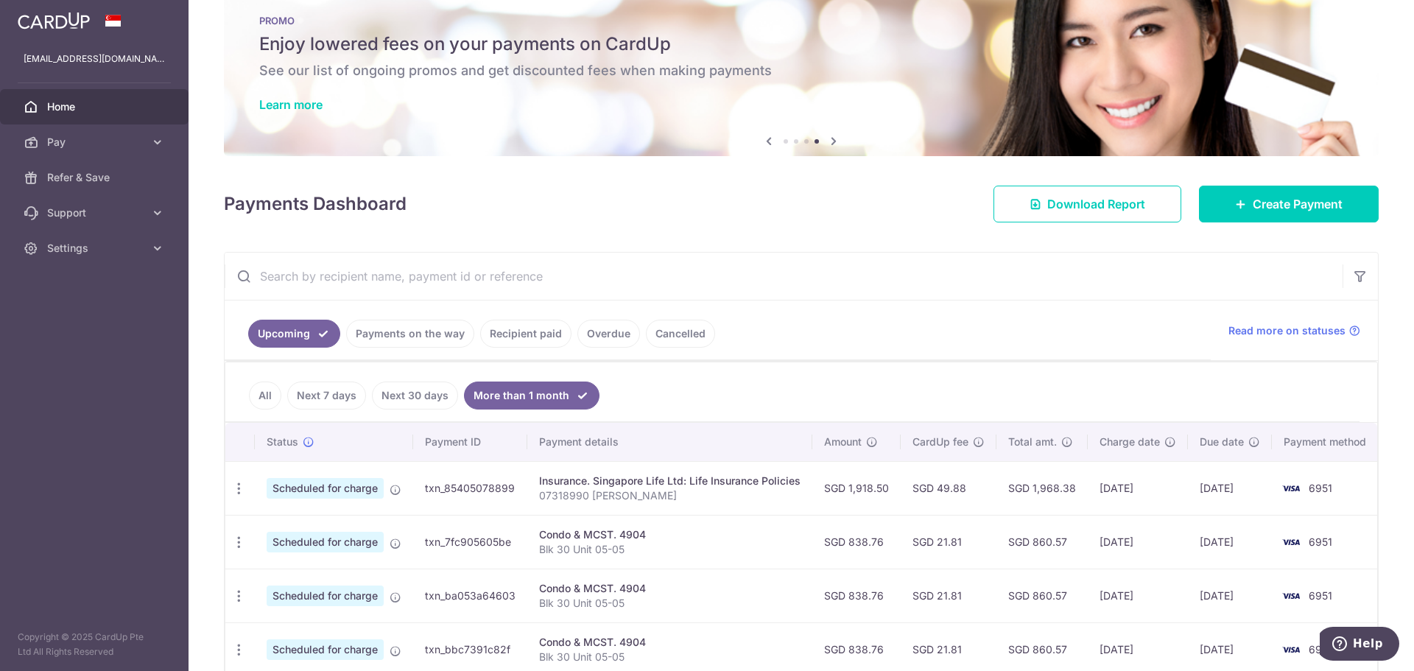
scroll to position [32, 0]
click at [895, 321] on ul "Upcoming Payments on the way Recipient paid Overdue Cancelled" at bounding box center [718, 331] width 986 height 60
click at [1234, 194] on link "Create Payment" at bounding box center [1289, 204] width 180 height 37
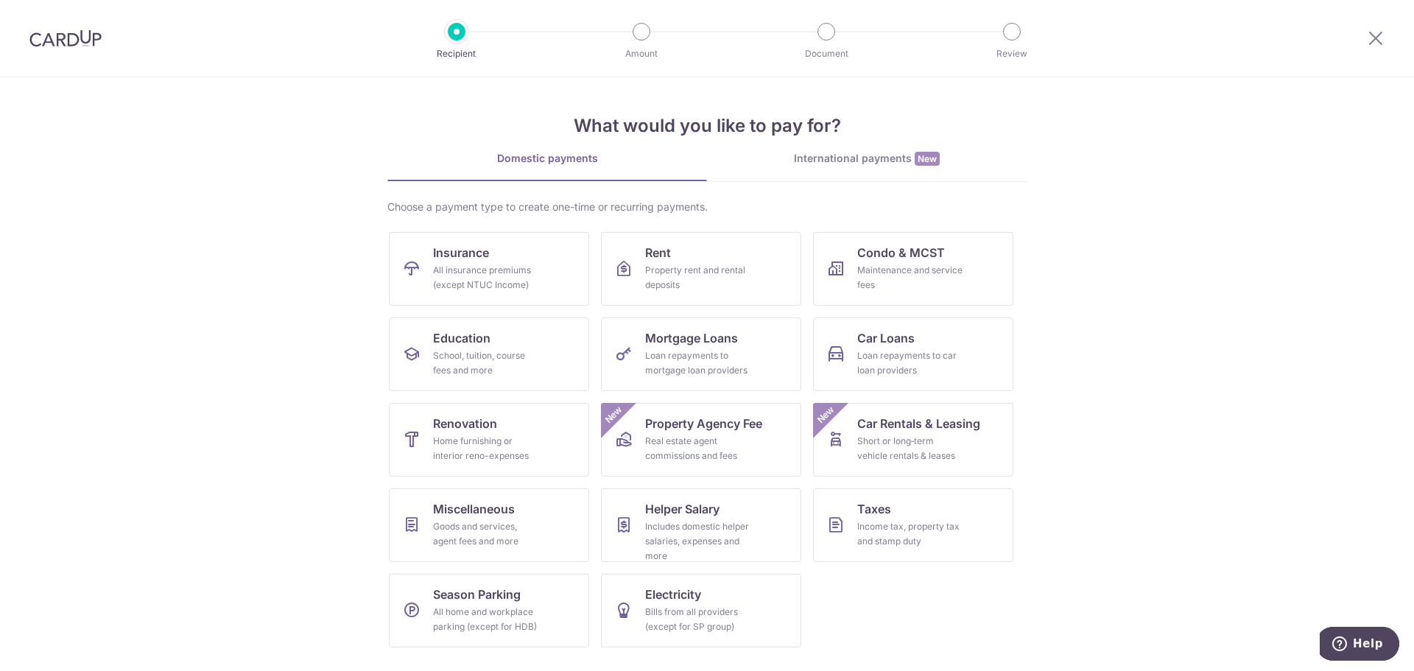
click at [1396, 47] on div at bounding box center [1375, 38] width 77 height 77
click at [1373, 50] on div at bounding box center [1375, 38] width 77 height 77
click at [1378, 43] on icon at bounding box center [1376, 38] width 18 height 18
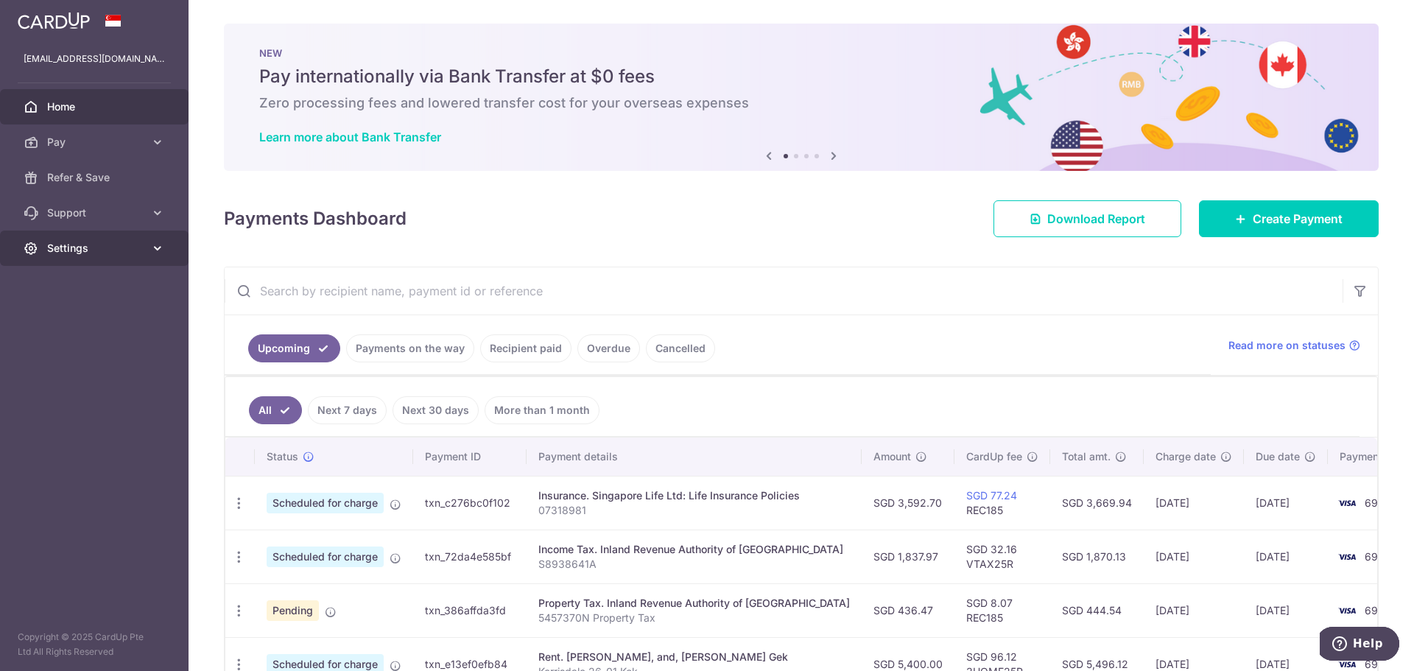
click at [97, 244] on span "Settings" at bounding box center [95, 248] width 97 height 15
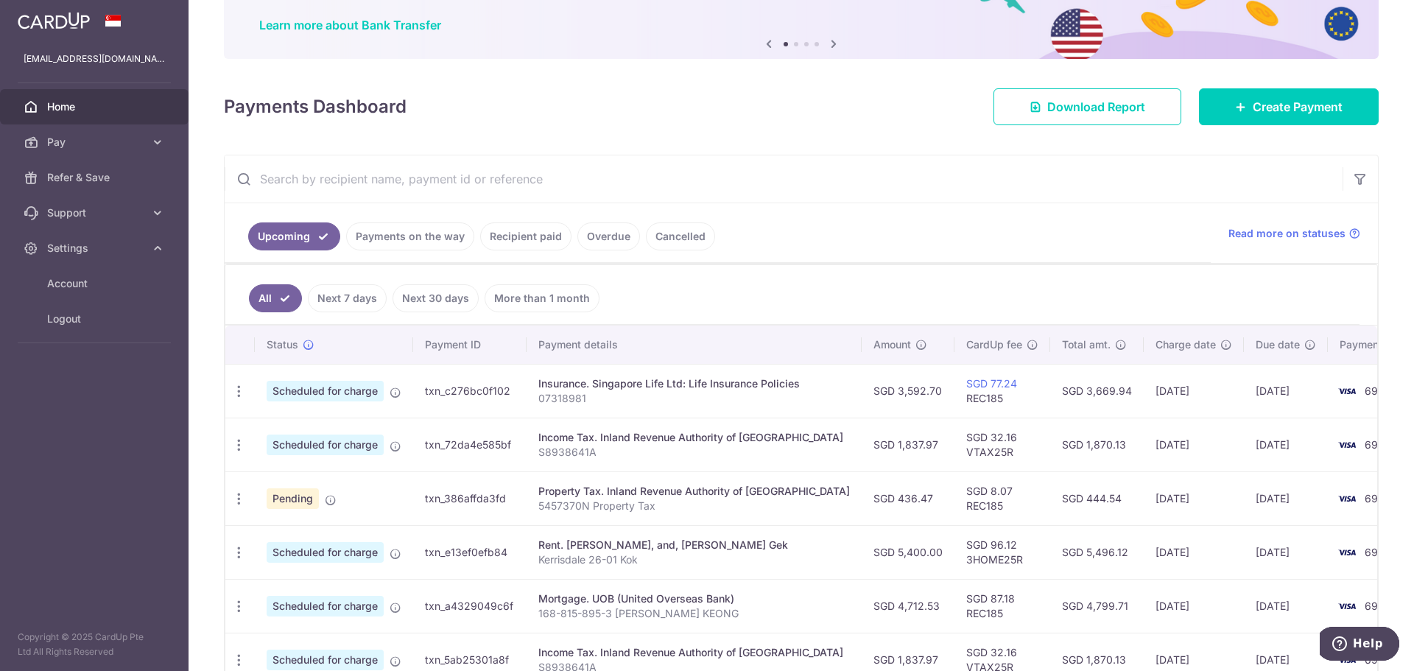
scroll to position [295, 0]
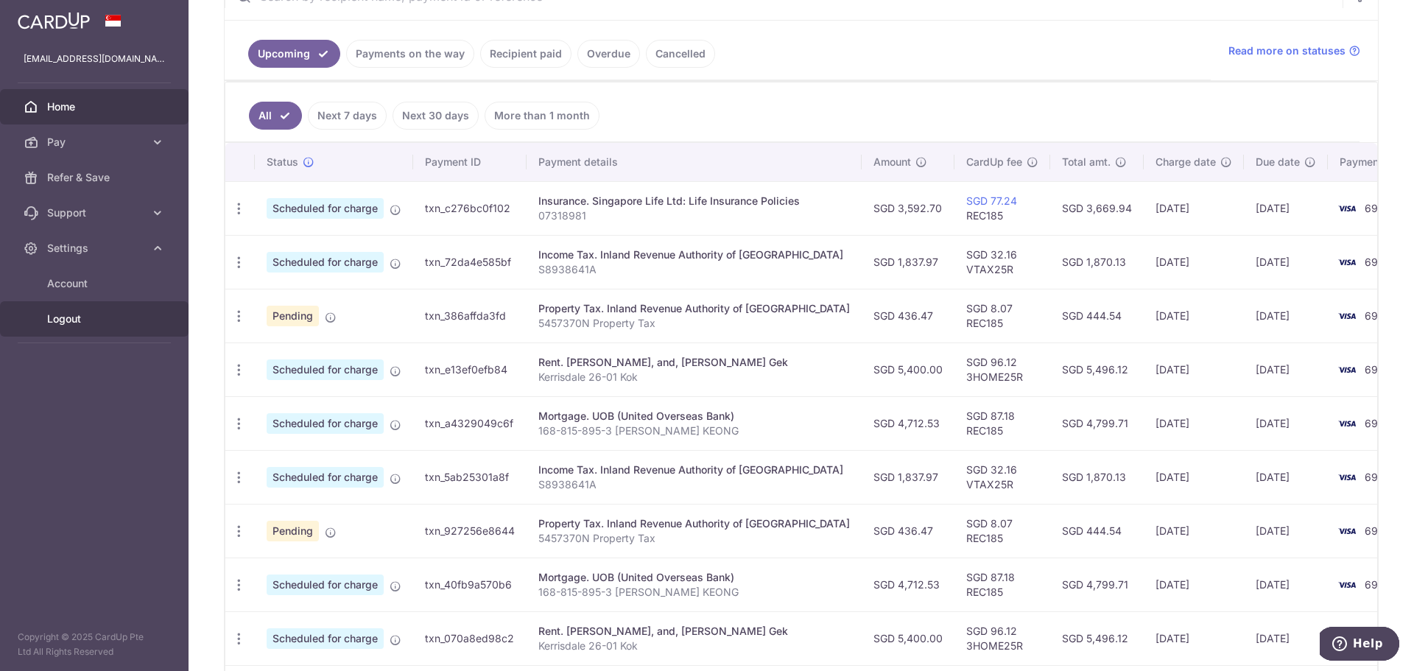
click at [88, 323] on span "Logout" at bounding box center [95, 318] width 97 height 15
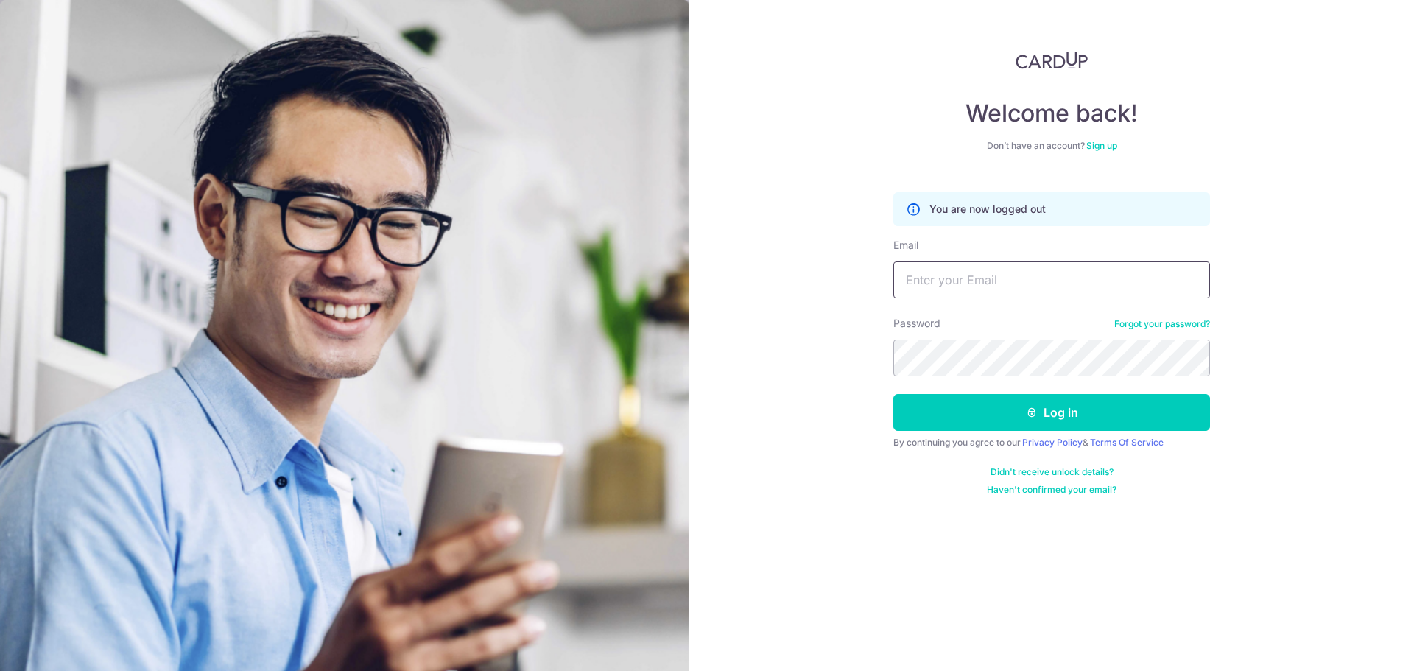
click at [1099, 283] on input "Email" at bounding box center [1051, 279] width 317 height 37
type input "[EMAIL_ADDRESS][DOMAIN_NAME]"
click at [1031, 390] on form "You are now logged out Email [EMAIL_ADDRESS][DOMAIN_NAME] Password Forgot your …" at bounding box center [1051, 338] width 317 height 314
click at [1031, 393] on form "You are now logged out Email [EMAIL_ADDRESS][DOMAIN_NAME] Password Forgot your …" at bounding box center [1051, 338] width 317 height 314
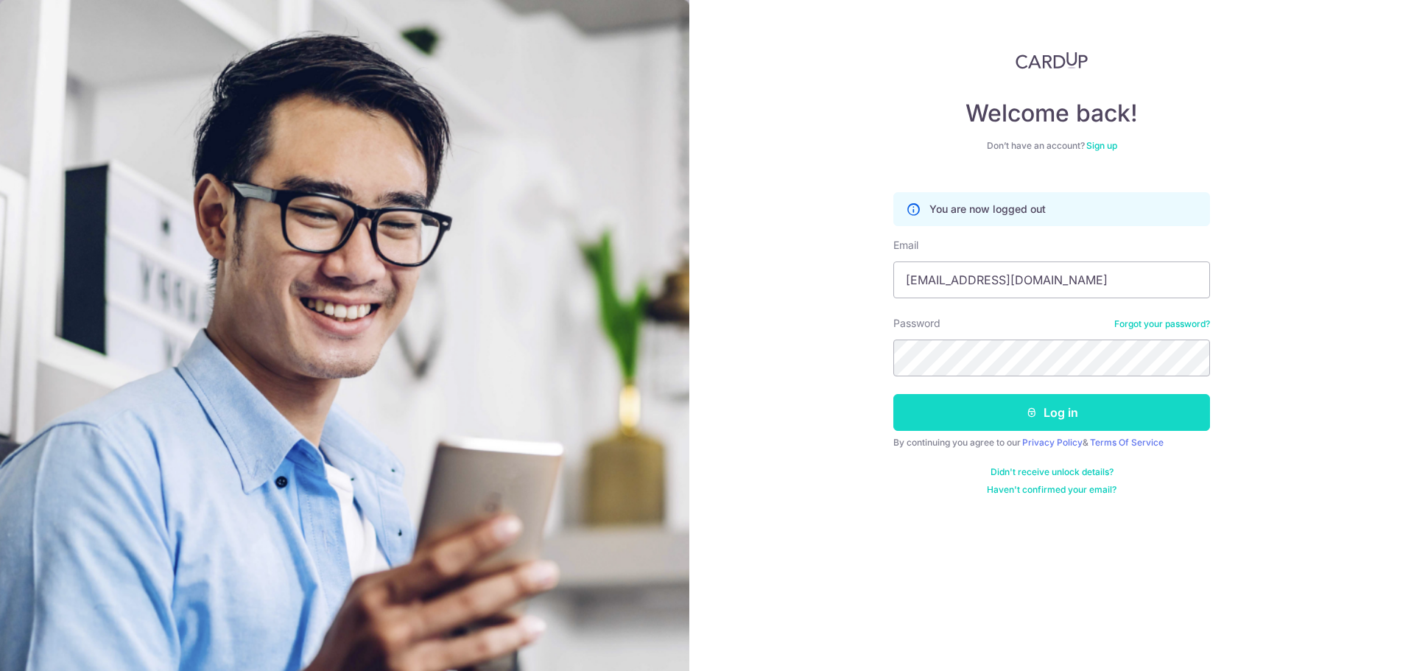
click at [1039, 409] on button "Log in" at bounding box center [1051, 412] width 317 height 37
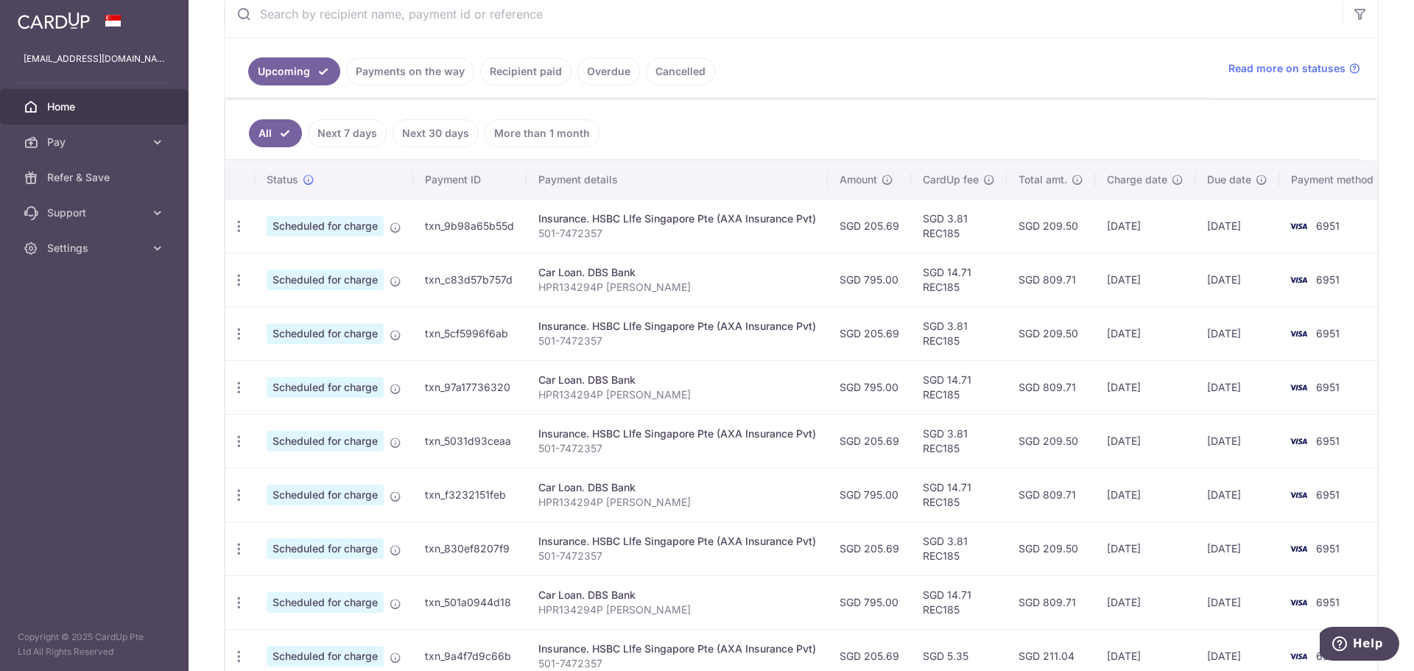
scroll to position [333, 0]
